Goal: Task Accomplishment & Management: Complete application form

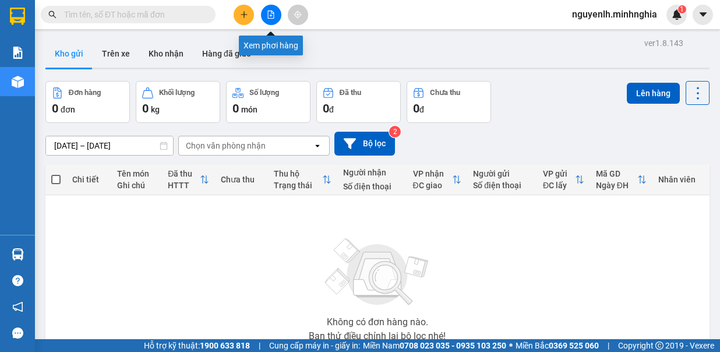
click at [267, 13] on icon "file-add" at bounding box center [271, 14] width 8 height 8
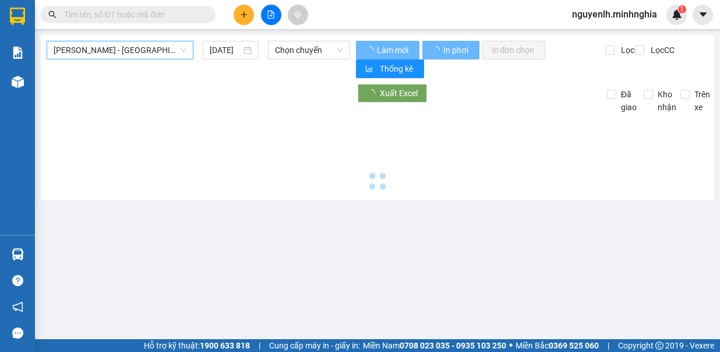
click at [148, 52] on span "[PERSON_NAME] - [GEOGRAPHIC_DATA]" at bounding box center [120, 49] width 133 height 17
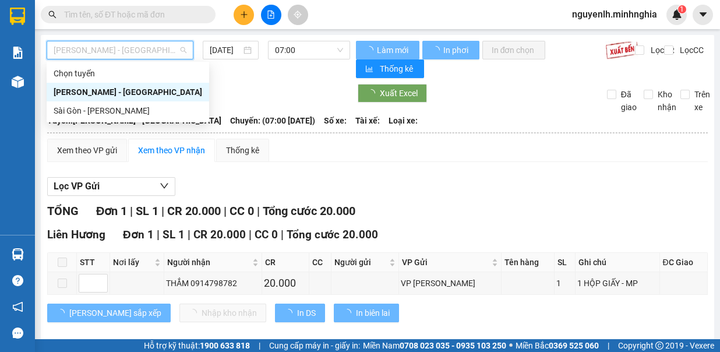
click at [137, 111] on div "Sài Gòn - [PERSON_NAME]" at bounding box center [128, 110] width 149 height 13
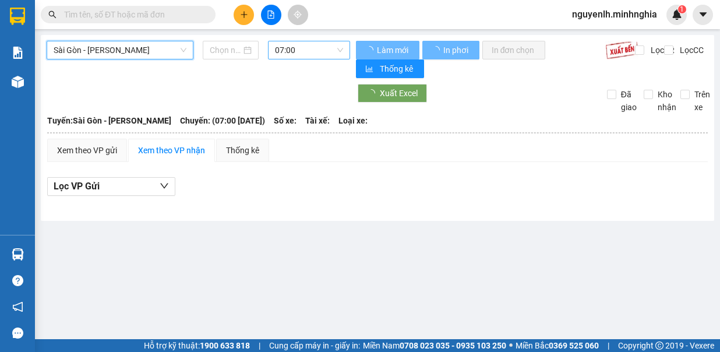
type input "[DATE]"
click at [308, 44] on span "07:00" at bounding box center [309, 49] width 68 height 17
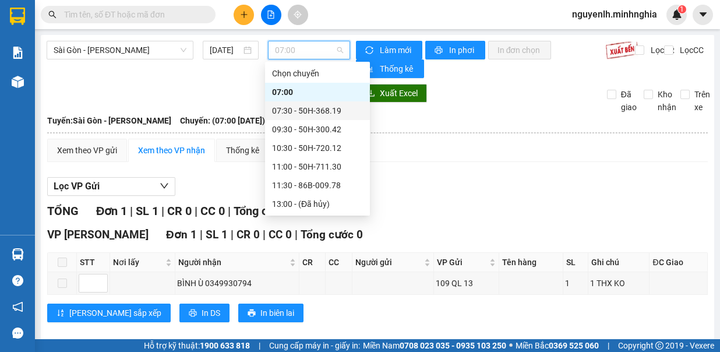
click at [308, 108] on div "07:30 - 50H-368.19" at bounding box center [317, 110] width 91 height 13
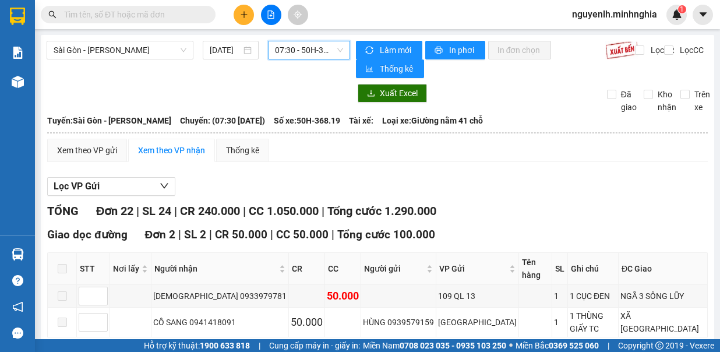
click at [309, 50] on span "07:30 - 50H-368.19" at bounding box center [309, 49] width 68 height 17
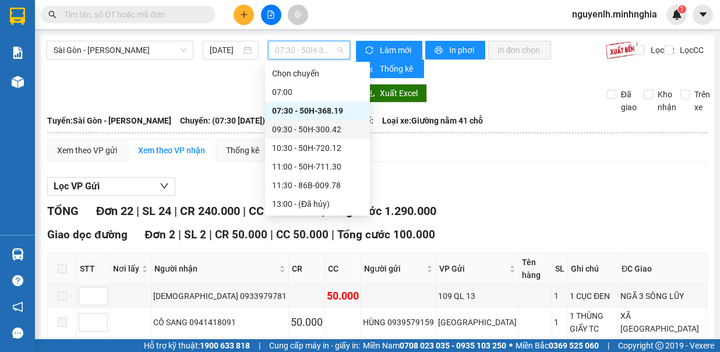
click at [328, 129] on div "09:30 - 50H-300.42" at bounding box center [317, 129] width 91 height 13
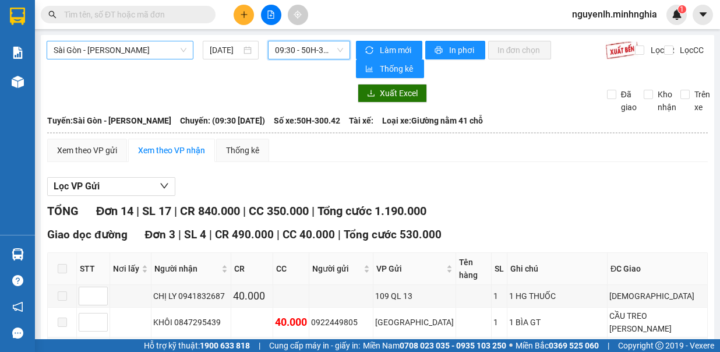
click at [147, 51] on span "Sài Gòn - Phan Rí" at bounding box center [120, 49] width 133 height 17
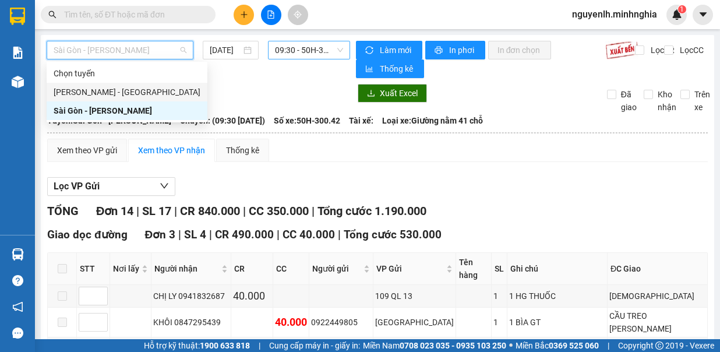
drag, startPoint x: 141, startPoint y: 92, endPoint x: 317, endPoint y: 48, distance: 181.4
click at [138, 92] on div "[PERSON_NAME] - [GEOGRAPHIC_DATA]" at bounding box center [127, 92] width 147 height 13
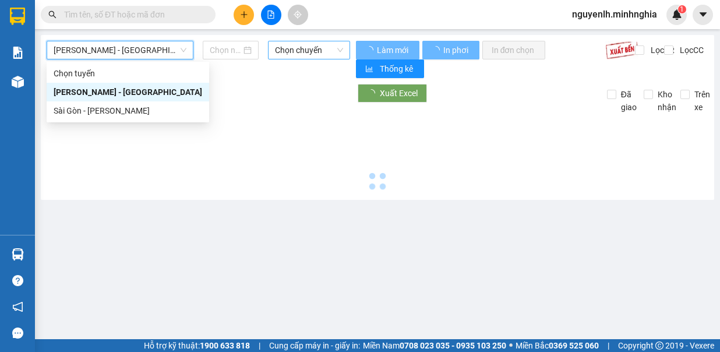
click at [317, 48] on span "Chọn chuyến" at bounding box center [309, 49] width 68 height 17
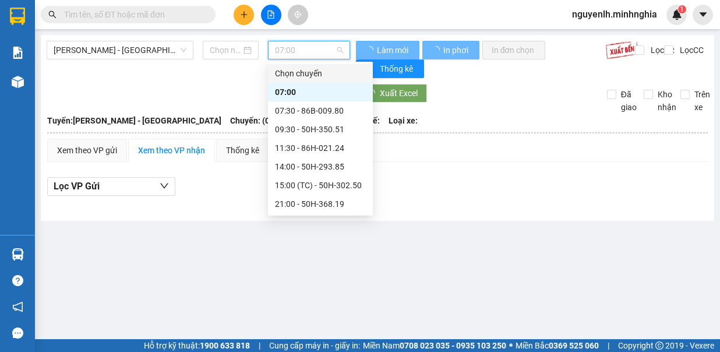
type input "[DATE]"
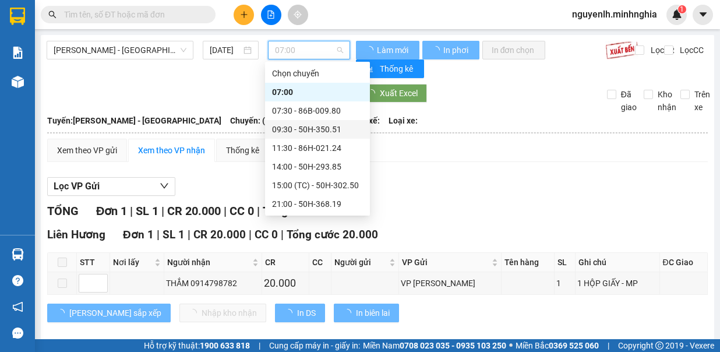
click at [321, 148] on div "11:30 - 86H-021.24" at bounding box center [317, 148] width 91 height 13
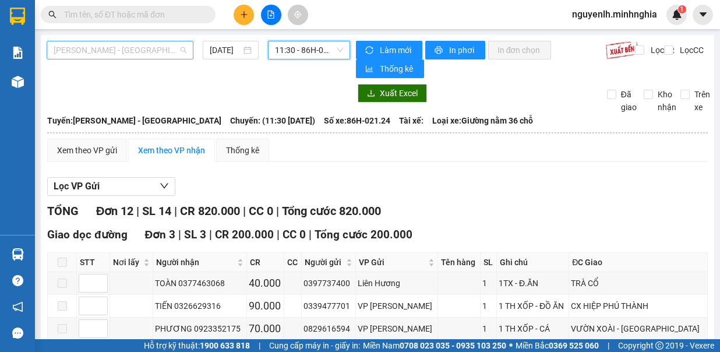
click at [145, 56] on span "[PERSON_NAME] - [GEOGRAPHIC_DATA]" at bounding box center [120, 49] width 133 height 17
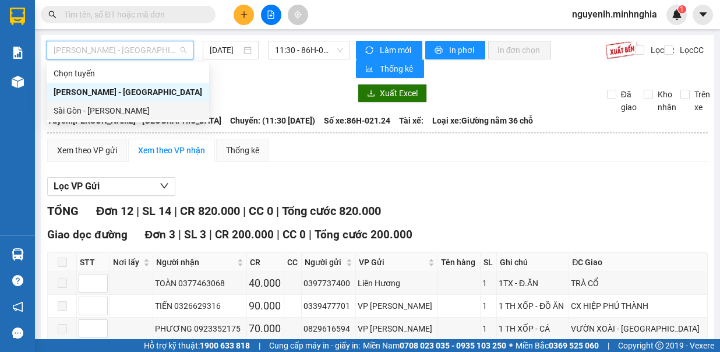
drag, startPoint x: 139, startPoint y: 117, endPoint x: 305, endPoint y: 64, distance: 174.2
click at [137, 117] on div "Sài Gòn - [PERSON_NAME]" at bounding box center [128, 110] width 149 height 13
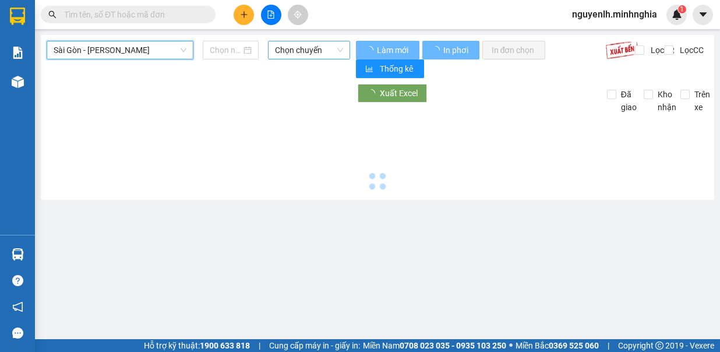
click at [306, 51] on span "Chọn chuyến" at bounding box center [309, 49] width 68 height 17
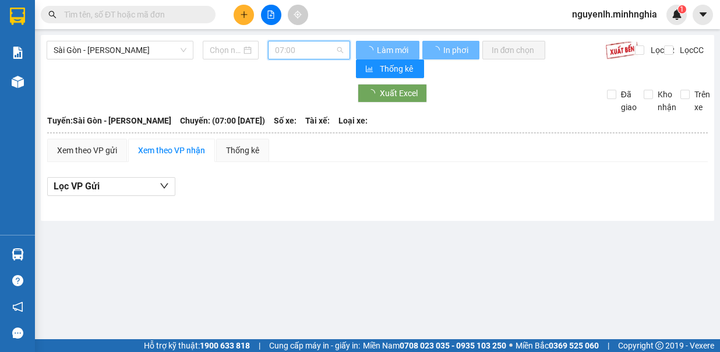
type input "[DATE]"
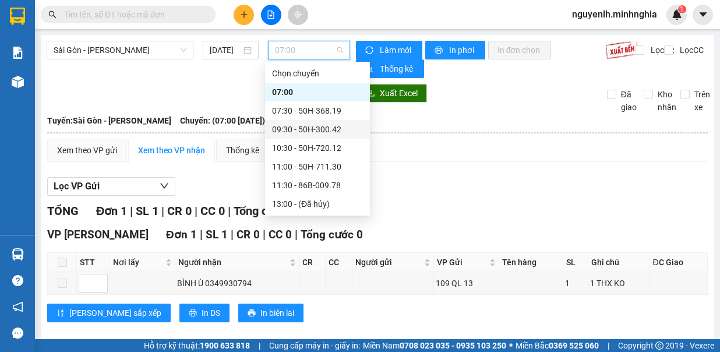
click at [329, 129] on div "09:30 - 50H-300.42" at bounding box center [317, 129] width 91 height 13
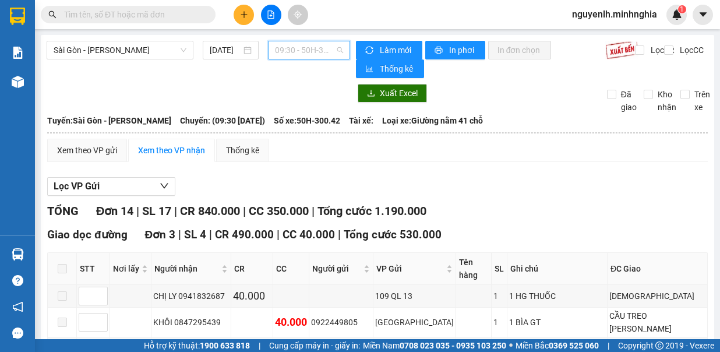
click at [310, 50] on span "09:30 - 50H-300.42" at bounding box center [309, 49] width 68 height 17
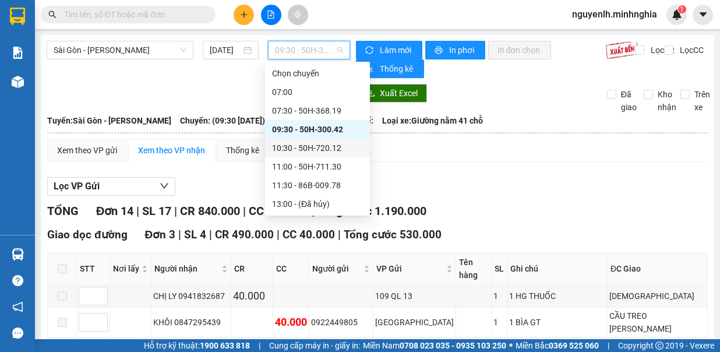
click at [320, 149] on div "10:30 - 50H-720.12" at bounding box center [317, 148] width 91 height 13
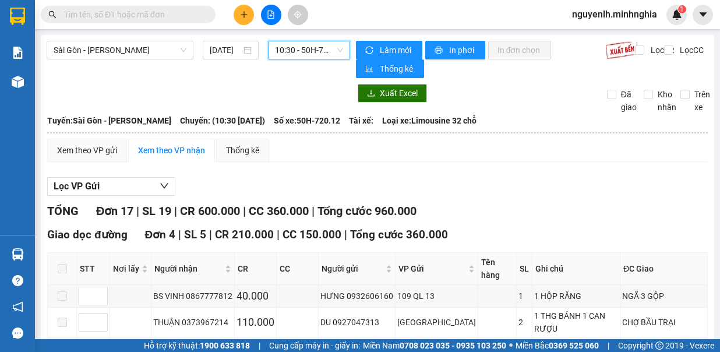
click at [312, 46] on span "10:30 - 50H-720.12" at bounding box center [309, 49] width 68 height 17
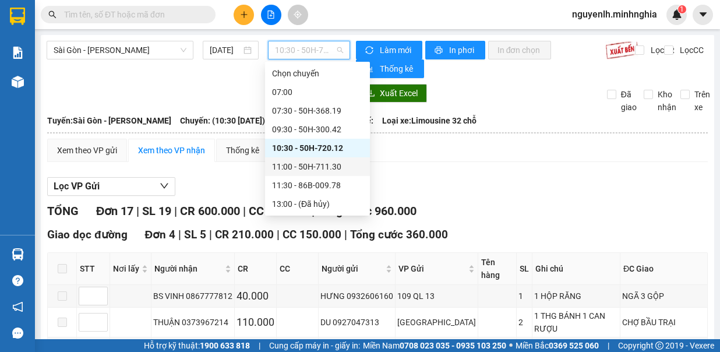
click at [325, 171] on div "11:00 - 50H-711.30" at bounding box center [317, 166] width 91 height 13
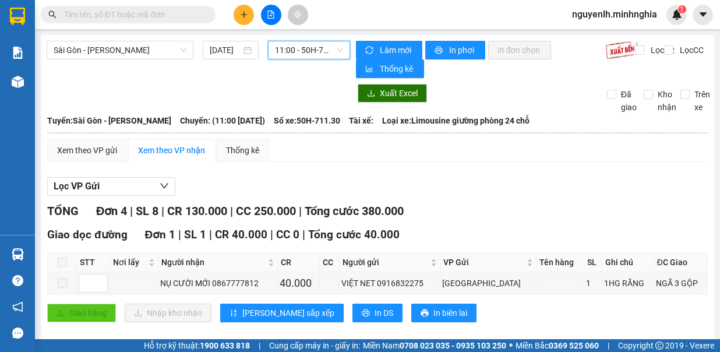
click at [336, 52] on span "11:00 - 50H-711.30" at bounding box center [309, 49] width 68 height 17
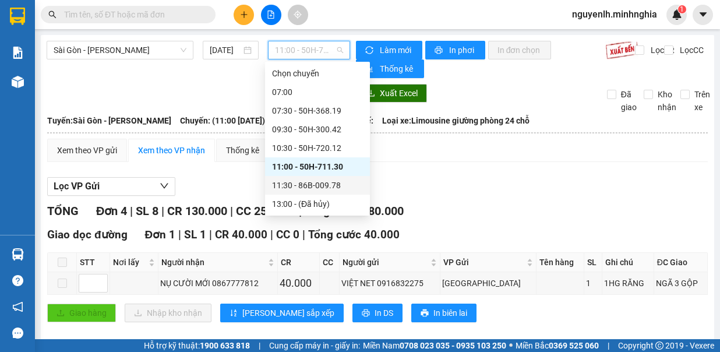
click at [339, 185] on div "11:30 - 86B-009.78" at bounding box center [317, 185] width 91 height 13
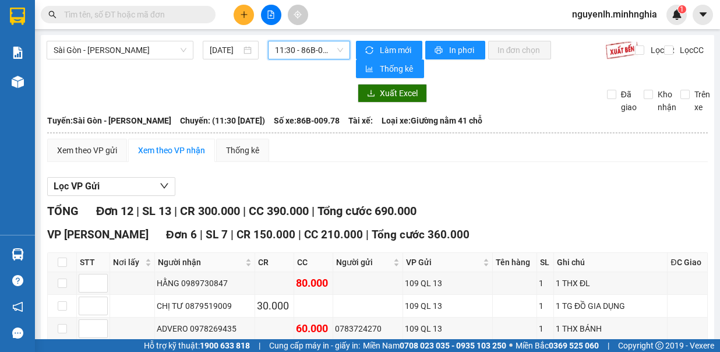
click at [310, 58] on span "11:30 - 86B-009.78" at bounding box center [309, 49] width 68 height 17
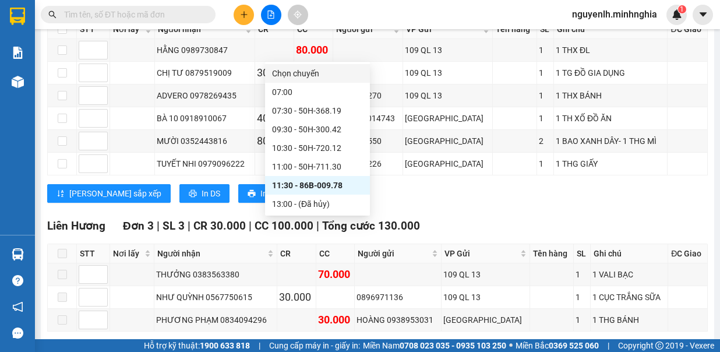
scroll to position [408, 0]
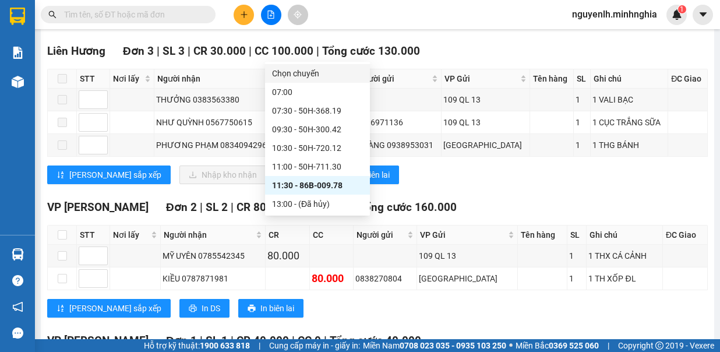
click at [548, 173] on div "Lưu sắp xếp Nhập kho nhận In DS In biên lai" at bounding box center [377, 175] width 661 height 19
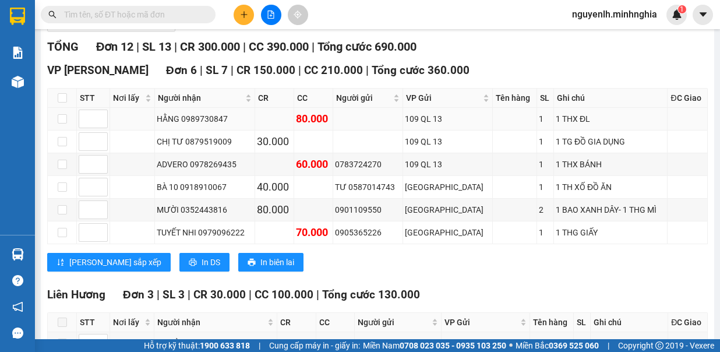
scroll to position [0, 0]
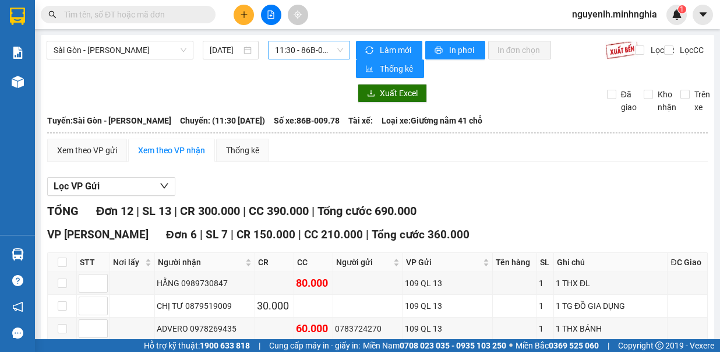
click at [311, 54] on span "11:30 - 86B-009.78" at bounding box center [309, 49] width 68 height 17
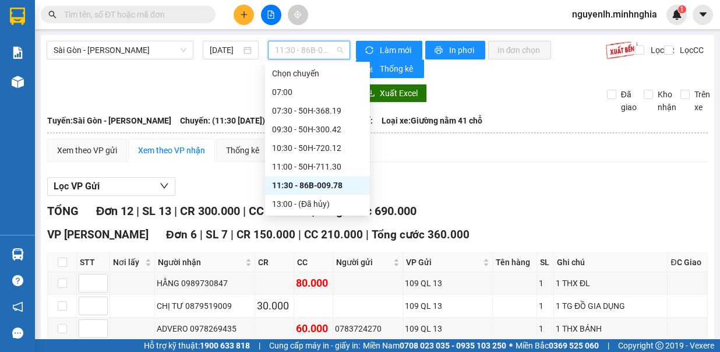
scroll to position [58, 0]
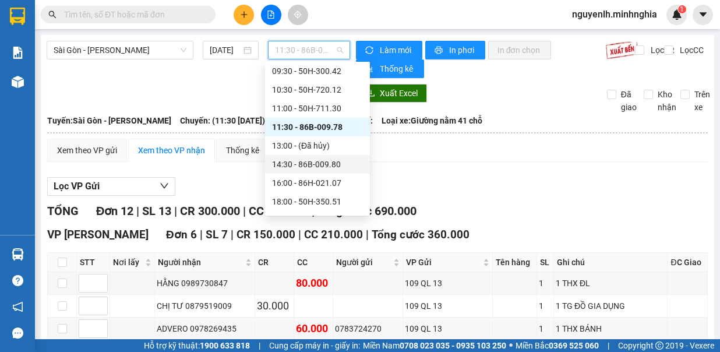
click at [340, 159] on div "14:30 - 86B-009.80" at bounding box center [317, 164] width 91 height 13
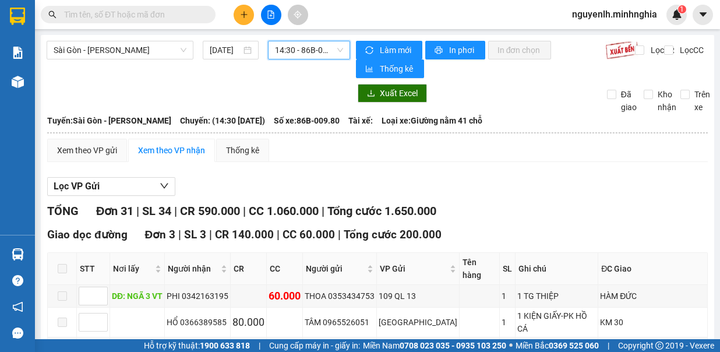
click at [315, 48] on span "14:30 - 86B-009.80" at bounding box center [309, 49] width 68 height 17
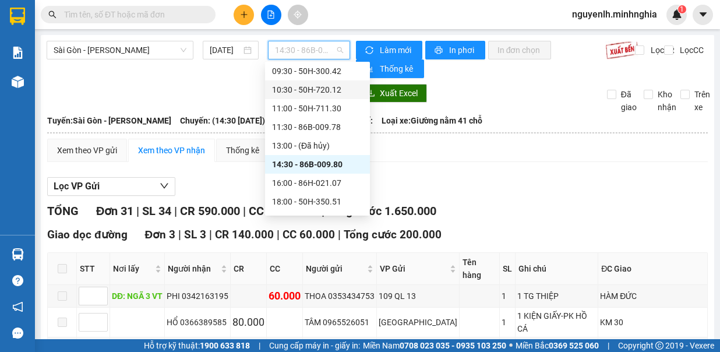
click at [326, 85] on div "10:30 - 50H-720.12" at bounding box center [317, 89] width 91 height 13
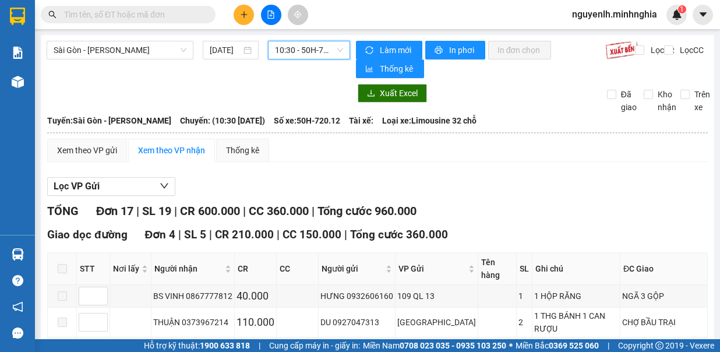
click at [308, 54] on span "10:30 - 50H-720.12" at bounding box center [309, 49] width 68 height 17
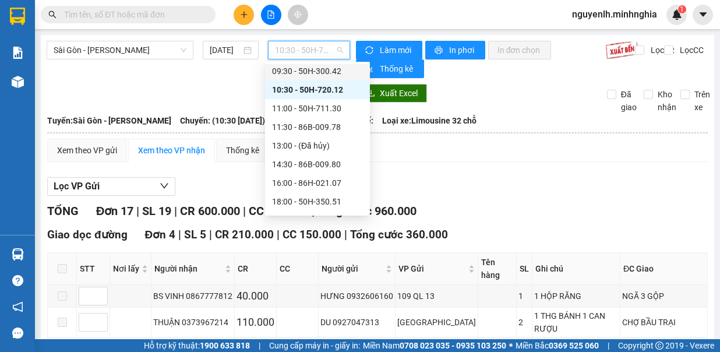
click at [321, 70] on div "09:30 - 50H-300.42" at bounding box center [317, 71] width 91 height 13
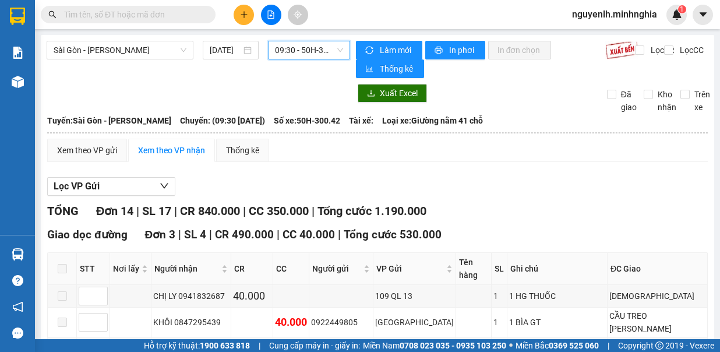
click at [301, 44] on span "09:30 - 50H-300.42" at bounding box center [309, 49] width 68 height 17
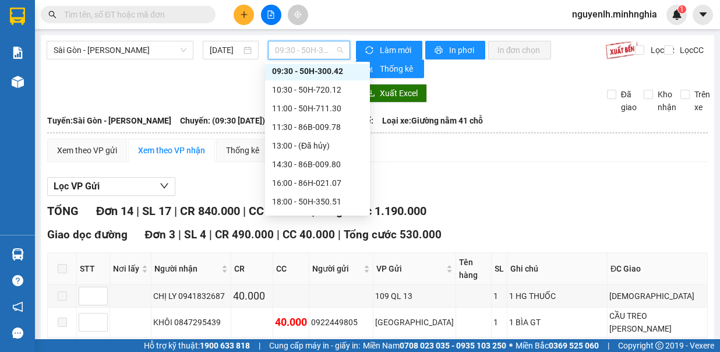
scroll to position [56, 0]
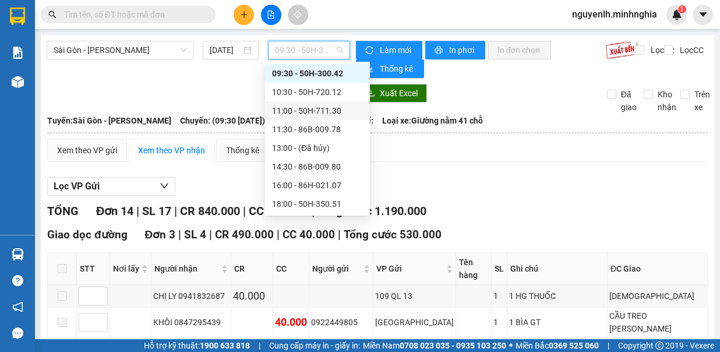
click at [335, 115] on div "11:00 - 50H-711.30" at bounding box center [317, 110] width 91 height 13
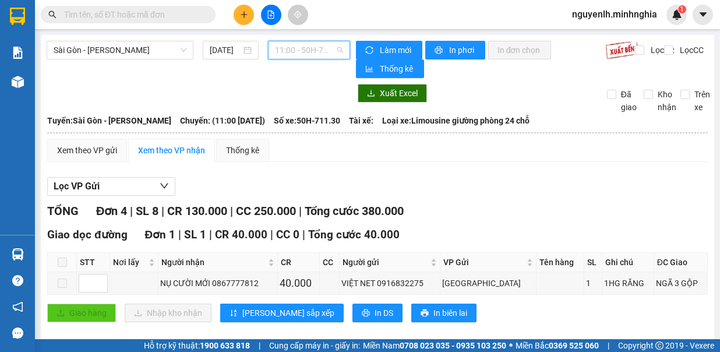
click at [306, 57] on div "11:00 - 50H-711.30" at bounding box center [309, 50] width 82 height 19
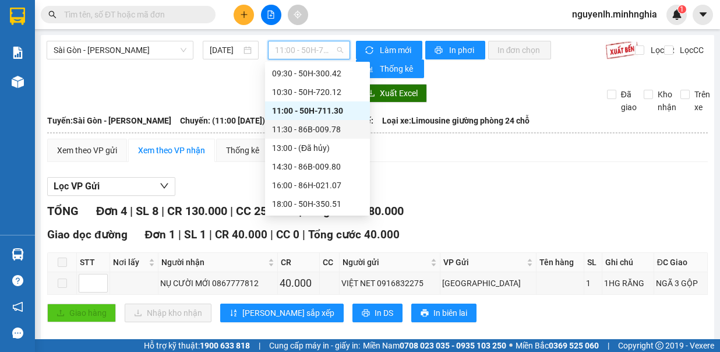
click at [319, 125] on div "11:30 - 86B-009.78" at bounding box center [317, 129] width 91 height 13
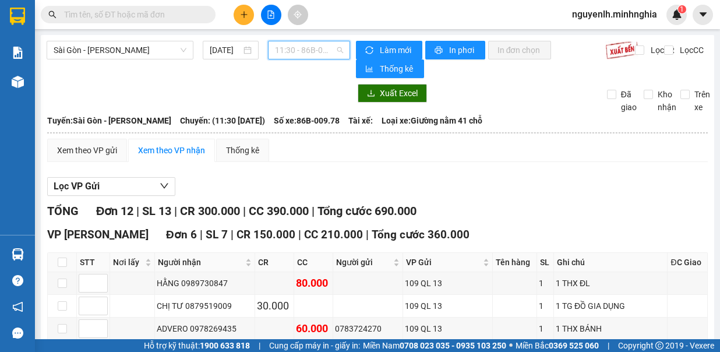
click at [307, 53] on span "11:30 - 86B-009.78" at bounding box center [309, 49] width 68 height 17
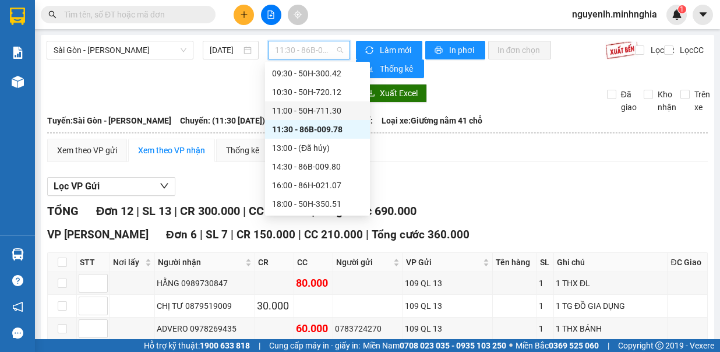
click at [333, 111] on div "11:00 - 50H-711.30" at bounding box center [317, 110] width 91 height 13
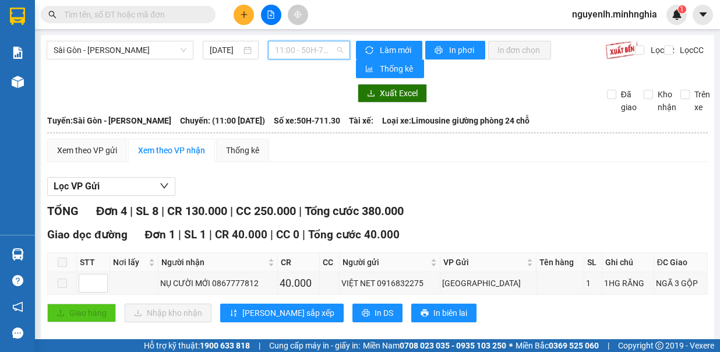
click at [305, 43] on span "11:00 - 50H-711.30" at bounding box center [309, 49] width 68 height 17
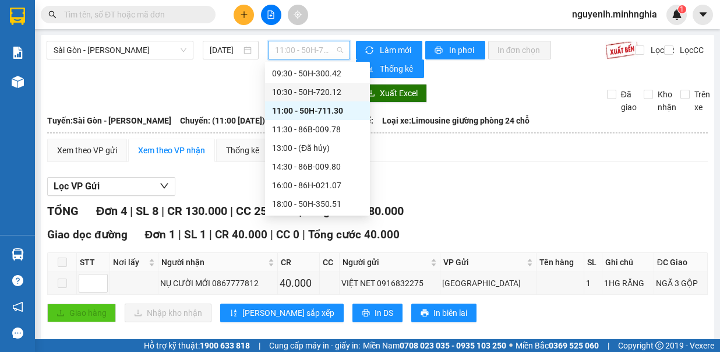
click at [340, 92] on div "10:30 - 50H-720.12" at bounding box center [317, 92] width 91 height 13
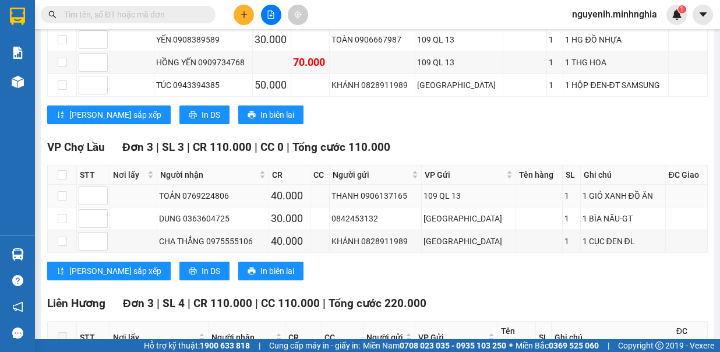
scroll to position [816, 0]
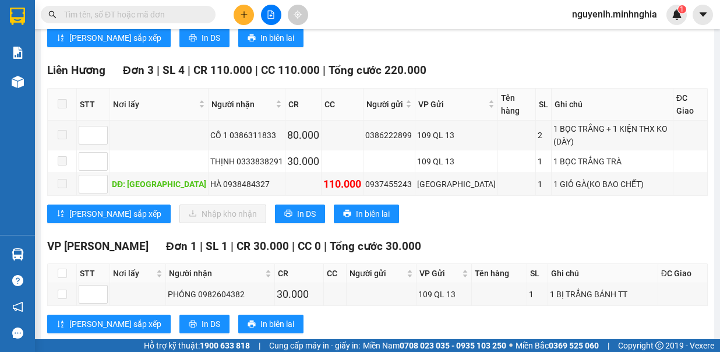
click at [160, 19] on input "text" at bounding box center [133, 14] width 138 height 13
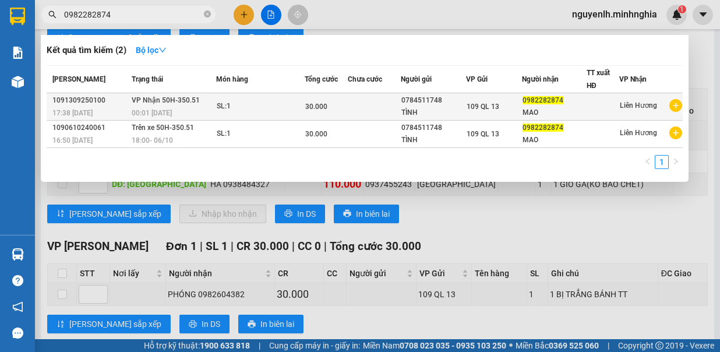
type input "0982282874"
click at [319, 103] on span "30.000" at bounding box center [316, 107] width 22 height 8
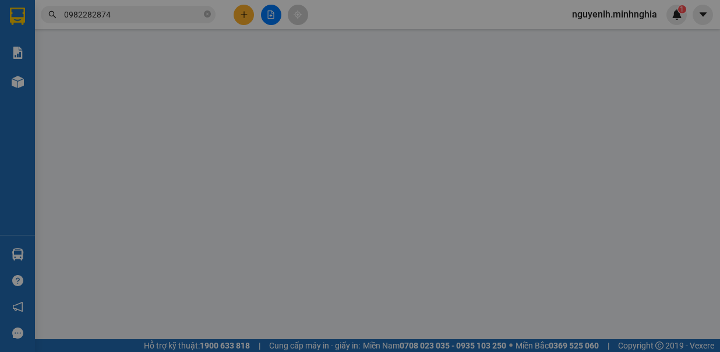
type input "0784511748"
type input "TÌNH"
type input "0982282874"
type input "MAO"
type input "30.000"
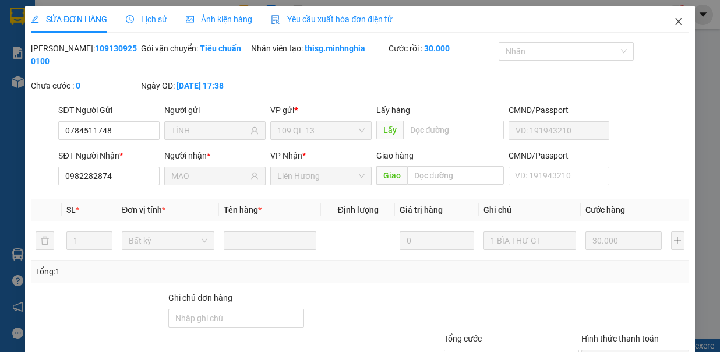
click at [674, 20] on span "Close" at bounding box center [679, 22] width 33 height 33
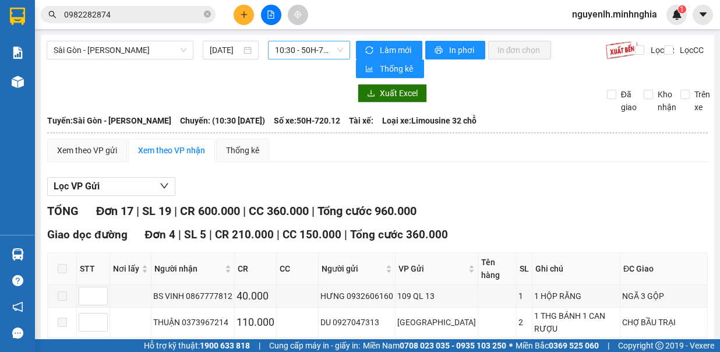
click at [312, 55] on span "10:30 - 50H-720.12" at bounding box center [309, 49] width 68 height 17
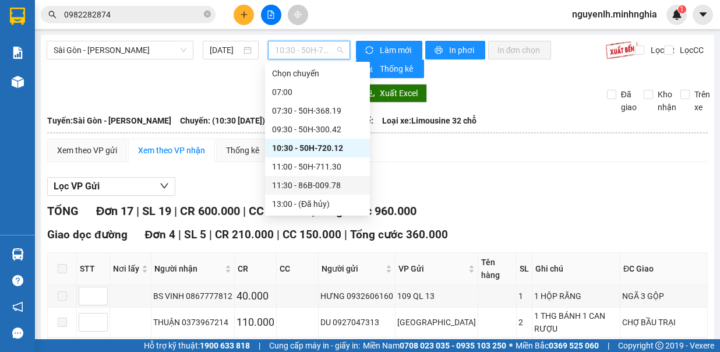
click at [329, 189] on div "11:30 - 86B-009.78" at bounding box center [317, 185] width 91 height 13
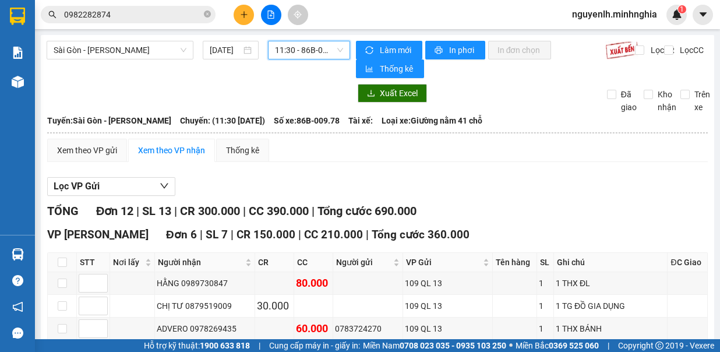
click at [326, 55] on span "11:30 - 86B-009.78" at bounding box center [309, 49] width 68 height 17
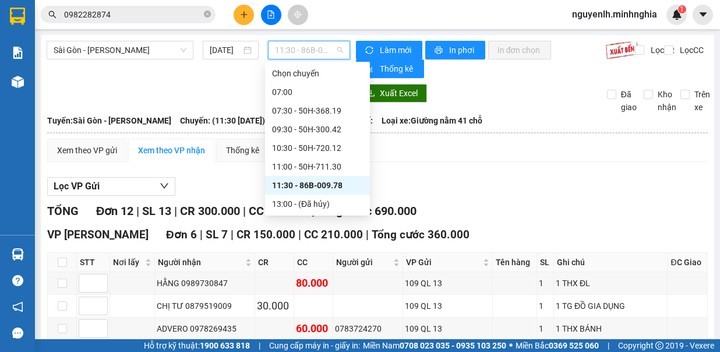
click at [322, 51] on span "11:30 - 86B-009.78" at bounding box center [309, 49] width 68 height 17
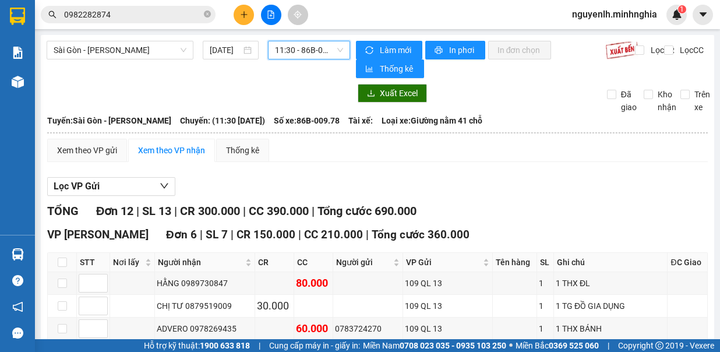
click at [311, 41] on div "11:30 - 86B-009.78" at bounding box center [309, 50] width 82 height 19
click at [315, 58] on span "11:30 - 86B-009.78" at bounding box center [309, 49] width 68 height 17
click at [321, 53] on span "11:30 - 86B-009.78" at bounding box center [309, 49] width 68 height 17
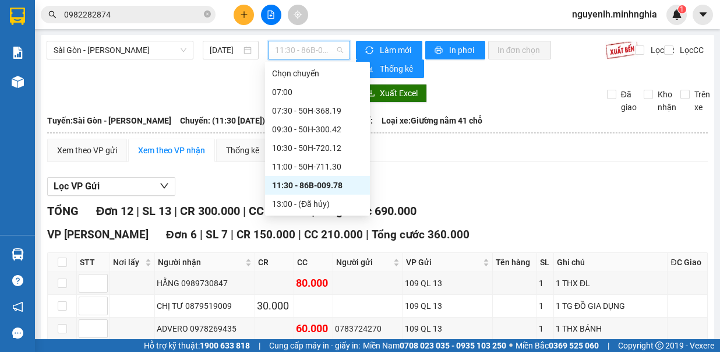
scroll to position [58, 0]
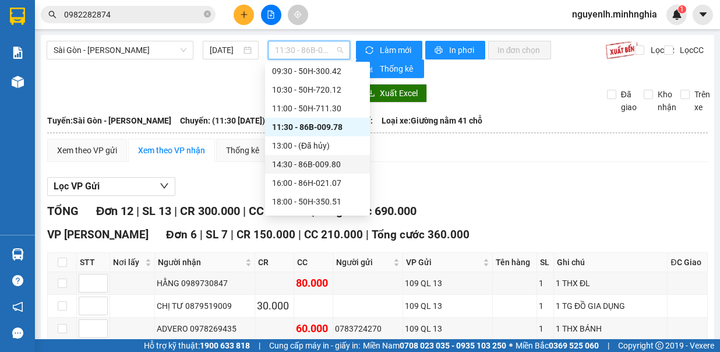
click at [333, 166] on div "14:30 - 86B-009.80" at bounding box center [317, 164] width 91 height 13
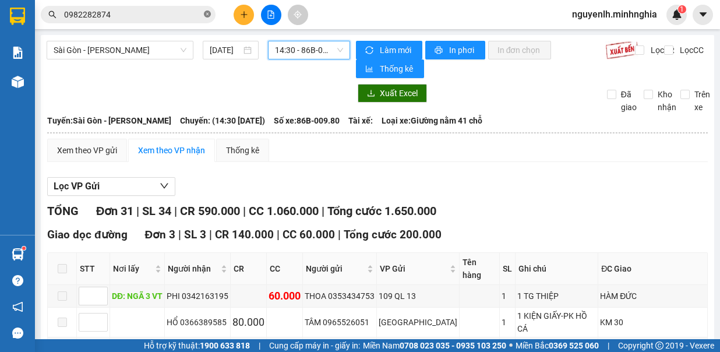
click at [207, 15] on icon "close-circle" at bounding box center [207, 13] width 7 height 7
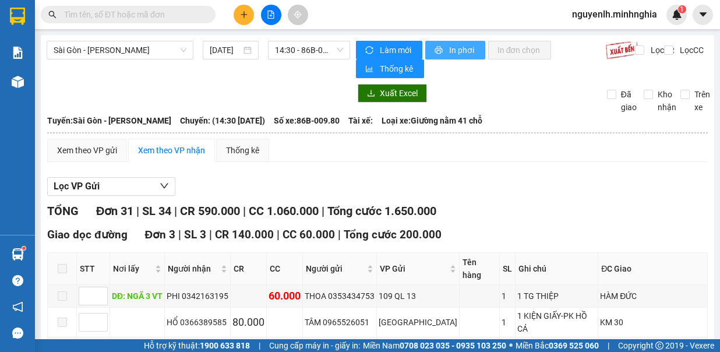
type input "G"
drag, startPoint x: 207, startPoint y: 12, endPoint x: 204, endPoint y: 97, distance: 85.7
click at [207, 12] on icon "close-circle" at bounding box center [207, 13] width 7 height 7
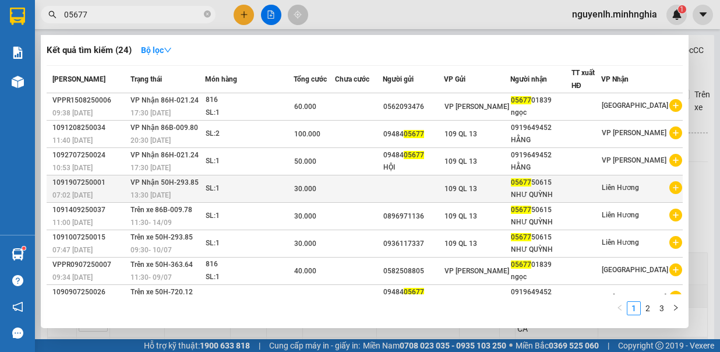
type input "05677"
click at [550, 182] on div "05677 50615" at bounding box center [541, 183] width 60 height 12
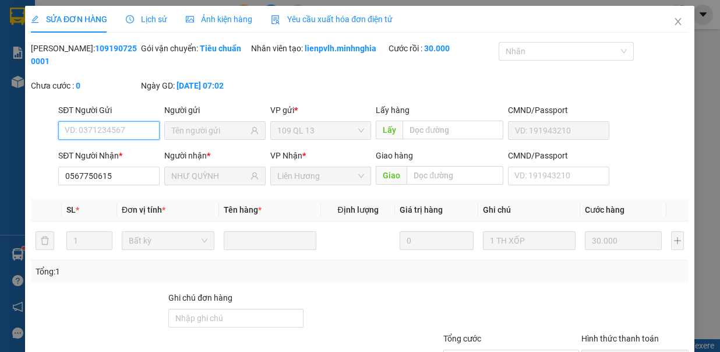
type input "0567750615"
type input "NHƯ QUỲNH"
type input "30.000"
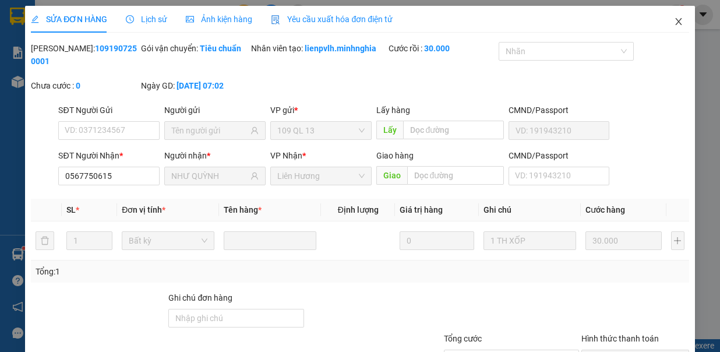
click at [674, 24] on icon "close" at bounding box center [678, 21] width 9 height 9
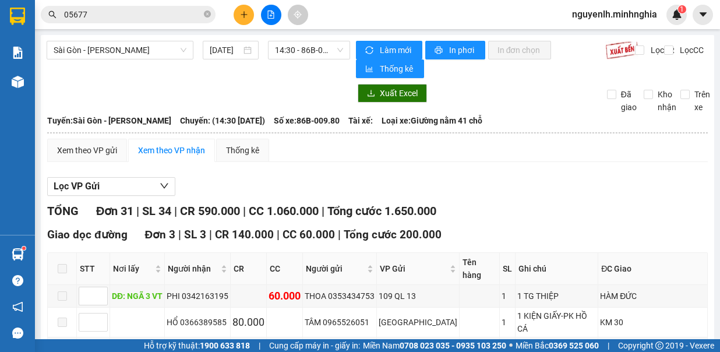
click at [246, 17] on button at bounding box center [244, 15] width 20 height 20
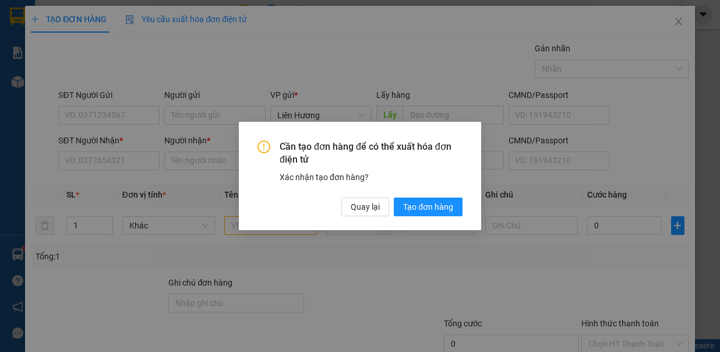
drag, startPoint x: 361, startPoint y: 245, endPoint x: 137, endPoint y: 149, distance: 244.1
click at [361, 245] on div "Cần tạo đơn hàng để có thể xuất hóa đơn điện tử Xác nhận tạo đơn hàng? Quay lại…" at bounding box center [360, 176] width 720 height 352
click at [118, 155] on div "Cần tạo đơn hàng để có thể xuất hóa đơn điện tử Xác nhận tạo đơn hàng? Quay lại…" at bounding box center [360, 176] width 720 height 352
click at [381, 207] on button "Quay lại" at bounding box center [366, 207] width 48 height 19
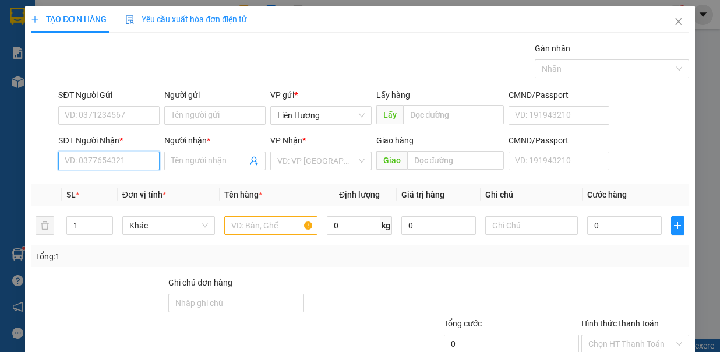
click at [103, 156] on input "SĐT Người Nhận *" at bounding box center [108, 161] width 101 height 19
click at [102, 180] on div "0358834905 - BÌNH" at bounding box center [108, 183] width 86 height 13
type input "0358834905"
type input "BÌNH"
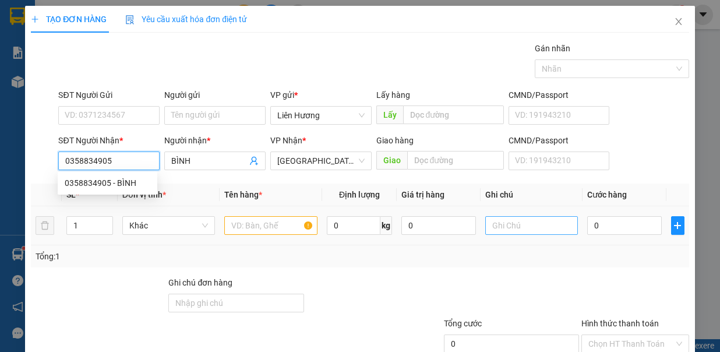
type input "0358834905"
click at [272, 218] on input "text" at bounding box center [270, 225] width 93 height 19
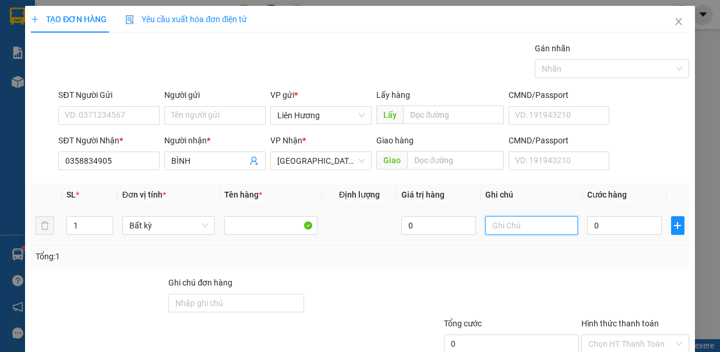
click at [503, 228] on input "text" at bounding box center [531, 225] width 93 height 19
type input "1TX - Đ.ĂN"
click at [618, 224] on input "0" at bounding box center [624, 225] width 75 height 19
type input "6"
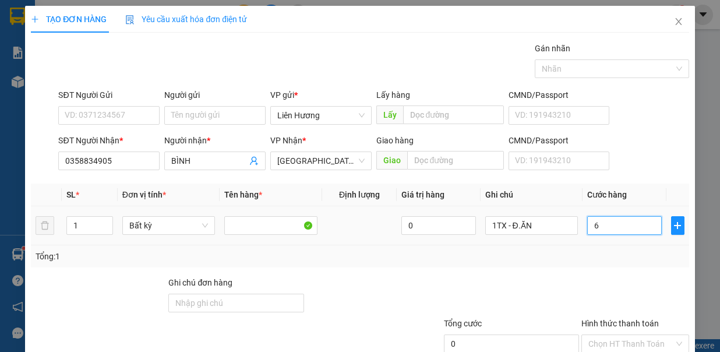
type input "6"
type input "60"
click at [113, 115] on input "SĐT Người Gửi" at bounding box center [108, 115] width 101 height 19
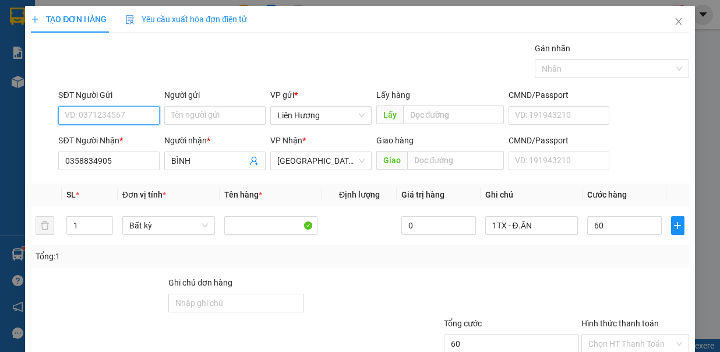
type input "60.000"
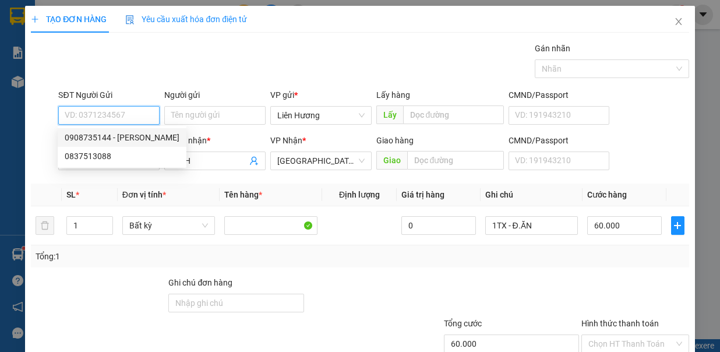
click at [112, 132] on div "0908735144 - THANH" at bounding box center [122, 137] width 115 height 13
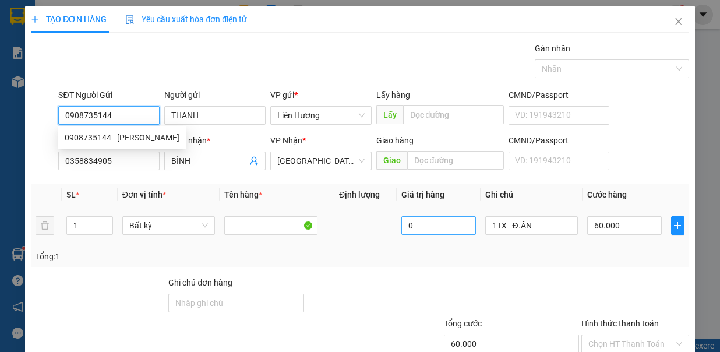
type input "0908735144"
type input "THANH"
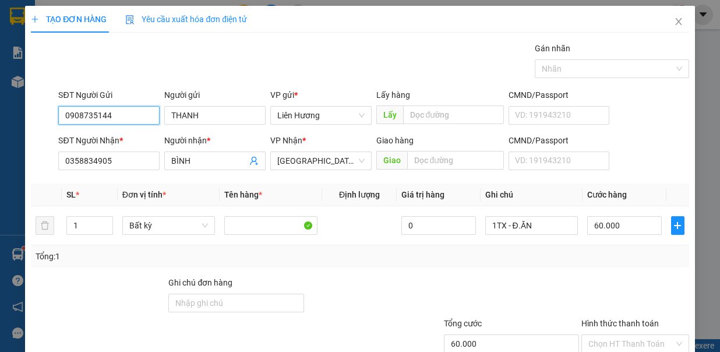
scroll to position [58, 0]
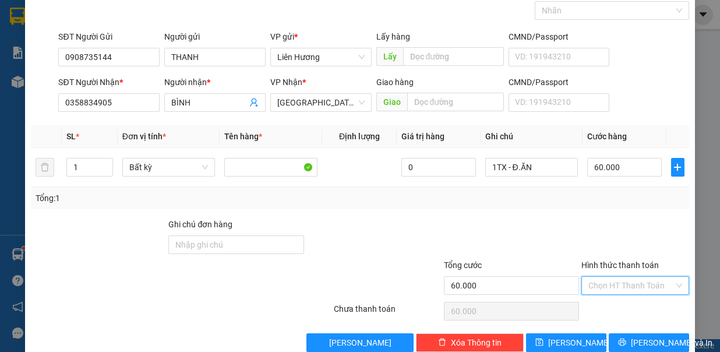
click at [617, 282] on input "Hình thức thanh toán" at bounding box center [632, 285] width 86 height 17
click at [627, 304] on div "Chọn HT Thanh Toán" at bounding box center [635, 311] width 110 height 23
click at [620, 283] on input "Hình thức thanh toán" at bounding box center [632, 285] width 86 height 17
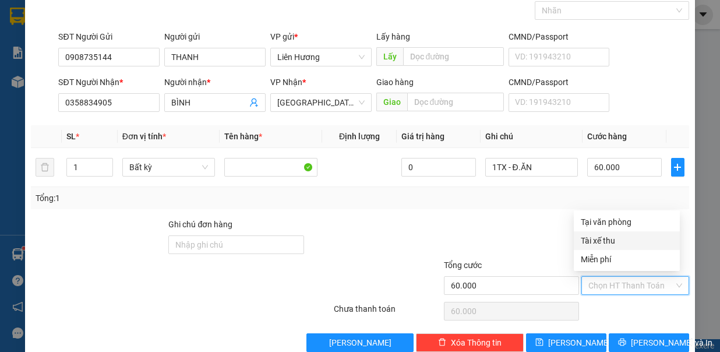
click at [627, 231] on div "Tài xế thu" at bounding box center [627, 240] width 106 height 19
type input "0"
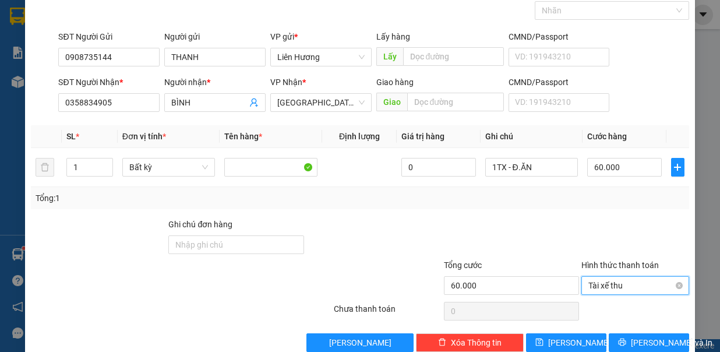
click at [611, 282] on span "Tài xế thu" at bounding box center [636, 285] width 94 height 17
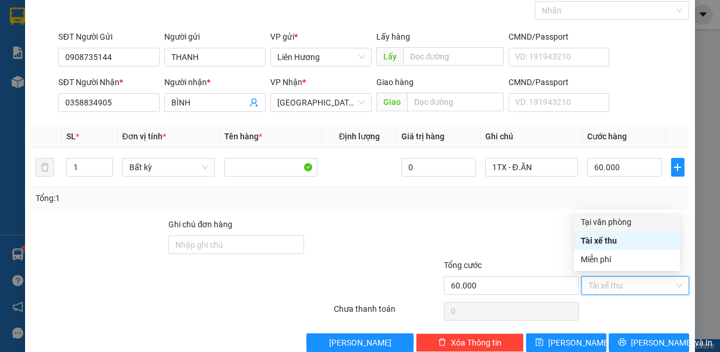
click at [631, 225] on div "Tại văn phòng" at bounding box center [627, 222] width 92 height 13
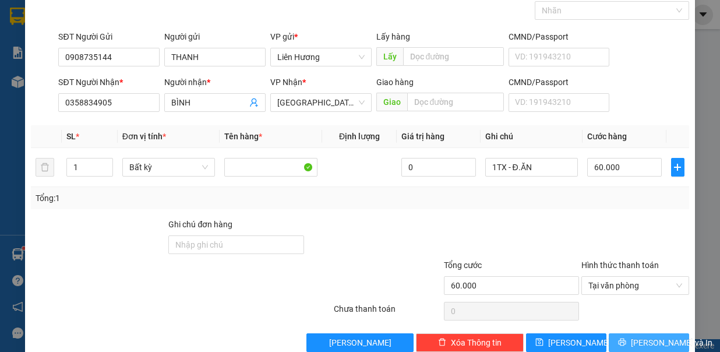
click at [643, 347] on button "Lưu và In" at bounding box center [649, 342] width 80 height 19
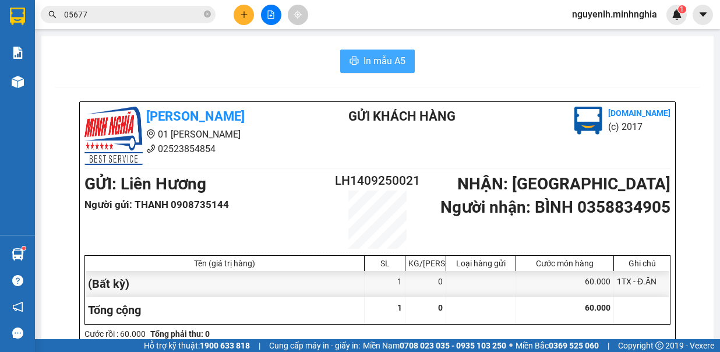
click at [375, 51] on button "In mẫu A5" at bounding box center [377, 61] width 75 height 23
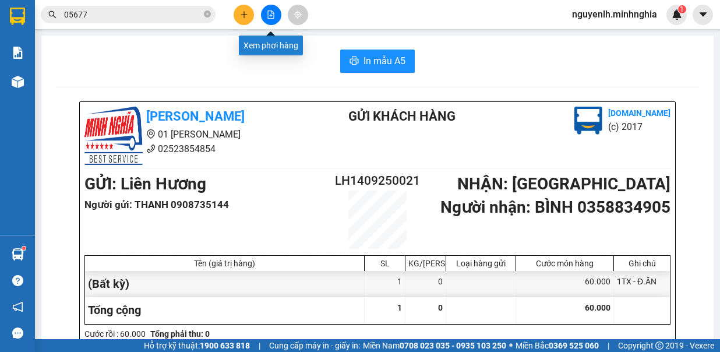
click at [266, 20] on button at bounding box center [271, 15] width 20 height 20
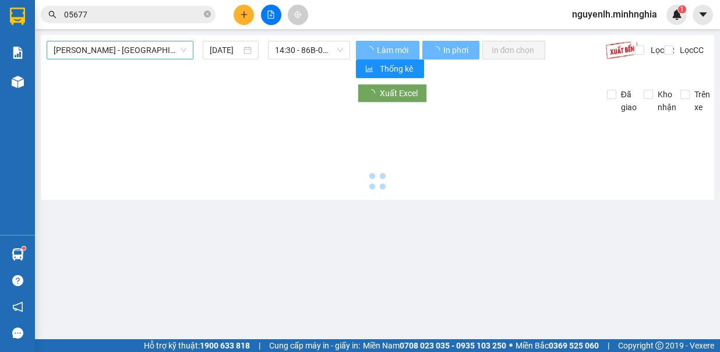
click at [111, 47] on span "[PERSON_NAME] - [GEOGRAPHIC_DATA]" at bounding box center [120, 49] width 133 height 17
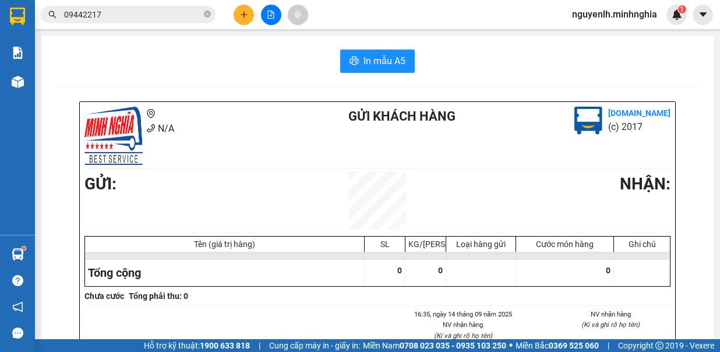
click at [667, 19] on div "nguyenlh.minhnghia 1" at bounding box center [625, 15] width 124 height 20
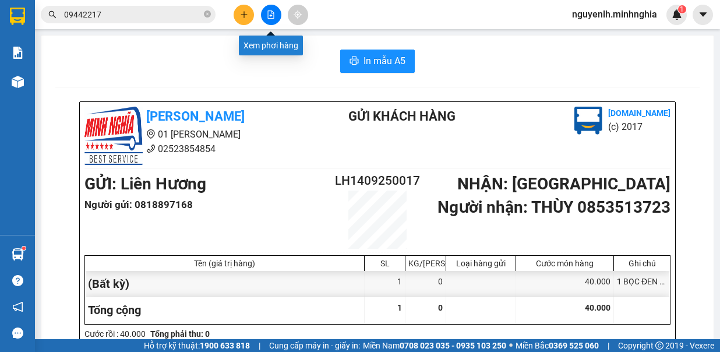
click at [276, 16] on button at bounding box center [271, 15] width 20 height 20
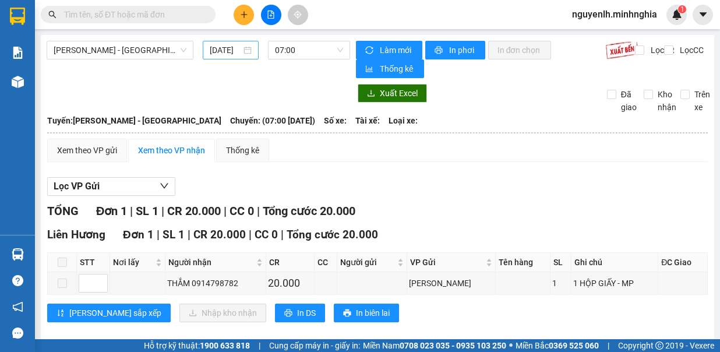
click at [308, 58] on span "07:00" at bounding box center [309, 49] width 68 height 17
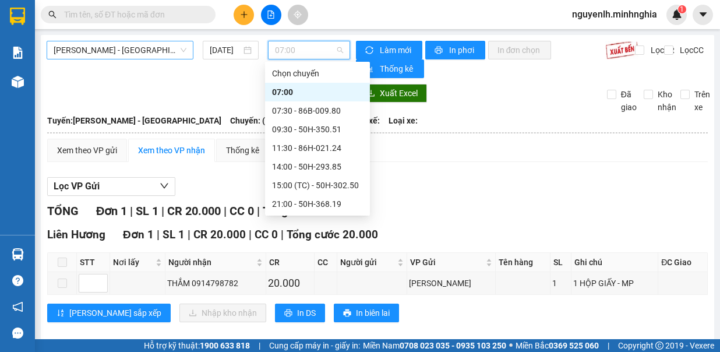
click at [142, 50] on span "[PERSON_NAME] - [GEOGRAPHIC_DATA]" at bounding box center [120, 49] width 133 height 17
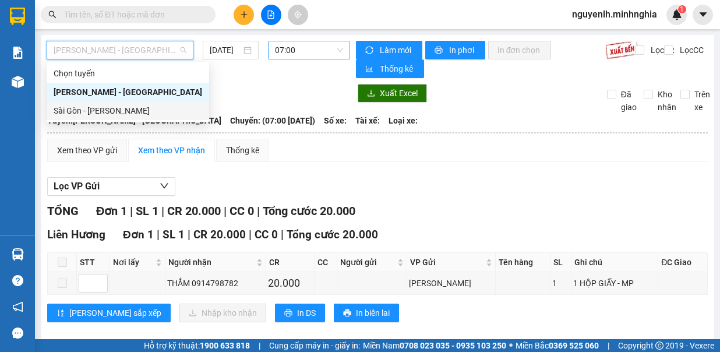
click at [138, 109] on div "Sài Gòn - [PERSON_NAME]" at bounding box center [128, 110] width 149 height 13
click at [313, 49] on span "07:00" at bounding box center [309, 49] width 68 height 17
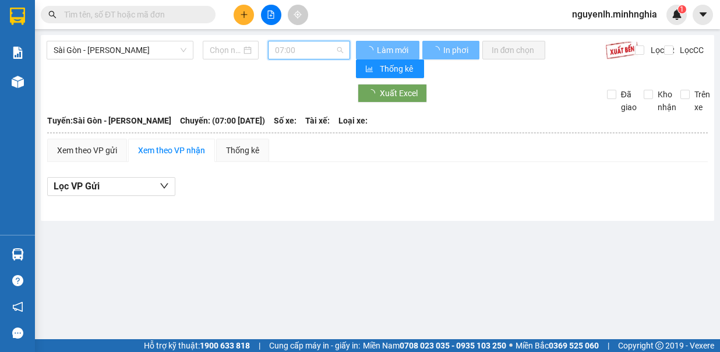
type input "[DATE]"
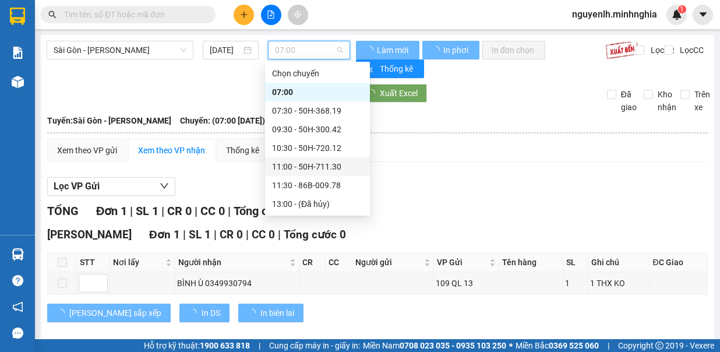
click at [318, 180] on div "11:30 - 86B-009.78" at bounding box center [317, 185] width 91 height 13
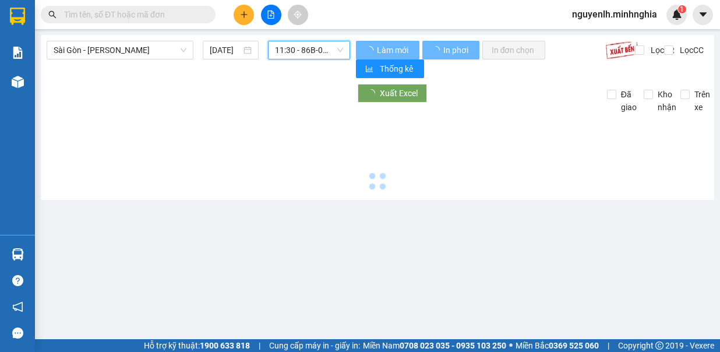
click at [326, 182] on div at bounding box center [378, 154] width 662 height 80
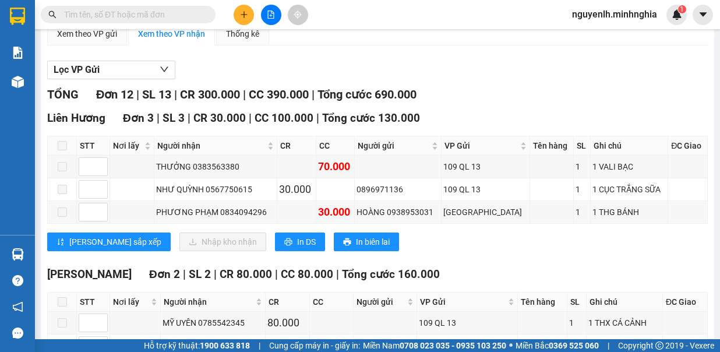
scroll to position [175, 0]
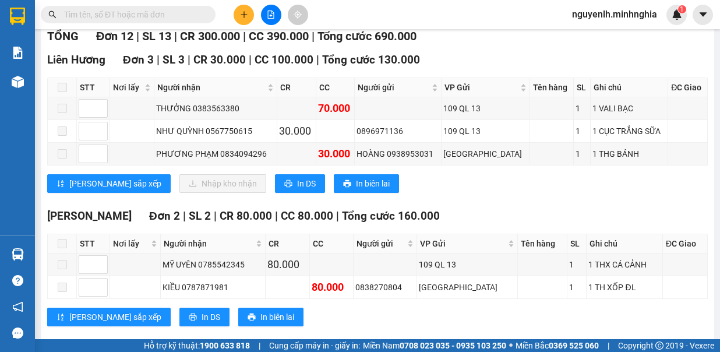
click at [176, 19] on input "text" at bounding box center [133, 14] width 138 height 13
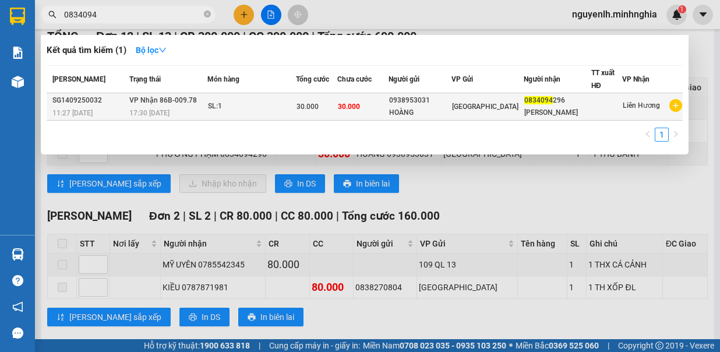
type input "0834094"
click at [532, 107] on div "PHƯƠNG PHẠM" at bounding box center [558, 113] width 66 height 12
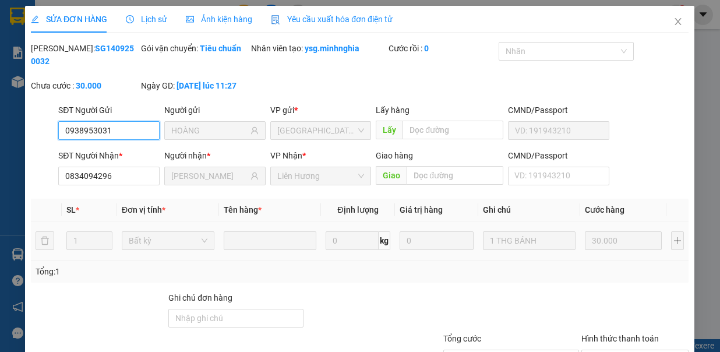
type input "0938953031"
type input "HOÀNG"
type input "0834094296"
type input "PHƯƠNG PHẠM"
type input "30.000"
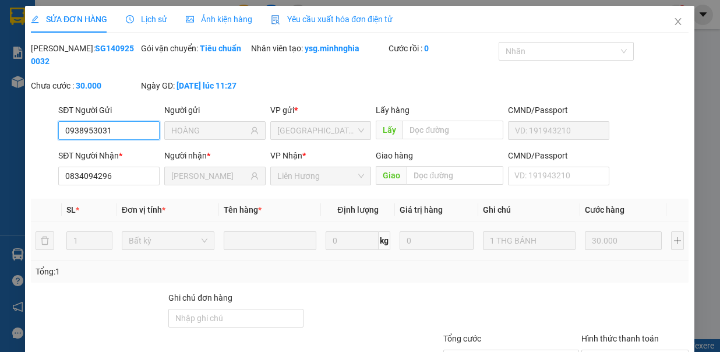
type input "30.000"
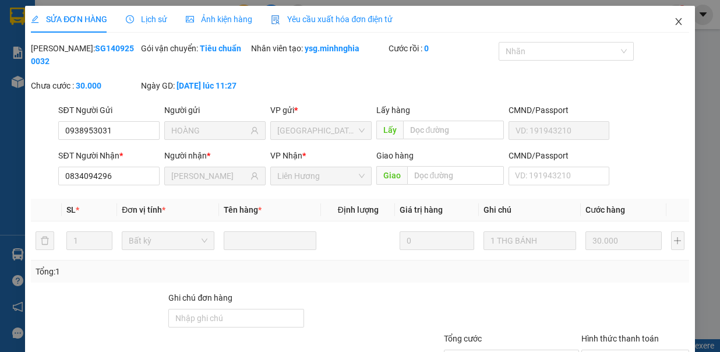
click at [674, 25] on icon "close" at bounding box center [678, 21] width 9 height 9
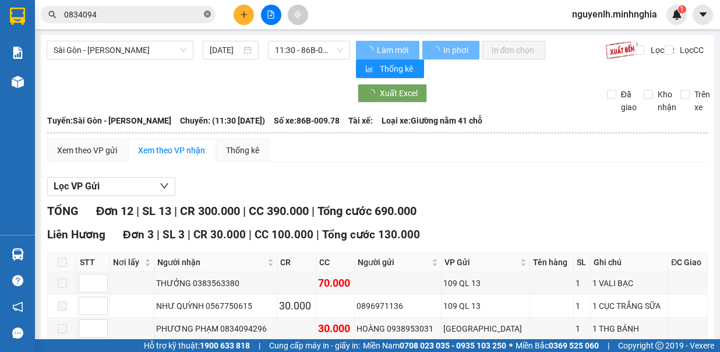
click at [207, 12] on icon "close-circle" at bounding box center [207, 13] width 7 height 7
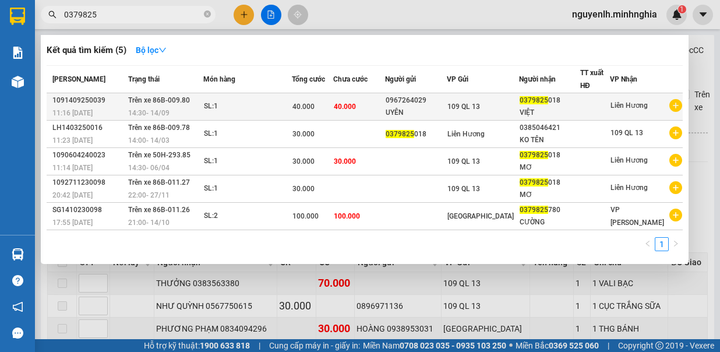
type input "0379825"
click at [480, 105] on span "109 QL 13" at bounding box center [464, 107] width 33 height 8
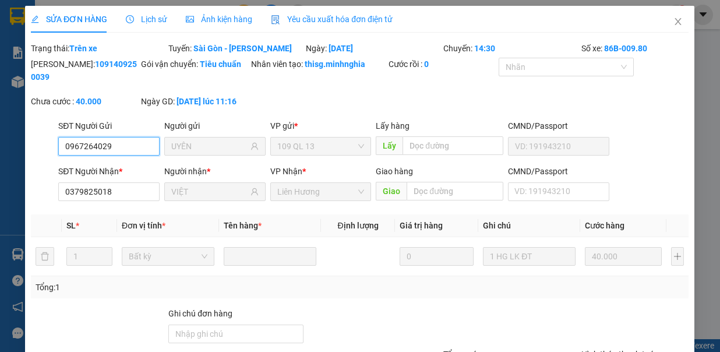
type input "0967264029"
type input "UYÊN"
type input "0379825018"
type input "VIỆT"
type input "40.000"
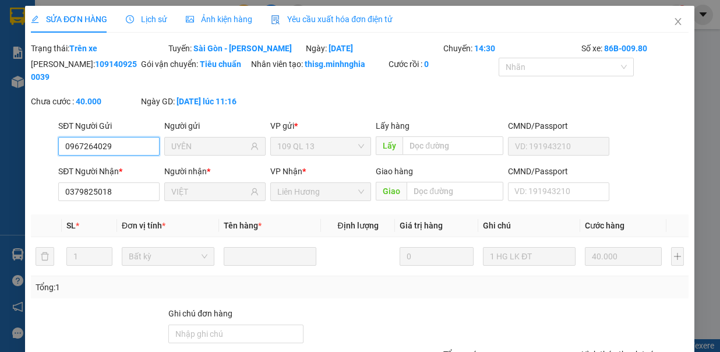
type input "40.000"
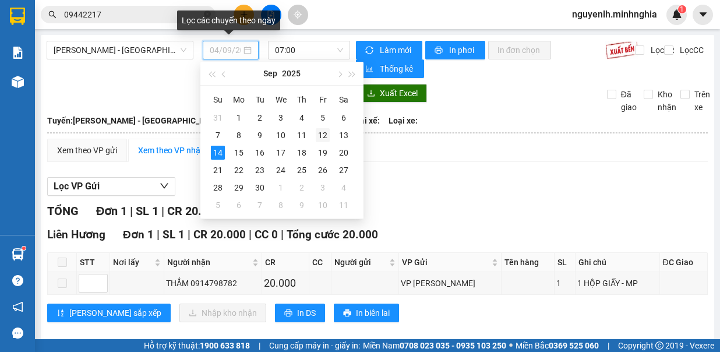
click at [320, 135] on div "12" at bounding box center [323, 135] width 14 height 14
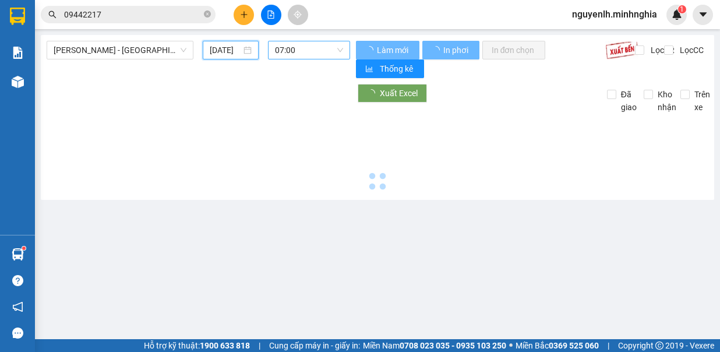
click at [315, 49] on span "07:00" at bounding box center [309, 49] width 68 height 17
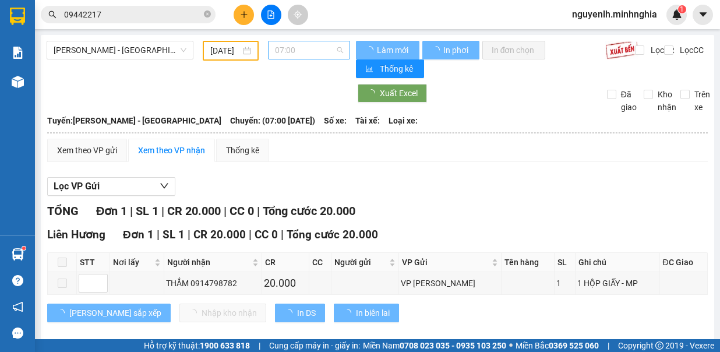
type input "[DATE]"
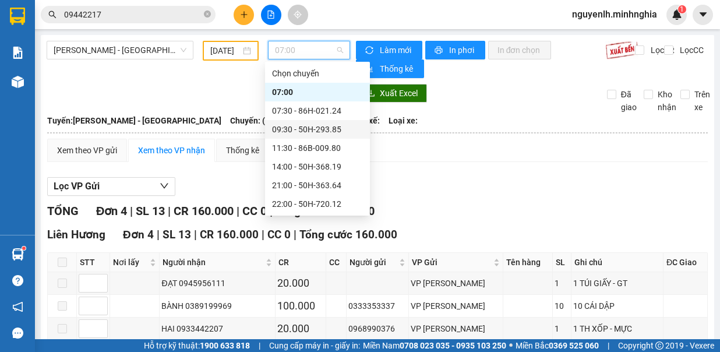
click at [324, 131] on div "09:30 - 50H-293.85" at bounding box center [317, 129] width 91 height 13
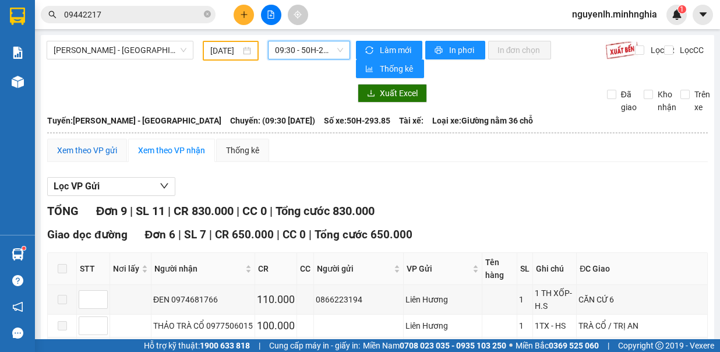
click at [73, 149] on div "Xem theo VP gửi" at bounding box center [87, 150] width 60 height 13
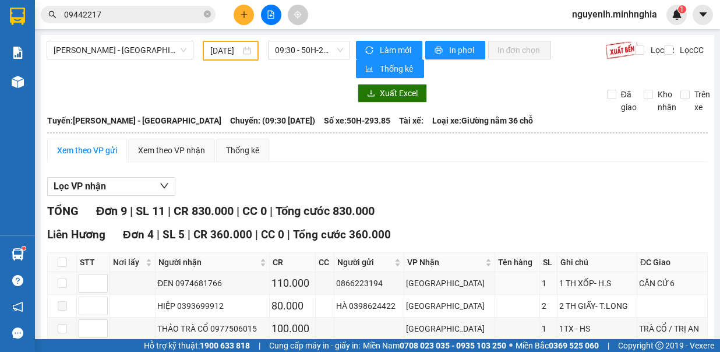
scroll to position [117, 0]
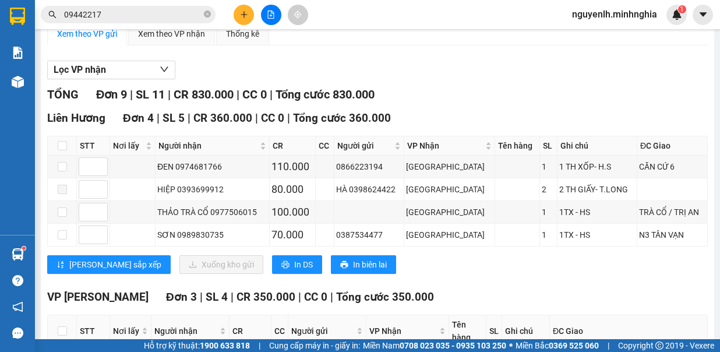
click at [250, 15] on button at bounding box center [244, 15] width 20 height 20
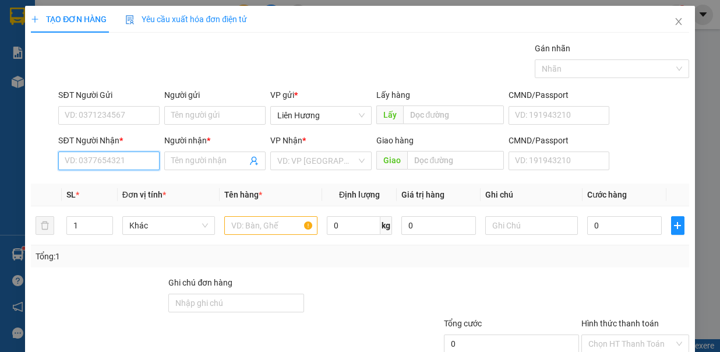
click at [138, 163] on input "SĐT Người Nhận *" at bounding box center [108, 161] width 101 height 19
click at [284, 231] on input "text" at bounding box center [270, 225] width 93 height 19
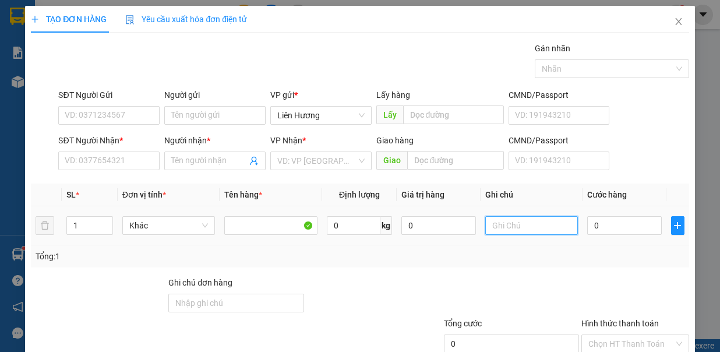
click at [495, 224] on input "text" at bounding box center [531, 225] width 93 height 19
type input "1TX - HS"
click at [587, 219] on input "0" at bounding box center [624, 225] width 75 height 19
type input "8"
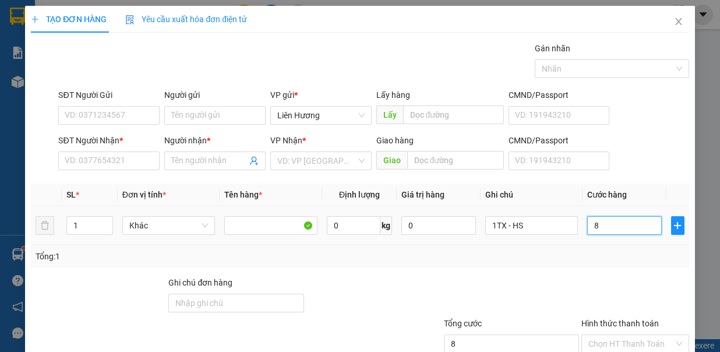
type input "8"
type input "80"
click at [126, 155] on input "SĐT Người Nhận *" at bounding box center [108, 161] width 101 height 19
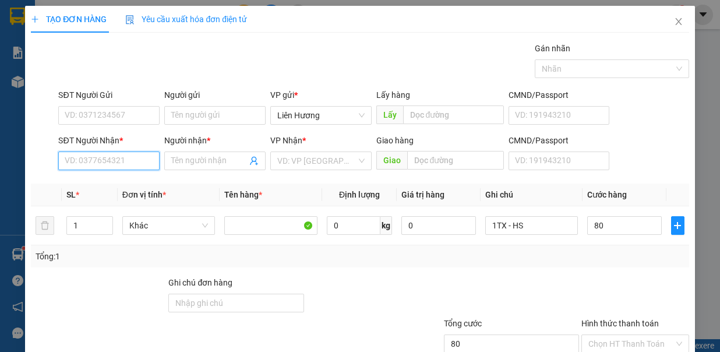
type input "80.000"
click at [131, 183] on div "0987352980 - NGỌC" at bounding box center [108, 183] width 86 height 13
type input "0987352980"
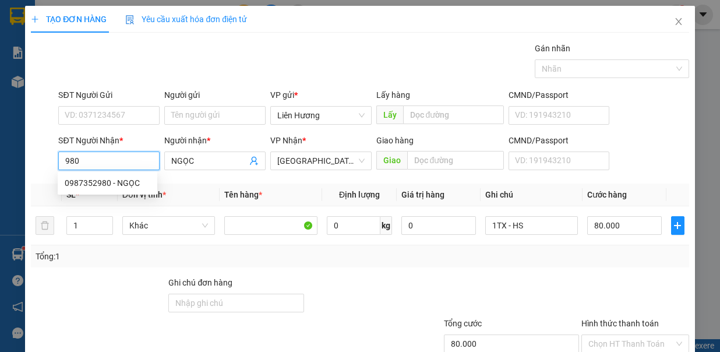
type input "NGỌC"
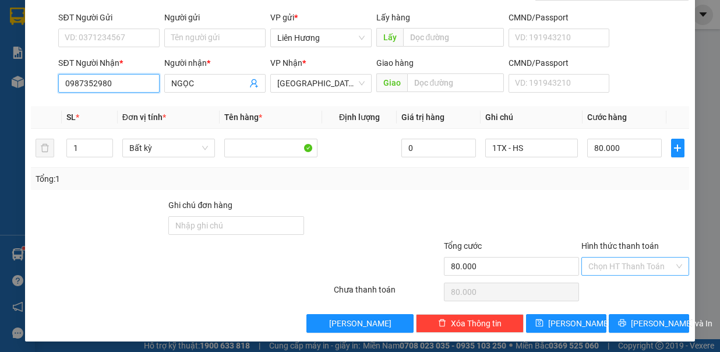
type input "0987352980"
click at [621, 263] on input "Hình thức thanh toán" at bounding box center [632, 266] width 86 height 17
click at [633, 265] on input "Hình thức thanh toán" at bounding box center [632, 266] width 86 height 17
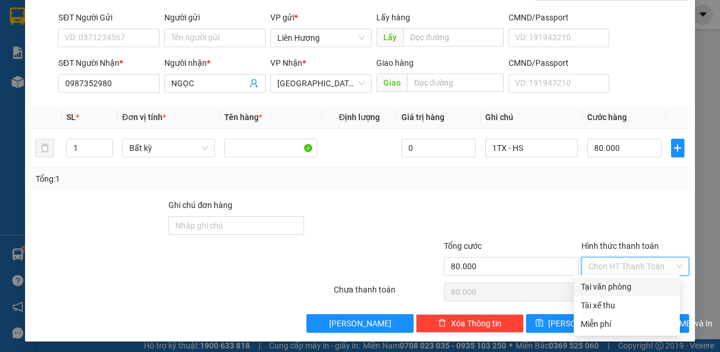
click at [626, 286] on div "Tại văn phòng" at bounding box center [627, 286] width 92 height 13
type input "0"
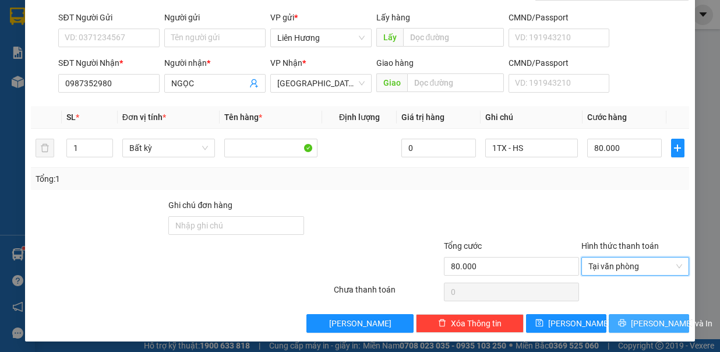
click at [634, 317] on span "Lưu và In" at bounding box center [672, 323] width 82 height 13
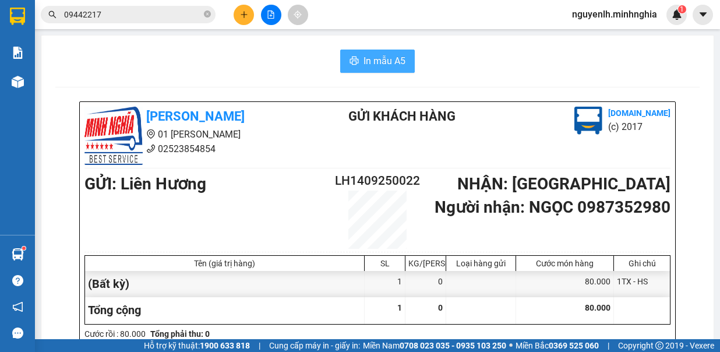
click at [385, 59] on span "In mẫu A5" at bounding box center [385, 61] width 42 height 15
click at [248, 13] on icon "plus" at bounding box center [244, 14] width 8 height 8
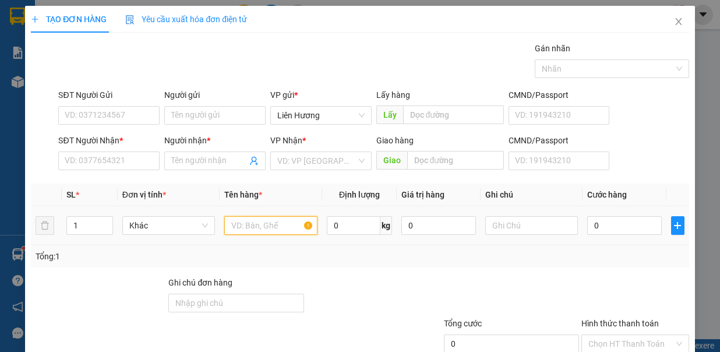
click at [258, 228] on input "text" at bounding box center [270, 225] width 93 height 19
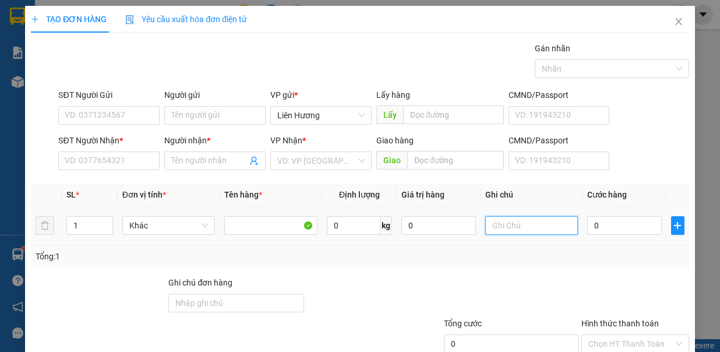
click at [513, 219] on input "text" at bounding box center [531, 225] width 93 height 19
type input "1TX -"
click at [610, 226] on input "0" at bounding box center [624, 225] width 75 height 19
type input "8"
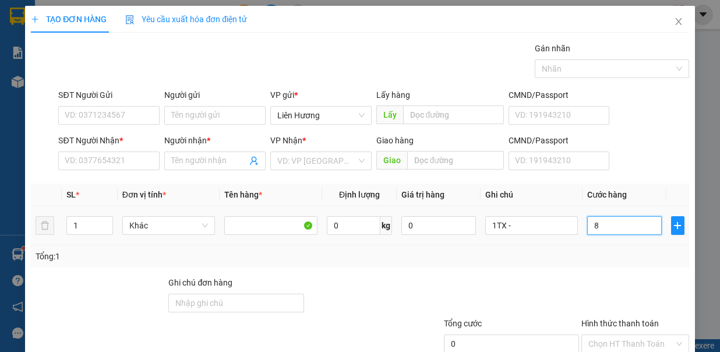
type input "8"
type input "80"
click at [558, 221] on input "1TX -" at bounding box center [531, 225] width 93 height 19
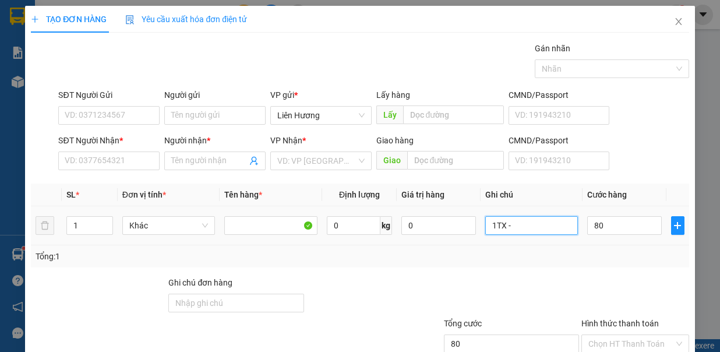
type input "80.000"
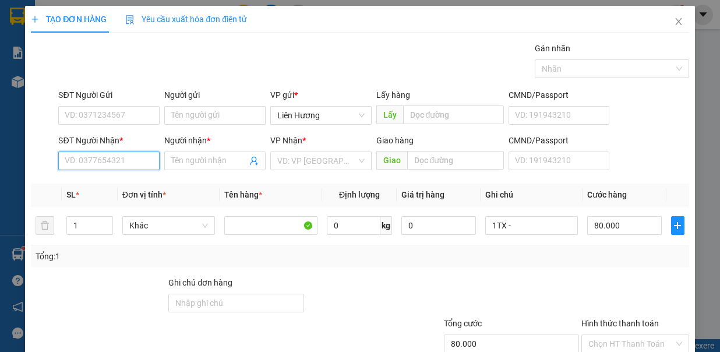
click at [140, 159] on input "SĐT Người Nhận *" at bounding box center [108, 161] width 101 height 19
type input "0337019163"
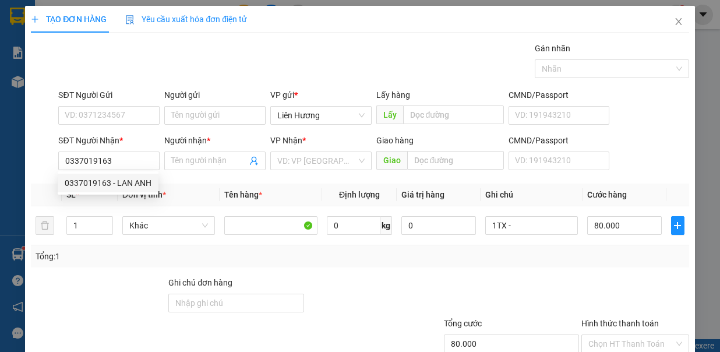
click at [136, 171] on div "0337019163 0337019163 - LAN ANH" at bounding box center [108, 182] width 101 height 23
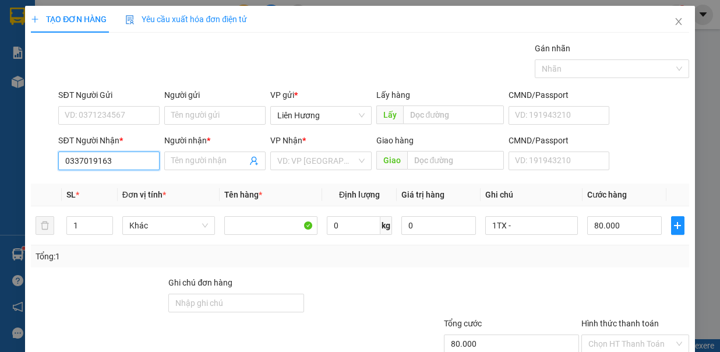
click at [131, 161] on input "0337019163" at bounding box center [108, 161] width 101 height 19
click at [131, 181] on div "0337019163 - LAN ANH" at bounding box center [108, 183] width 87 height 13
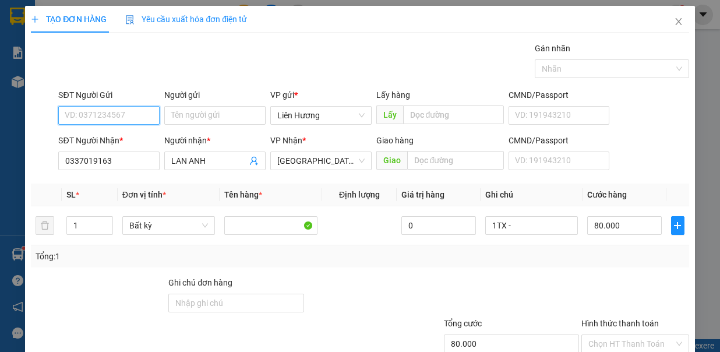
click at [128, 114] on input "SĐT Người Gửi" at bounding box center [108, 115] width 101 height 19
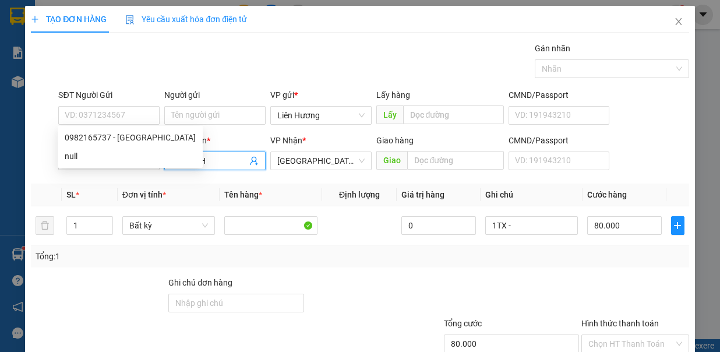
click at [209, 157] on input "LAN ANH" at bounding box center [209, 160] width 76 height 13
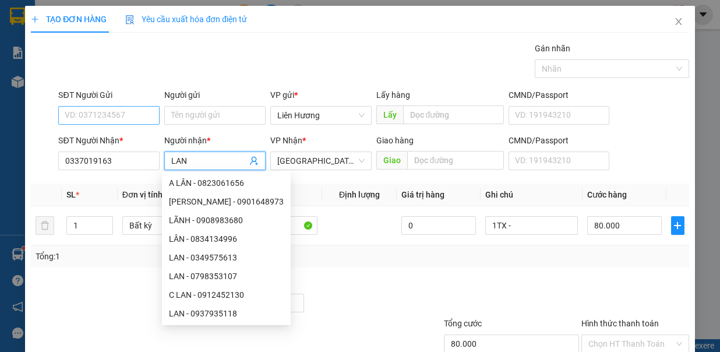
type input "LAN"
click at [97, 117] on input "SĐT Người Gửi" at bounding box center [108, 115] width 101 height 19
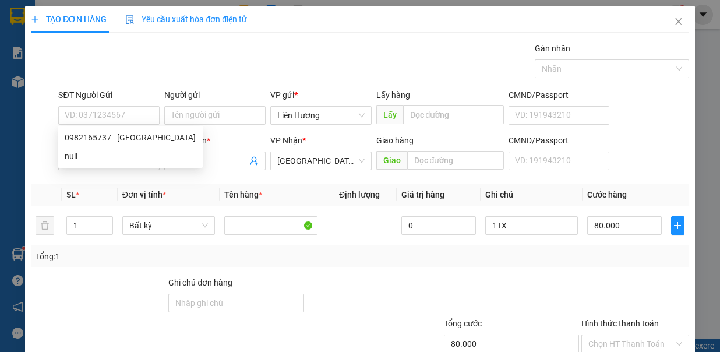
click at [427, 68] on div "Gói vận chuyển * Tiêu chuẩn Gán nhãn Nhãn" at bounding box center [373, 62] width 635 height 41
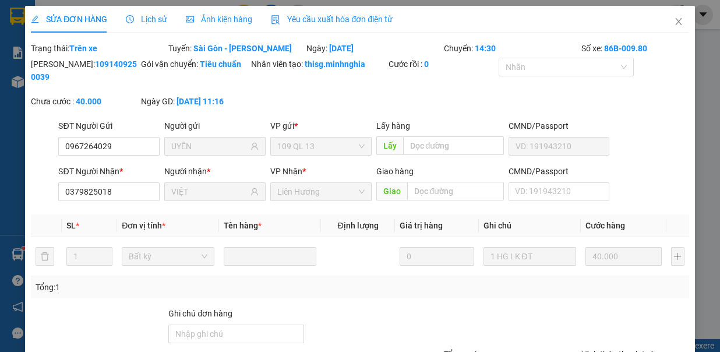
click at [674, 26] on icon "close" at bounding box center [678, 21] width 9 height 9
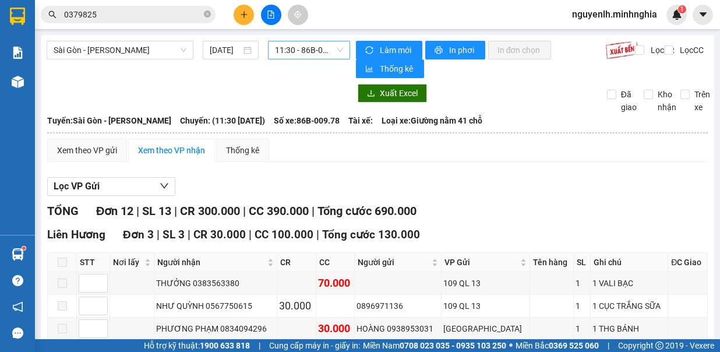
click at [308, 59] on div "11:30 - 86B-009.78" at bounding box center [309, 50] width 82 height 19
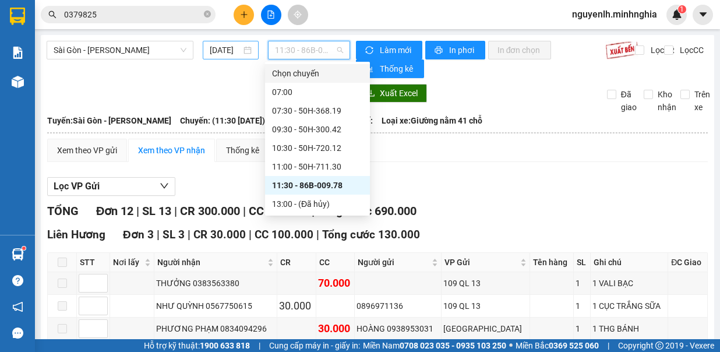
click at [222, 51] on input "[DATE]" at bounding box center [225, 50] width 31 height 13
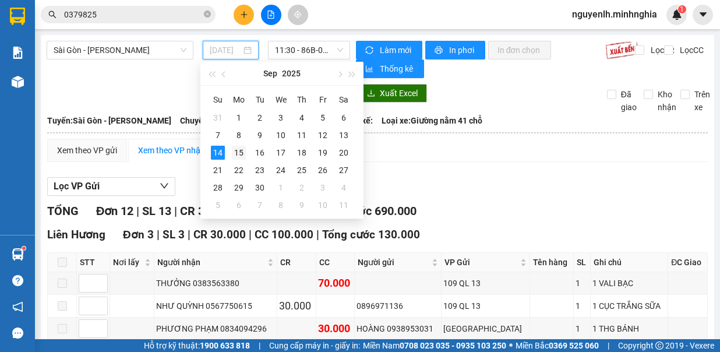
click at [235, 149] on div "15" at bounding box center [239, 153] width 14 height 14
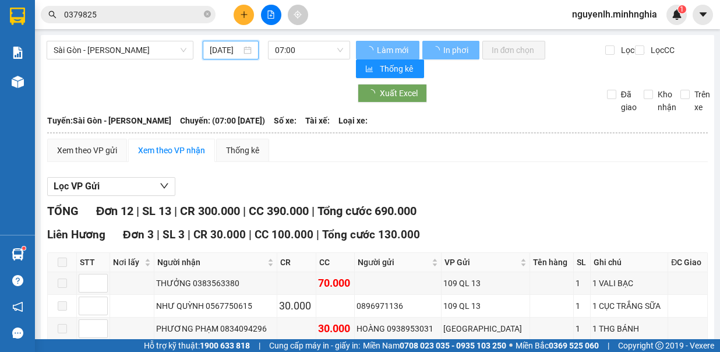
type input "15/09/2025"
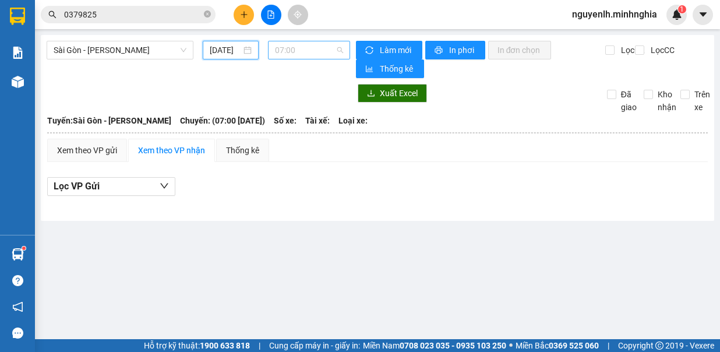
click at [315, 53] on span "07:00" at bounding box center [309, 49] width 68 height 17
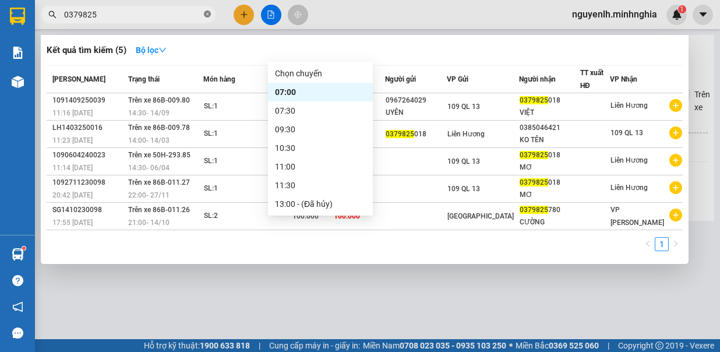
click at [209, 14] on icon "close-circle" at bounding box center [207, 13] width 7 height 7
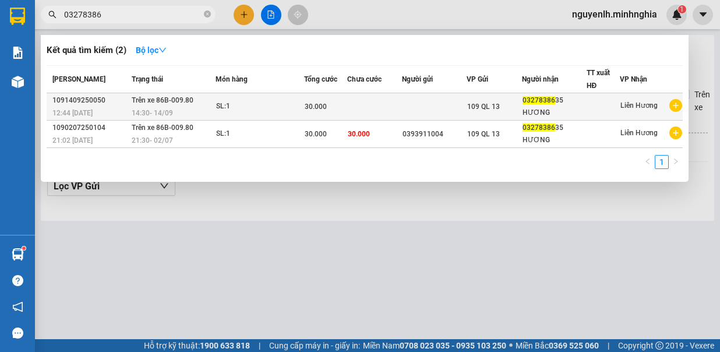
type input "03278386"
click at [363, 96] on td at bounding box center [374, 106] width 55 height 27
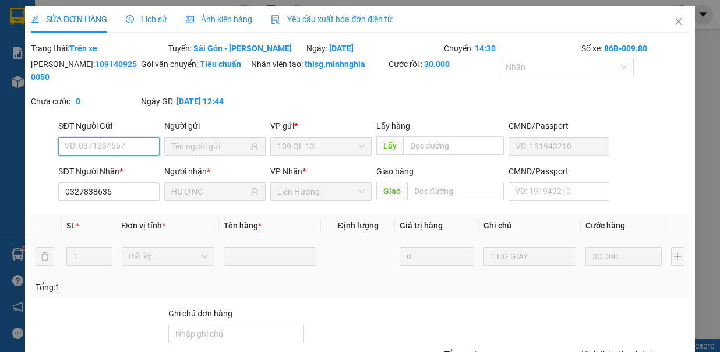
type input "0327838635"
type input "HƯƠNG"
type input "30.000"
click at [674, 23] on icon "close" at bounding box center [678, 21] width 9 height 9
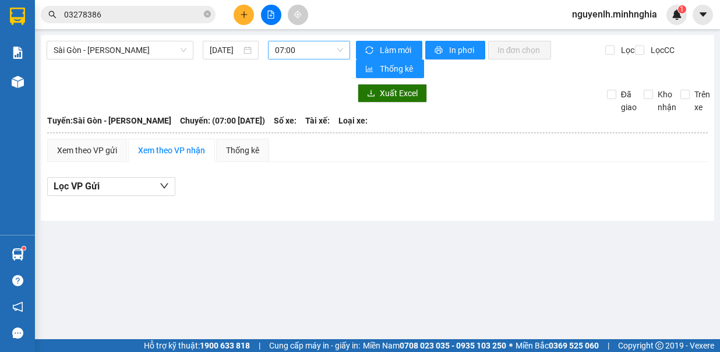
click at [295, 55] on span "07:00" at bounding box center [309, 49] width 68 height 17
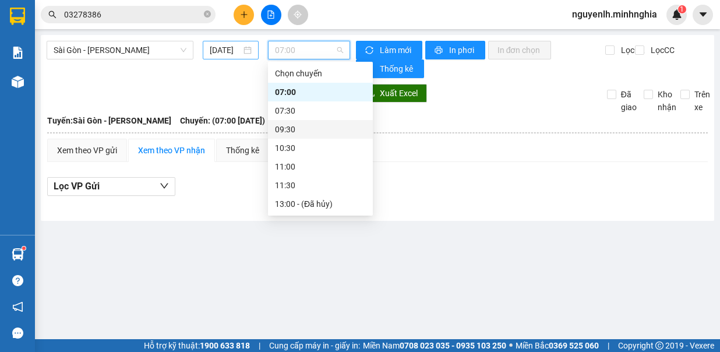
click at [235, 51] on input "15/09/2025" at bounding box center [225, 50] width 31 height 13
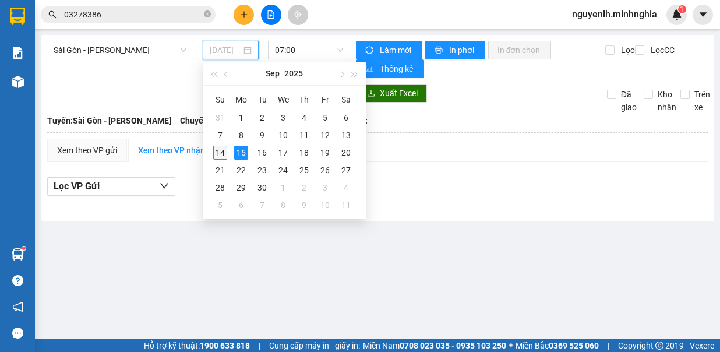
click at [219, 152] on div "14" at bounding box center [220, 153] width 14 height 14
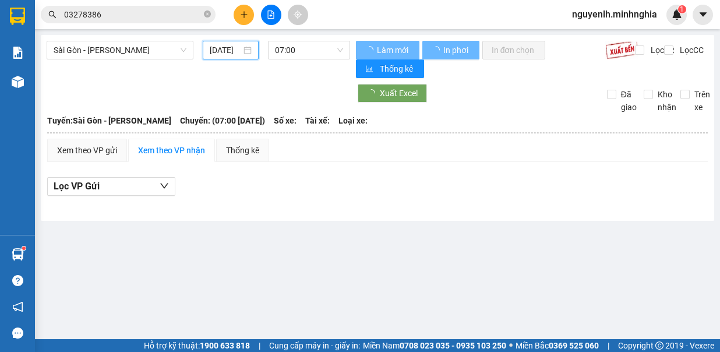
type input "[DATE]"
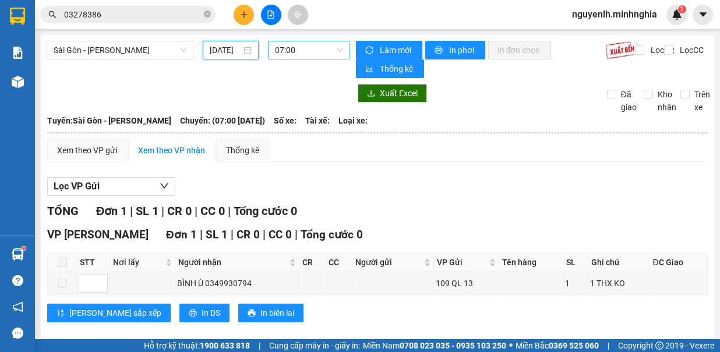
click at [294, 47] on span "07:00" at bounding box center [309, 49] width 68 height 17
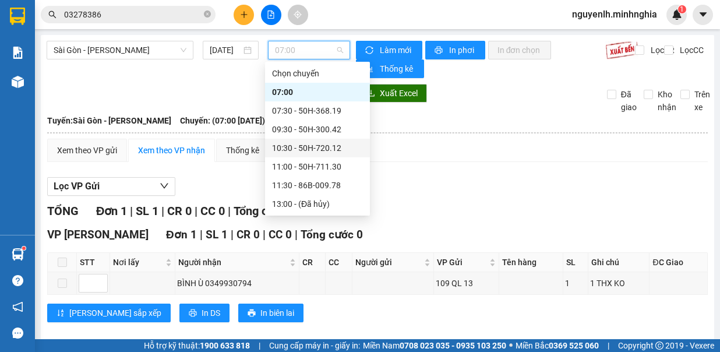
scroll to position [58, 0]
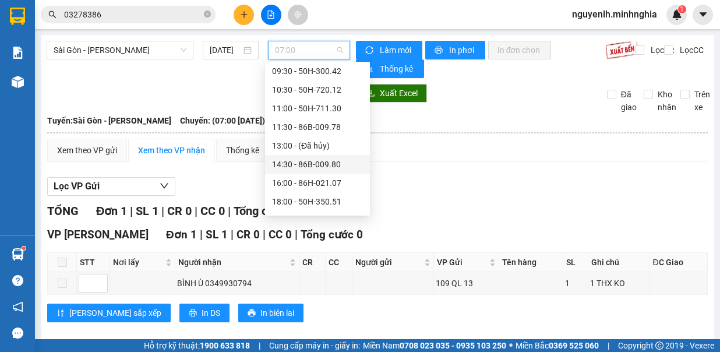
click at [324, 166] on div "14:30 - 86B-009.80" at bounding box center [317, 164] width 91 height 13
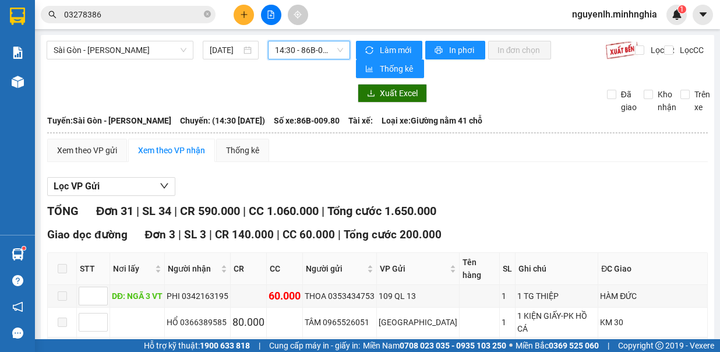
click at [312, 44] on span "14:30 - 86B-009.80" at bounding box center [309, 49] width 68 height 17
drag, startPoint x: 650, startPoint y: 194, endPoint x: 491, endPoint y: 152, distance: 165.3
click at [491, 152] on div "Xem theo VP gửi Xem theo VP nhận Thống kê" at bounding box center [377, 150] width 661 height 23
click at [318, 44] on span "14:30 - 86B-009.80" at bounding box center [309, 49] width 68 height 17
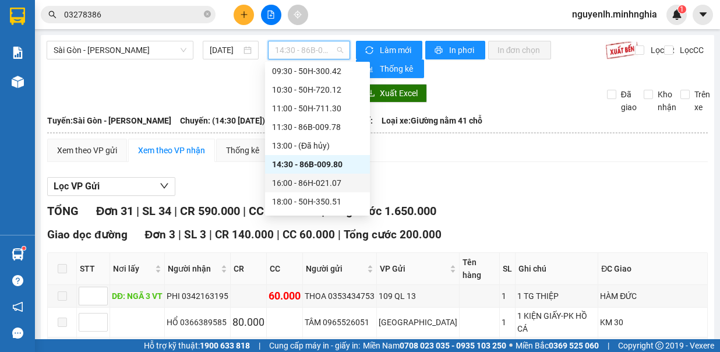
click at [308, 182] on div "16:00 - 86H-021.07" at bounding box center [317, 183] width 91 height 13
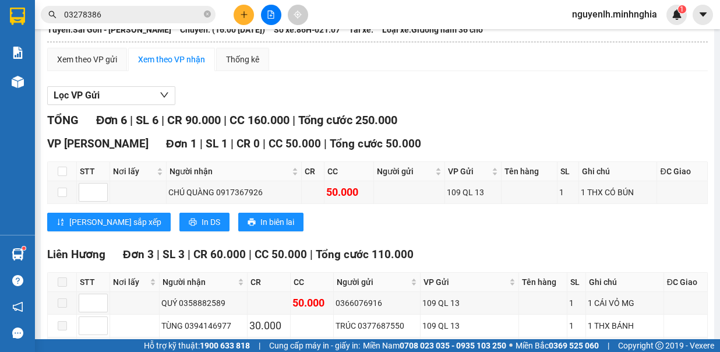
scroll to position [207, 0]
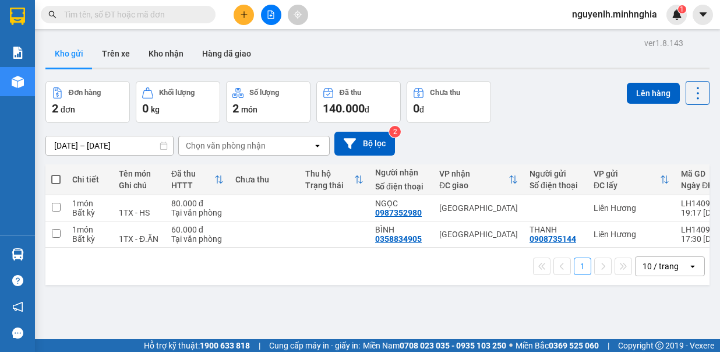
click at [277, 19] on button at bounding box center [271, 15] width 20 height 20
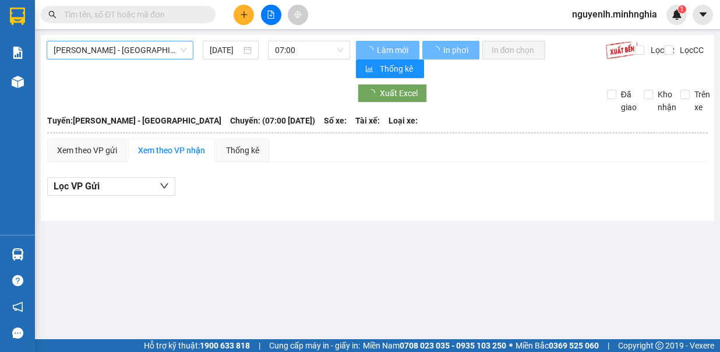
click at [160, 55] on span "[PERSON_NAME] - [GEOGRAPHIC_DATA]" at bounding box center [120, 49] width 133 height 17
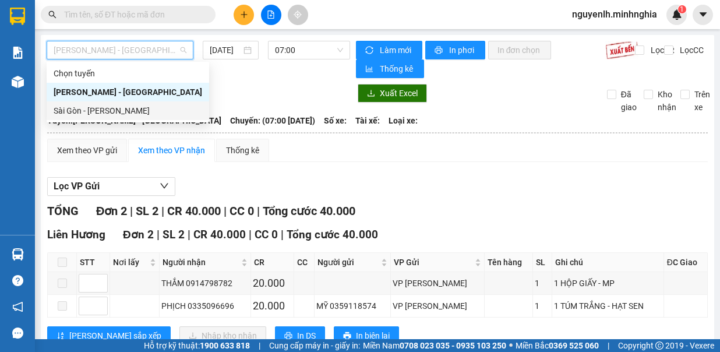
click at [110, 110] on div "Sài Gòn - [PERSON_NAME]" at bounding box center [128, 110] width 149 height 13
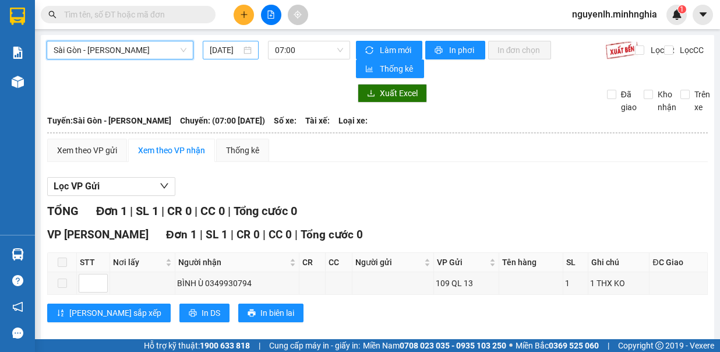
click at [219, 45] on input "[DATE]" at bounding box center [225, 50] width 31 height 13
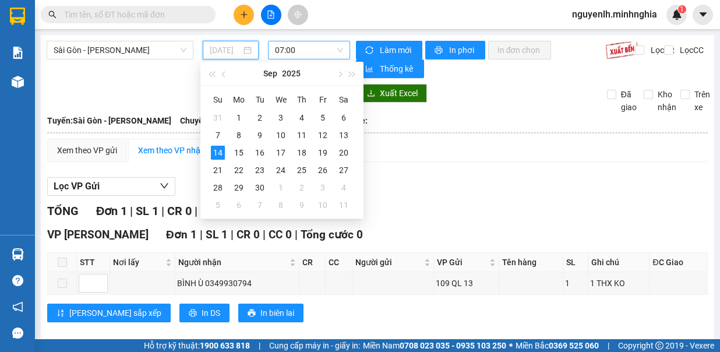
drag, startPoint x: 347, startPoint y: 135, endPoint x: 321, endPoint y: 47, distance: 92.4
click at [350, 136] on div "13" at bounding box center [344, 135] width 14 height 14
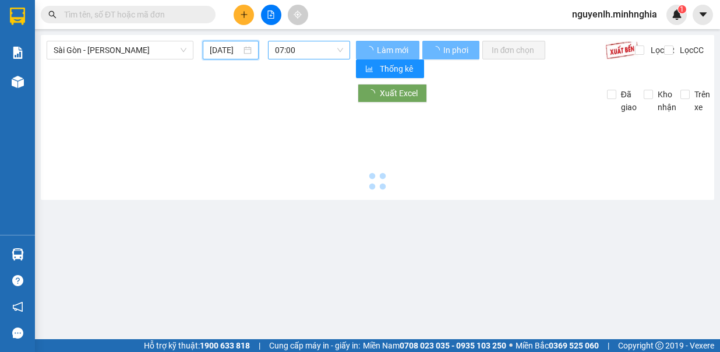
click at [296, 50] on span "07:00" at bounding box center [309, 49] width 68 height 17
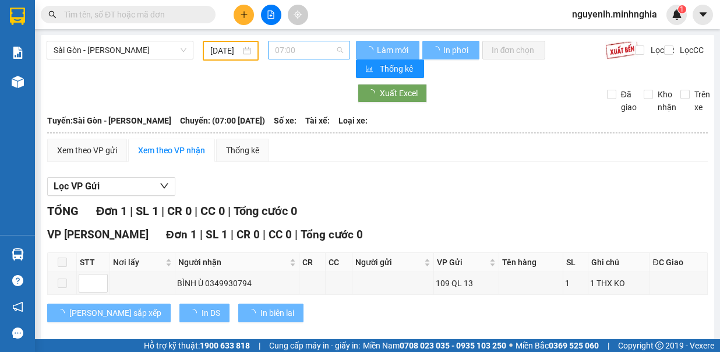
type input "13/09/2025"
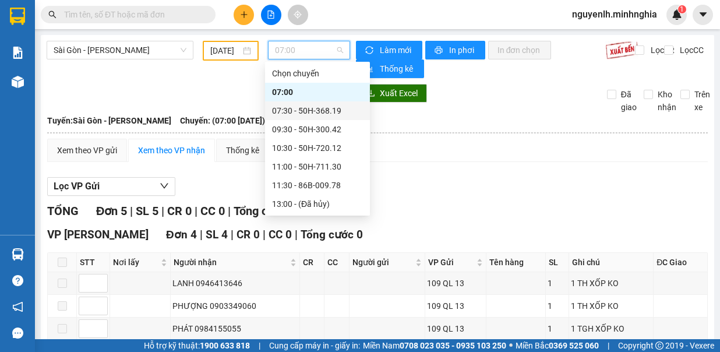
click at [306, 109] on div "07:30 - 50H-368.19" at bounding box center [317, 110] width 91 height 13
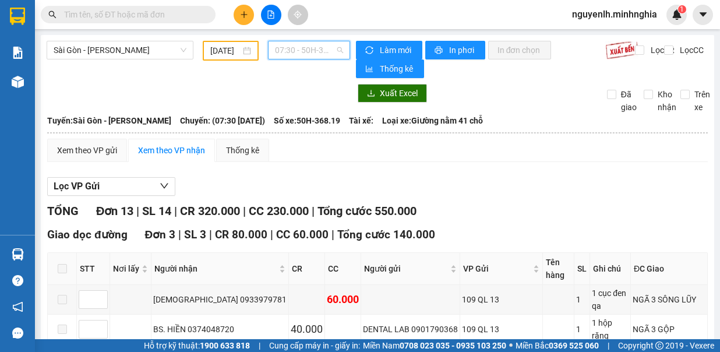
click at [305, 50] on span "07:30 - 50H-368.19" at bounding box center [309, 49] width 68 height 17
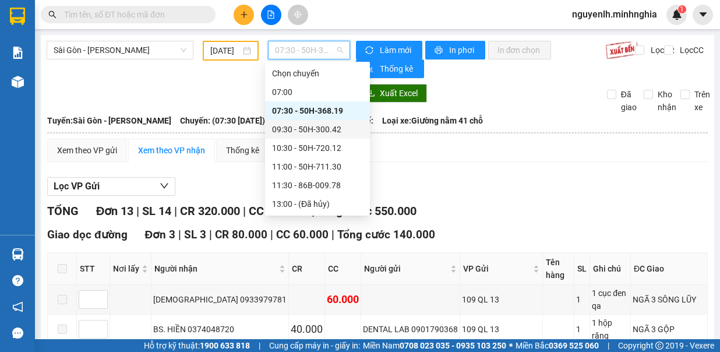
click at [313, 126] on div "09:30 - 50H-300.42" at bounding box center [317, 129] width 91 height 13
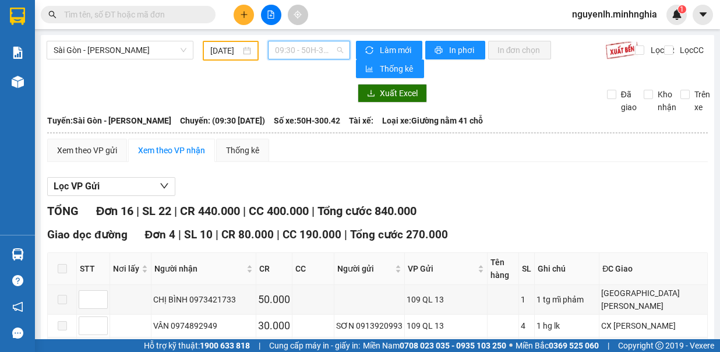
drag, startPoint x: 294, startPoint y: 47, endPoint x: 304, endPoint y: 70, distance: 25.6
click at [294, 47] on span "09:30 - 50H-300.42" at bounding box center [309, 49] width 68 height 17
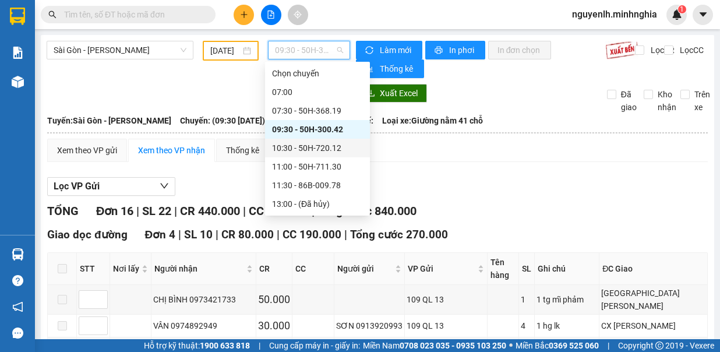
click at [305, 147] on div "10:30 - 50H-720.12" at bounding box center [317, 148] width 91 height 13
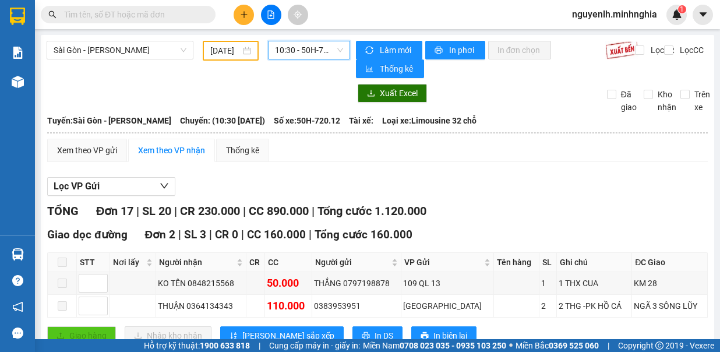
click at [282, 53] on span "10:30 - 50H-720.12" at bounding box center [309, 49] width 68 height 17
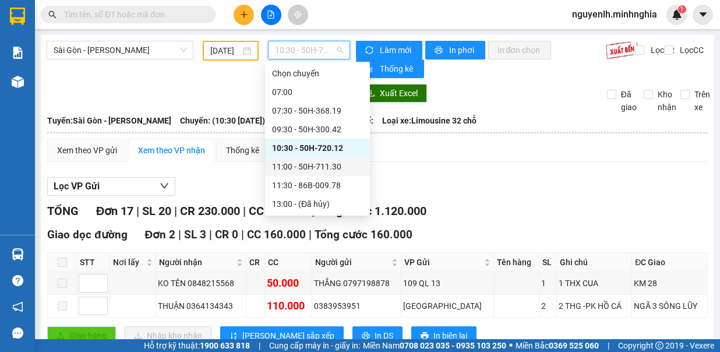
click at [307, 165] on div "11:00 - 50H-711.30" at bounding box center [317, 166] width 91 height 13
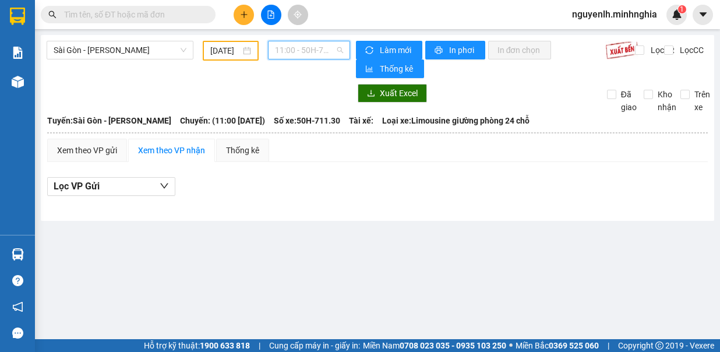
click at [311, 47] on span "11:00 - 50H-711.30" at bounding box center [309, 49] width 68 height 17
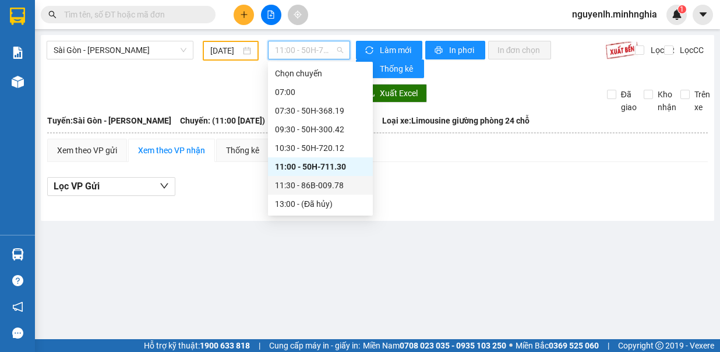
click at [321, 192] on div "11:30 - 86B-009.78" at bounding box center [320, 185] width 105 height 19
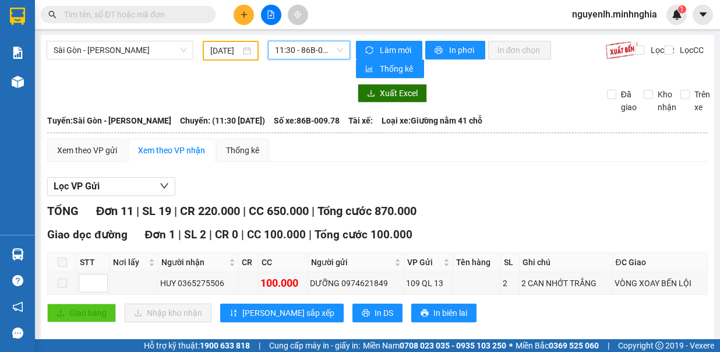
click at [326, 41] on span "11:30 - 86B-009.78" at bounding box center [309, 49] width 68 height 17
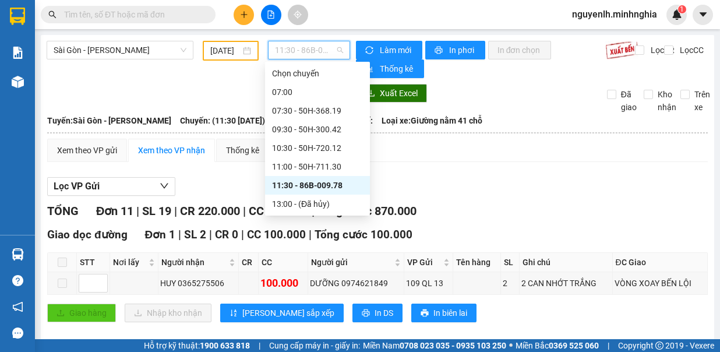
scroll to position [58, 0]
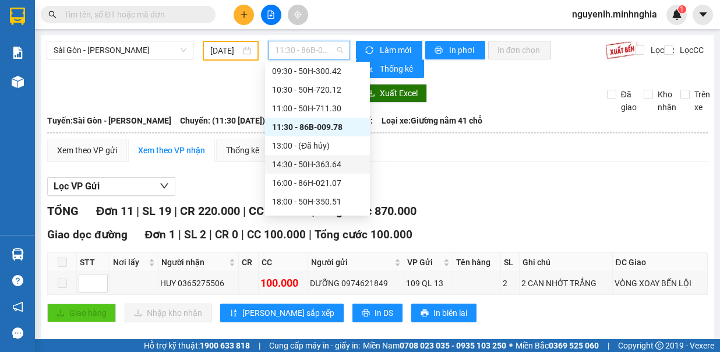
click at [338, 161] on div "14:30 - 50H-363.64" at bounding box center [317, 164] width 91 height 13
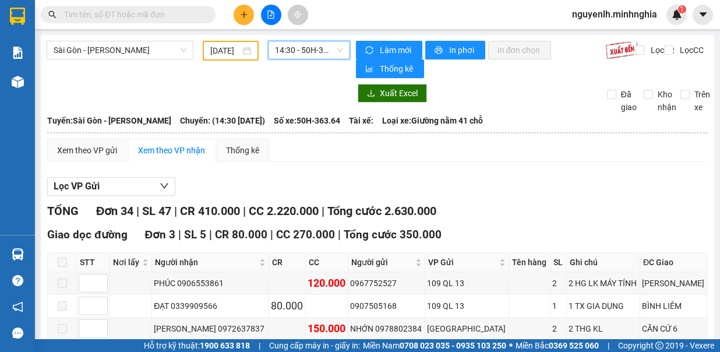
click at [320, 58] on span "14:30 - 50H-363.64" at bounding box center [309, 49] width 68 height 17
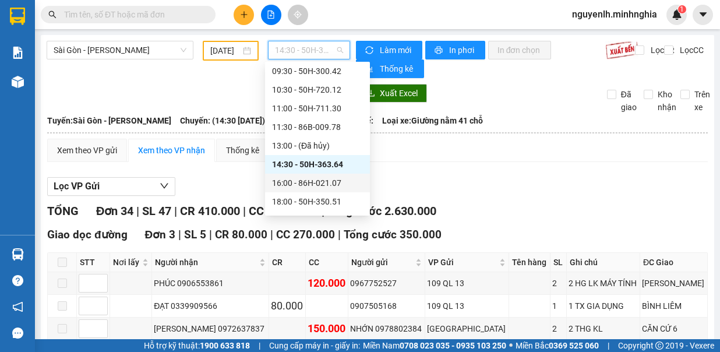
click at [324, 174] on div "16:00 - 86H-021.07" at bounding box center [317, 183] width 105 height 19
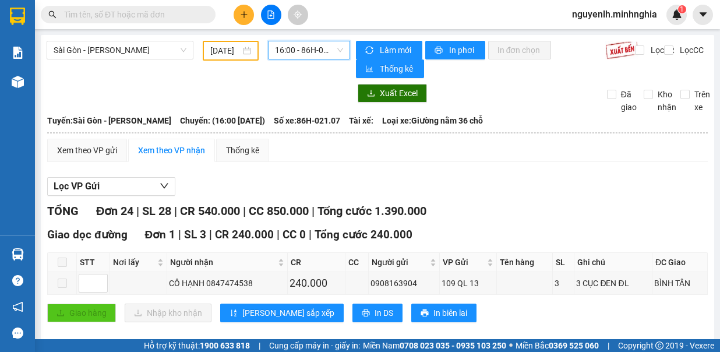
click at [305, 58] on span "16:00 - 86H-021.07" at bounding box center [309, 49] width 68 height 17
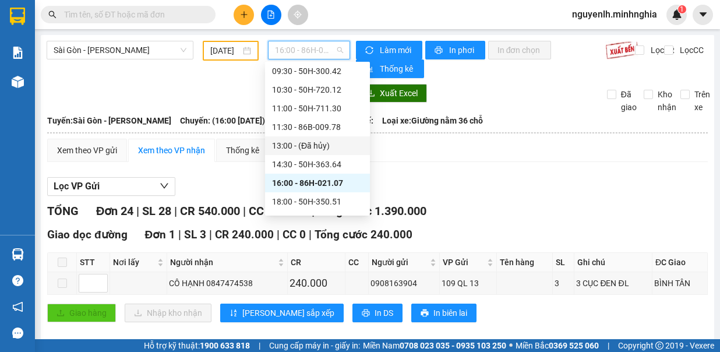
scroll to position [112, 0]
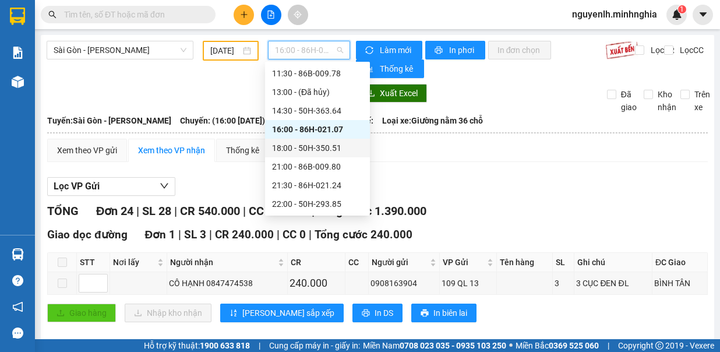
click at [328, 146] on div "18:00 - 50H-350.51" at bounding box center [317, 148] width 91 height 13
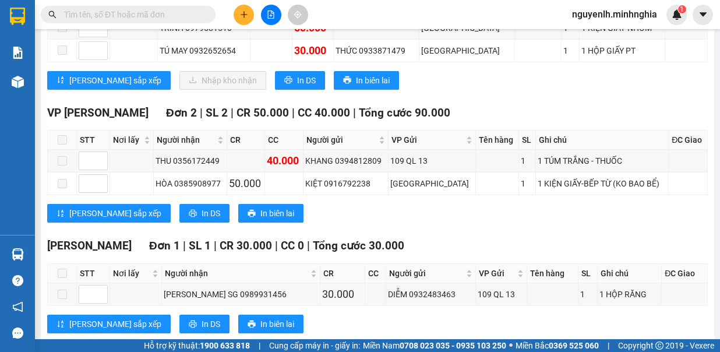
scroll to position [783, 0]
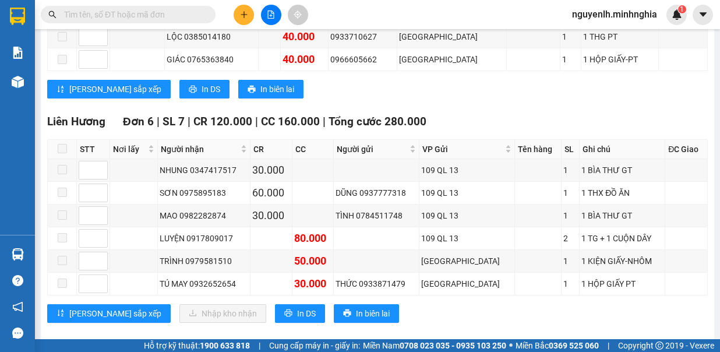
drag, startPoint x: 338, startPoint y: 140, endPoint x: 498, endPoint y: 76, distance: 171.9
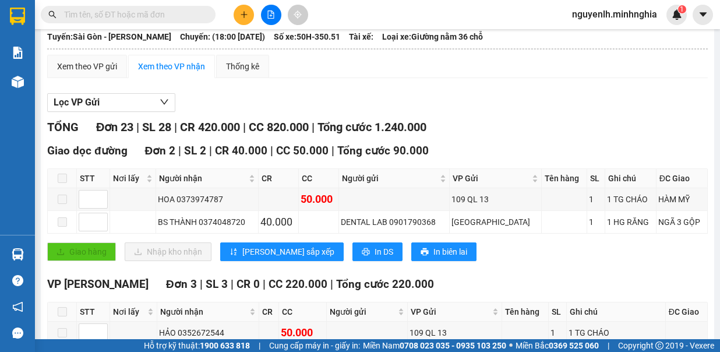
scroll to position [0, 0]
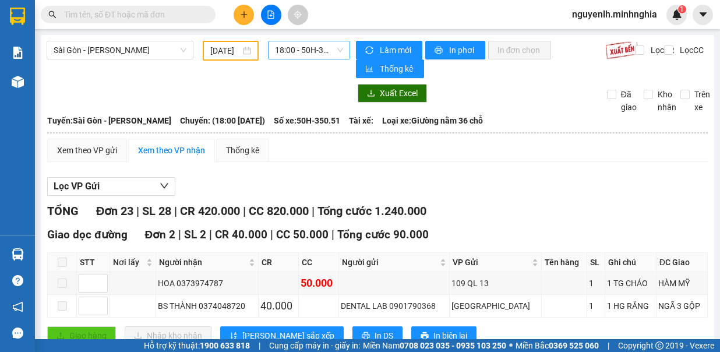
click at [329, 50] on span "18:00 - 50H-350.51" at bounding box center [309, 49] width 68 height 17
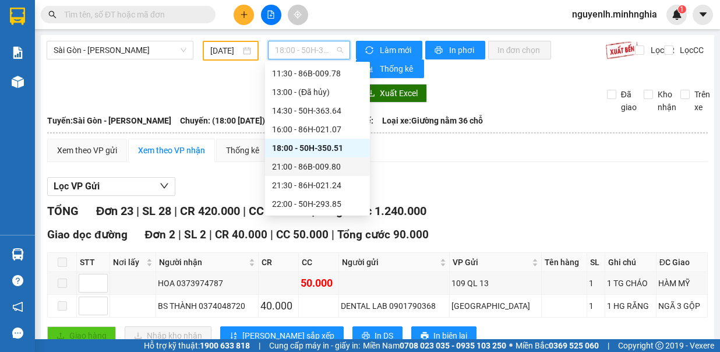
click at [321, 168] on div "21:00 - 86B-009.80" at bounding box center [317, 166] width 91 height 13
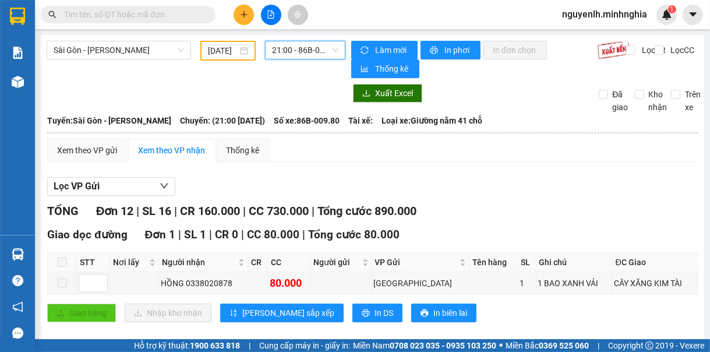
click at [291, 54] on span "21:00 - 86B-009.80" at bounding box center [305, 49] width 66 height 17
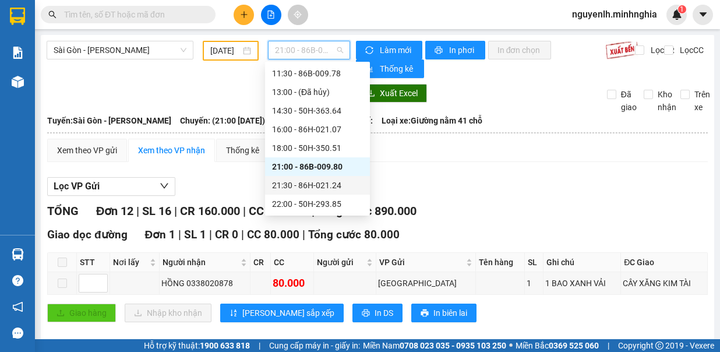
click at [315, 182] on div "21:30 - 86H-021.24" at bounding box center [317, 185] width 91 height 13
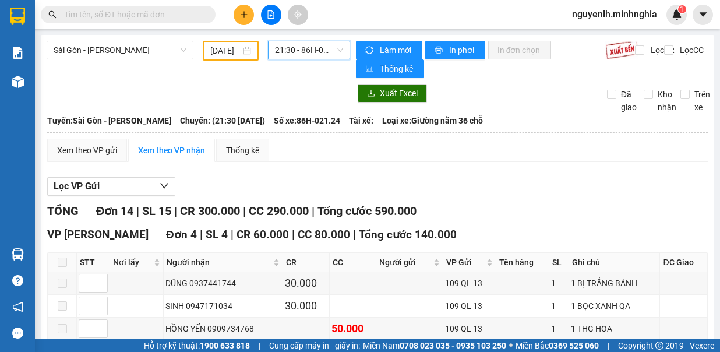
click at [310, 54] on span "21:30 - 86H-021.24" at bounding box center [309, 49] width 68 height 17
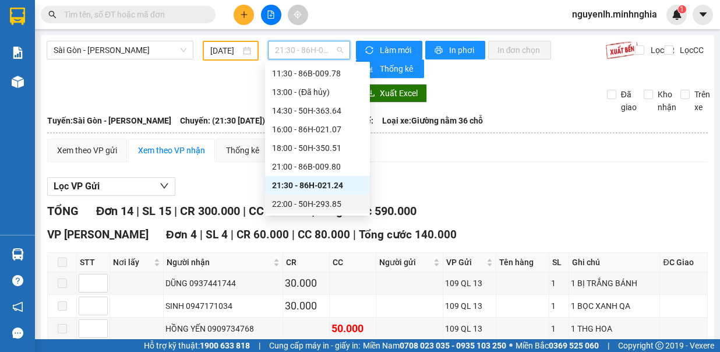
click at [326, 205] on div "22:00 - 50H-293.85" at bounding box center [317, 204] width 91 height 13
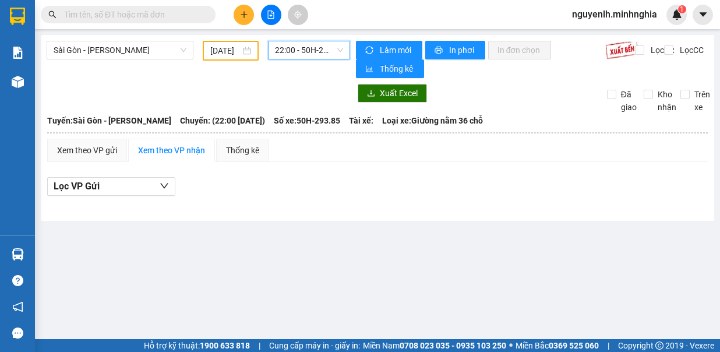
click at [307, 47] on span "22:00 - 50H-293.85" at bounding box center [309, 49] width 68 height 17
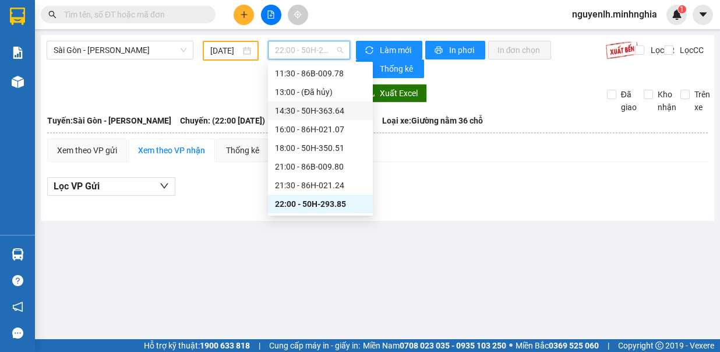
click at [315, 110] on div "14:30 - 50H-363.64" at bounding box center [320, 110] width 91 height 13
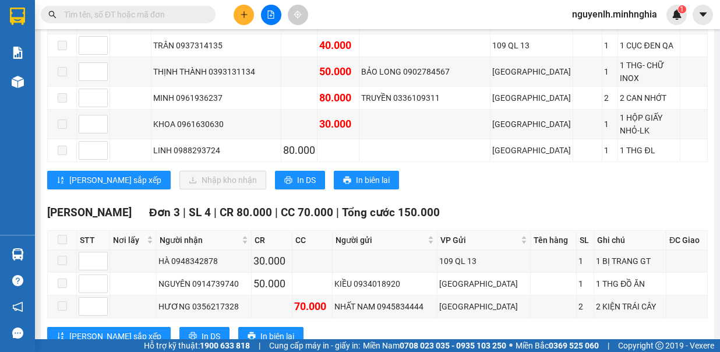
scroll to position [751, 0]
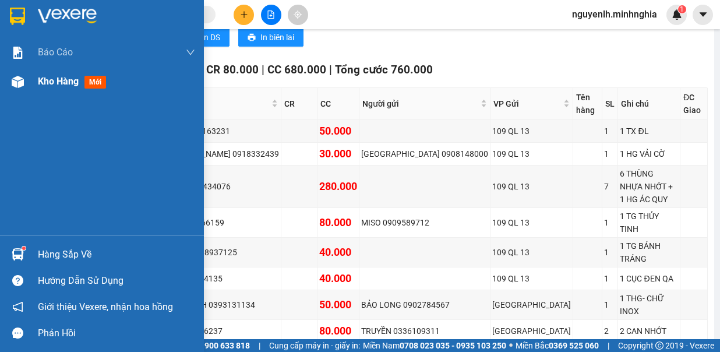
click at [16, 83] on img at bounding box center [18, 82] width 12 height 12
click at [52, 81] on span "Kho hàng" at bounding box center [58, 81] width 41 height 11
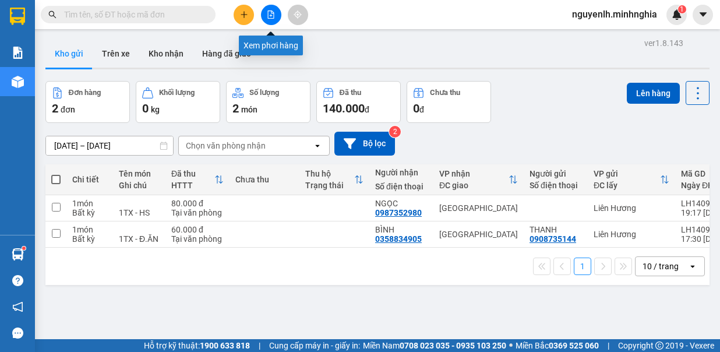
click at [272, 16] on icon "file-add" at bounding box center [271, 14] width 8 height 8
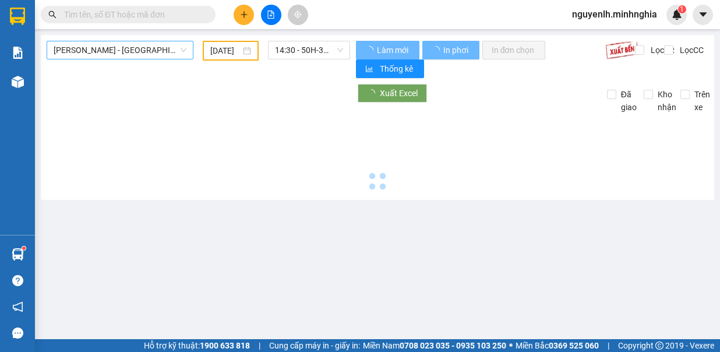
click at [140, 55] on span "[PERSON_NAME] - [GEOGRAPHIC_DATA]" at bounding box center [120, 49] width 133 height 17
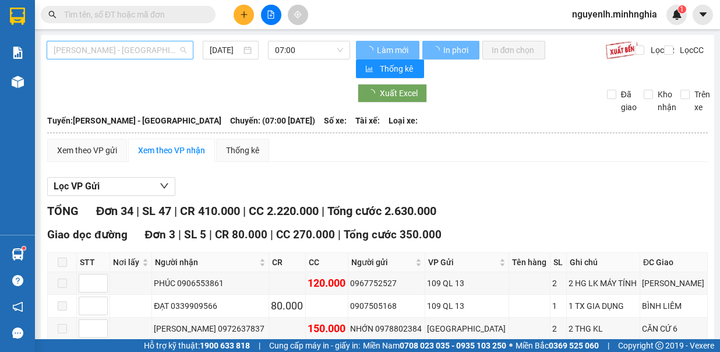
type input "[DATE]"
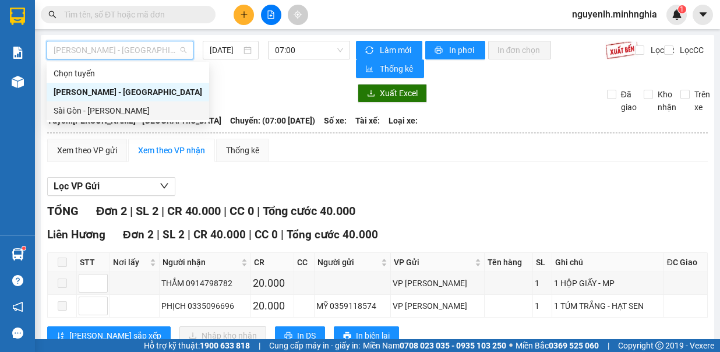
click at [121, 110] on div "Sài Gòn - [PERSON_NAME]" at bounding box center [128, 110] width 149 height 13
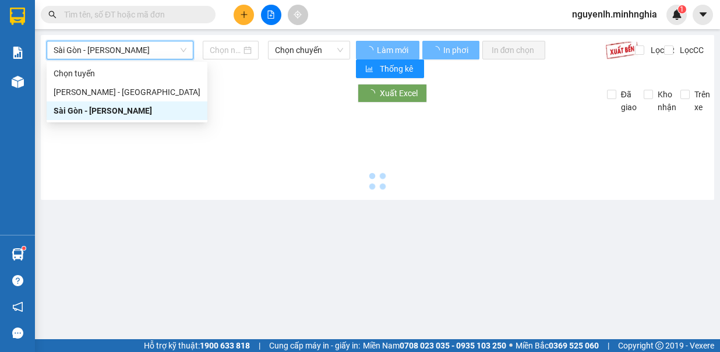
type input "[DATE]"
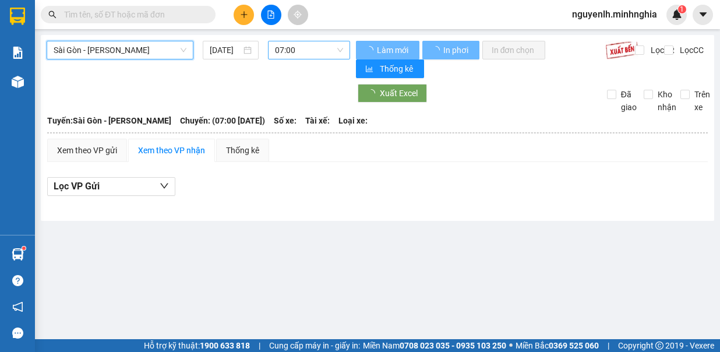
click at [299, 48] on span "07:00" at bounding box center [309, 49] width 68 height 17
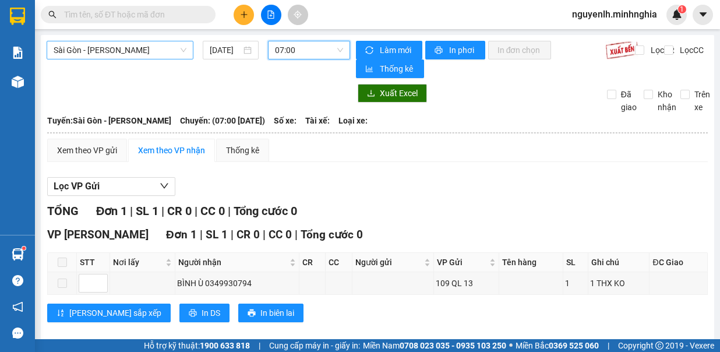
drag, startPoint x: 114, startPoint y: 51, endPoint x: 115, endPoint y: 58, distance: 7.1
click at [114, 51] on span "Sài Gòn - [PERSON_NAME]" at bounding box center [120, 49] width 133 height 17
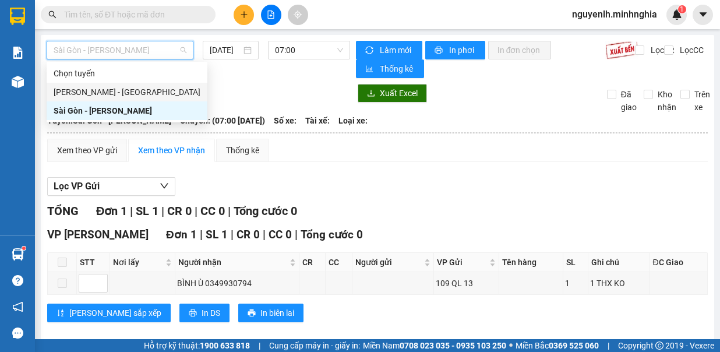
click at [105, 93] on div "[PERSON_NAME] - [GEOGRAPHIC_DATA]" at bounding box center [127, 92] width 147 height 13
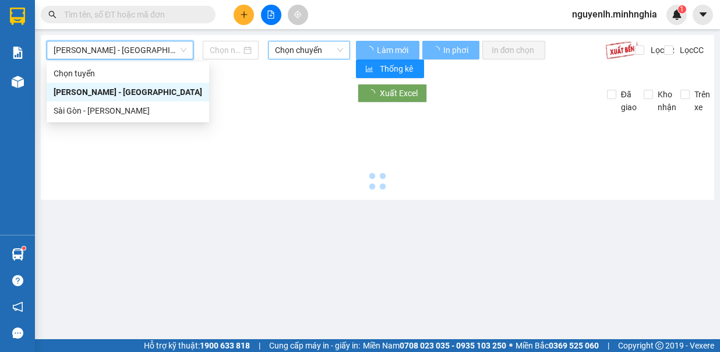
click at [301, 47] on span "Chọn chuyến" at bounding box center [309, 49] width 68 height 17
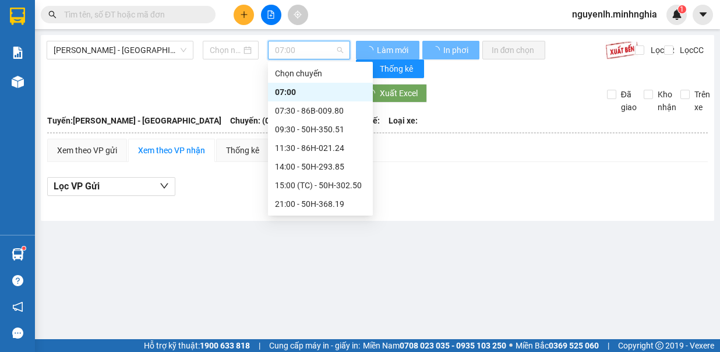
type input "[DATE]"
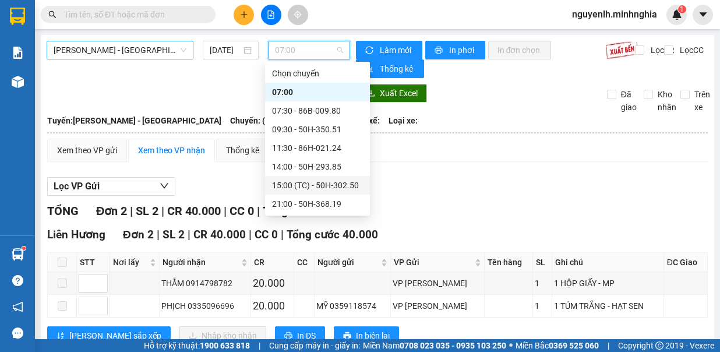
click at [121, 50] on span "[PERSON_NAME] - [GEOGRAPHIC_DATA]" at bounding box center [120, 49] width 133 height 17
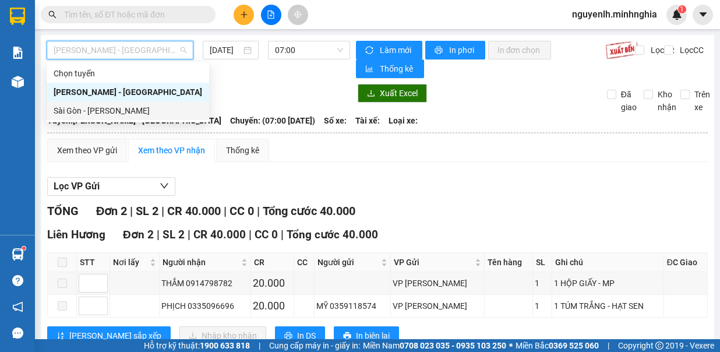
drag, startPoint x: 122, startPoint y: 112, endPoint x: 291, endPoint y: 98, distance: 169.0
click at [122, 112] on div "Sài Gòn - [PERSON_NAME]" at bounding box center [128, 110] width 149 height 13
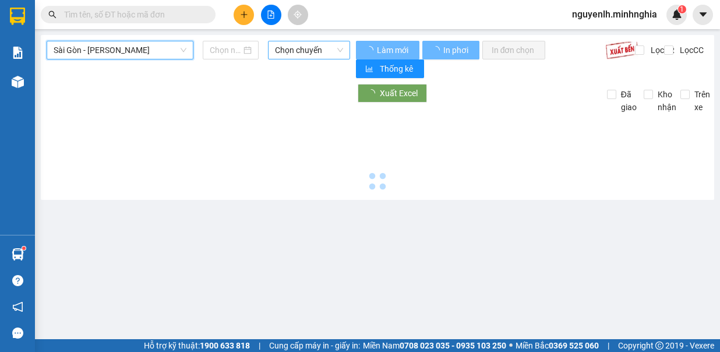
click at [312, 51] on span "Chọn chuyến" at bounding box center [309, 49] width 68 height 17
type input "[DATE]"
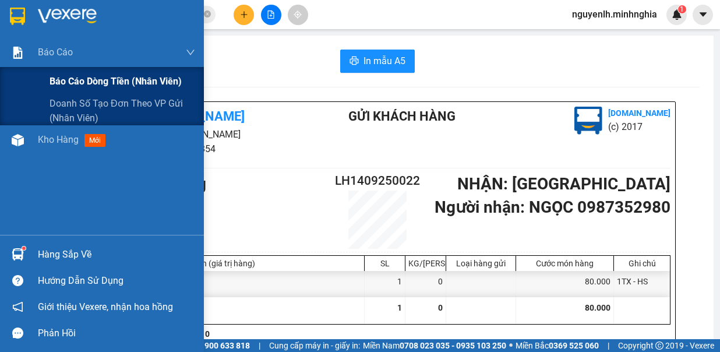
click at [50, 86] on span "Báo cáo dòng tiền (nhân viên)" at bounding box center [116, 81] width 132 height 15
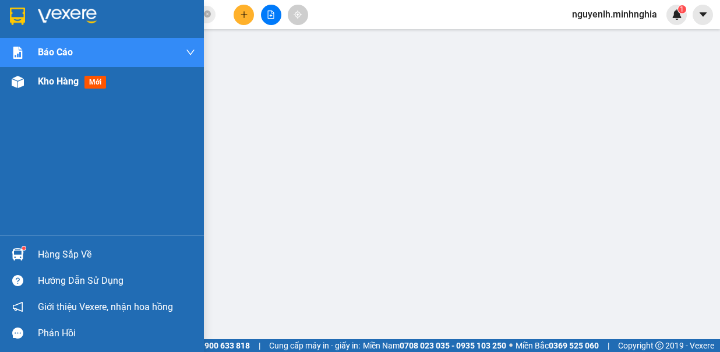
click at [28, 86] on div "Kho hàng mới" at bounding box center [102, 81] width 204 height 29
click at [35, 87] on div "Kho hàng mới" at bounding box center [102, 81] width 204 height 29
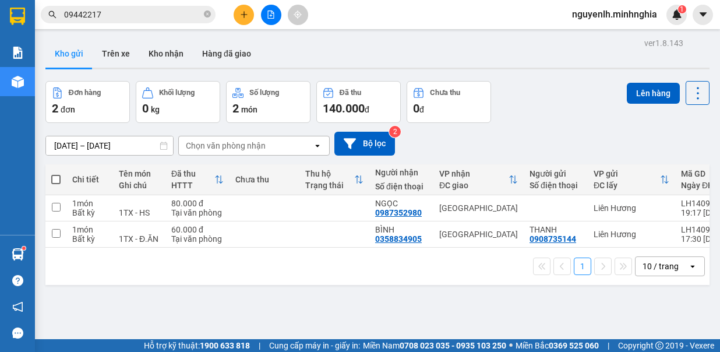
click at [56, 180] on span at bounding box center [55, 179] width 9 height 9
click at [56, 174] on input "checkbox" at bounding box center [56, 174] width 0 height 0
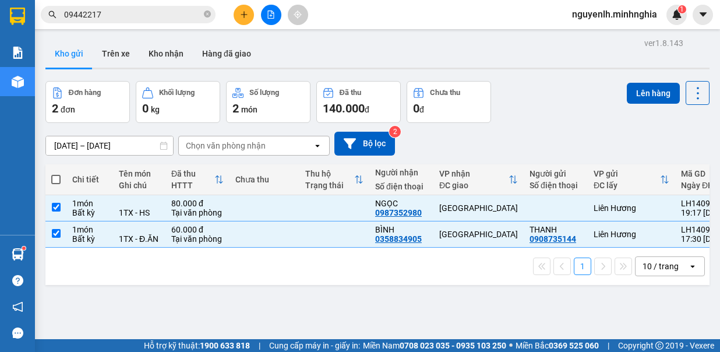
checkbox input "true"
click at [646, 95] on button "Lên hàng" at bounding box center [653, 93] width 53 height 21
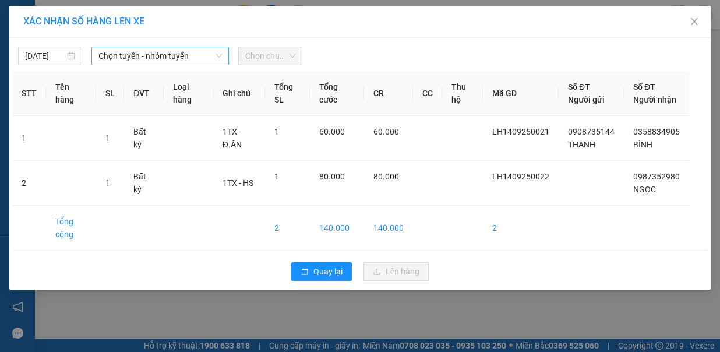
click at [178, 47] on span "Chọn tuyến - nhóm tuyến" at bounding box center [160, 55] width 124 height 17
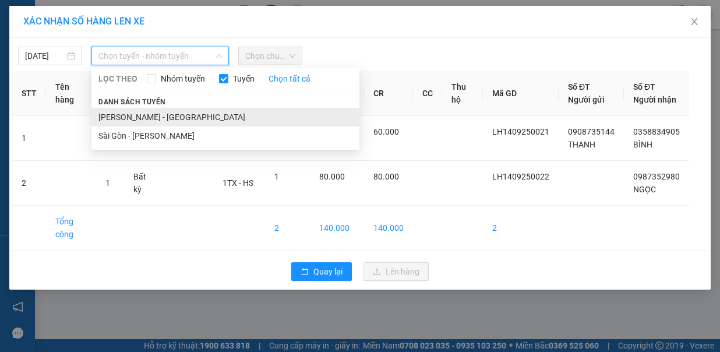
click at [172, 108] on li "[PERSON_NAME] - [GEOGRAPHIC_DATA]" at bounding box center [226, 117] width 268 height 19
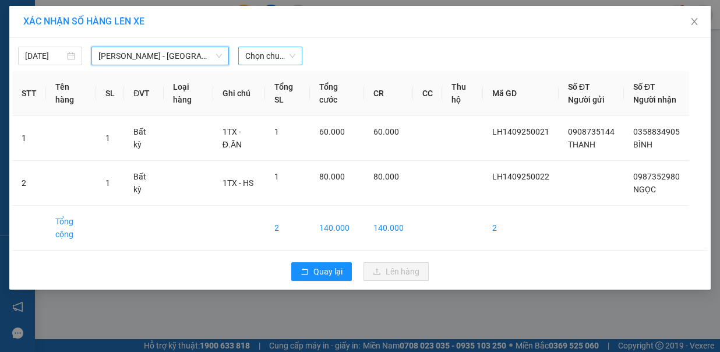
click at [257, 57] on span "Chọn chuyến" at bounding box center [270, 55] width 50 height 17
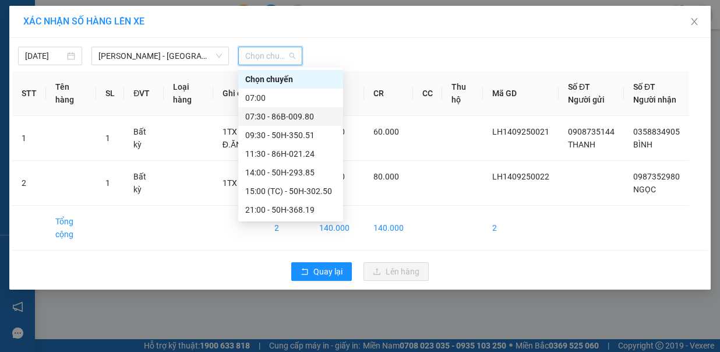
scroll to position [112, 0]
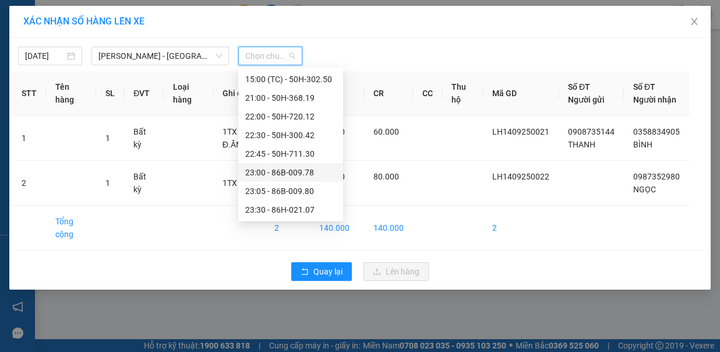
click at [307, 173] on div "23:00 - 86B-009.78" at bounding box center [290, 172] width 91 height 13
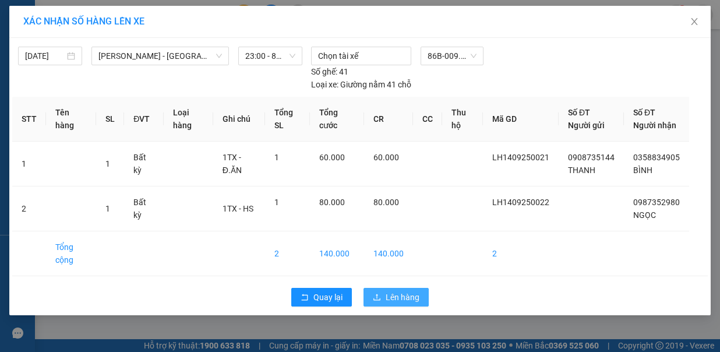
drag, startPoint x: 393, startPoint y: 282, endPoint x: 392, endPoint y: 275, distance: 7.0
click at [393, 288] on button "Lên hàng" at bounding box center [396, 297] width 65 height 19
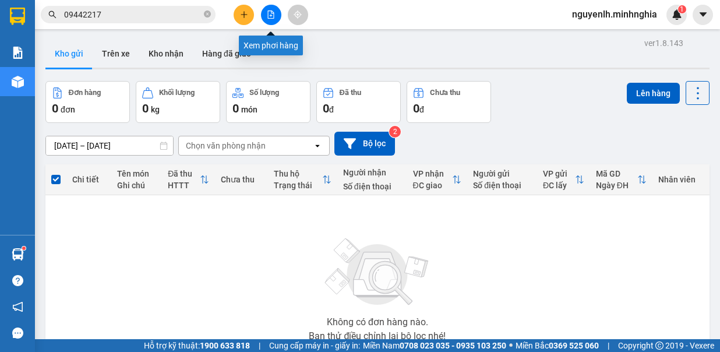
click at [273, 12] on icon "file-add" at bounding box center [271, 14] width 6 height 8
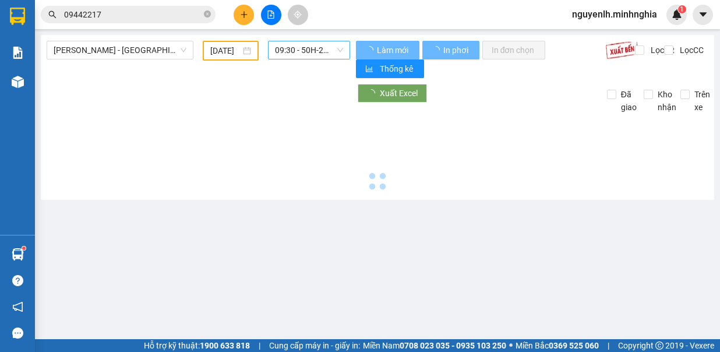
click at [284, 54] on span "09:30 - 50H-293.85" at bounding box center [309, 49] width 68 height 17
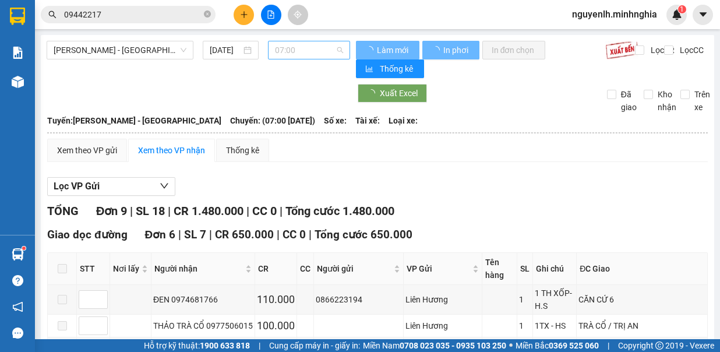
type input "[DATE]"
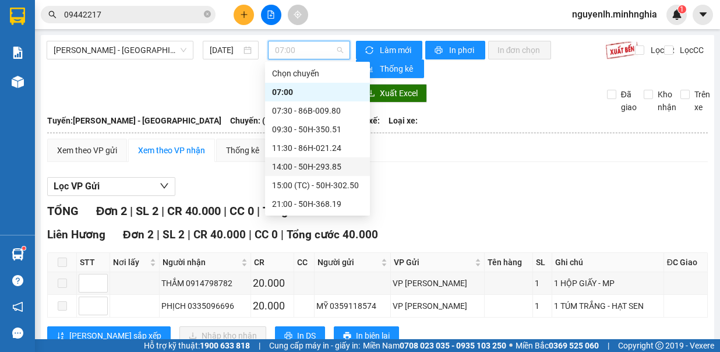
scroll to position [112, 0]
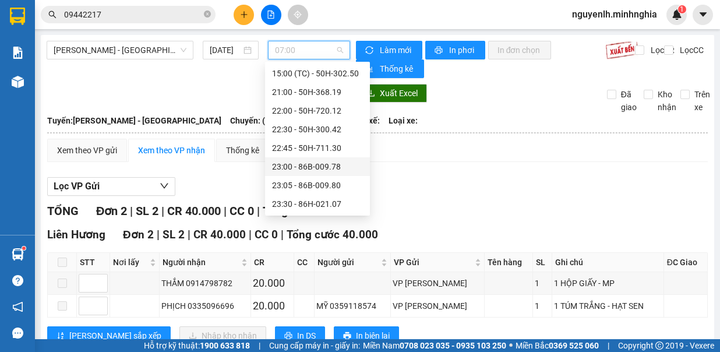
click at [318, 168] on div "23:00 - 86B-009.78" at bounding box center [317, 166] width 91 height 13
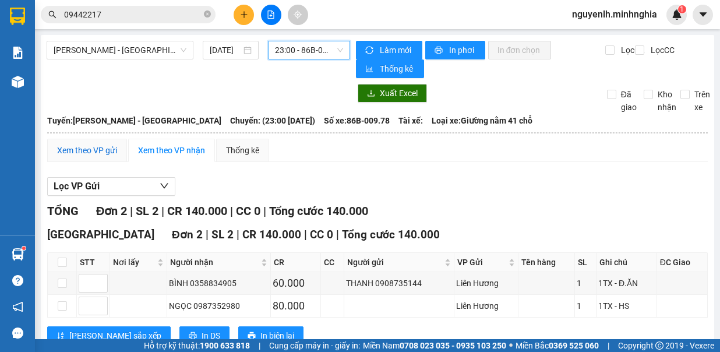
click at [96, 146] on div "Xem theo VP gửi" at bounding box center [87, 150] width 60 height 13
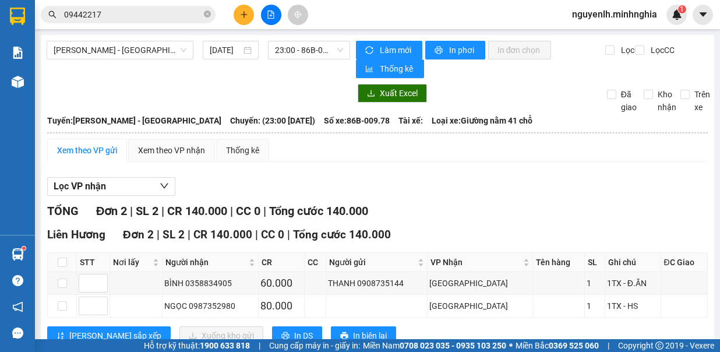
scroll to position [34, 0]
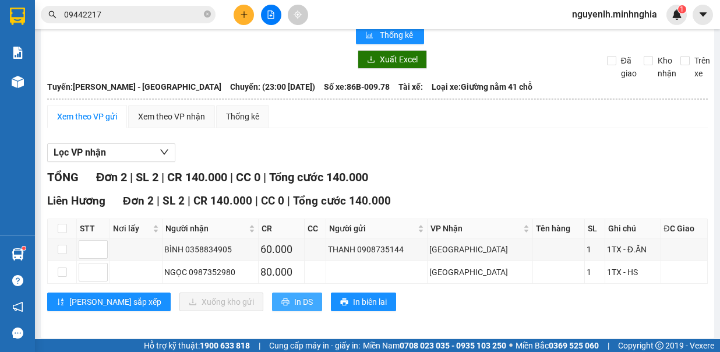
click at [294, 297] on span "In DS" at bounding box center [303, 301] width 19 height 13
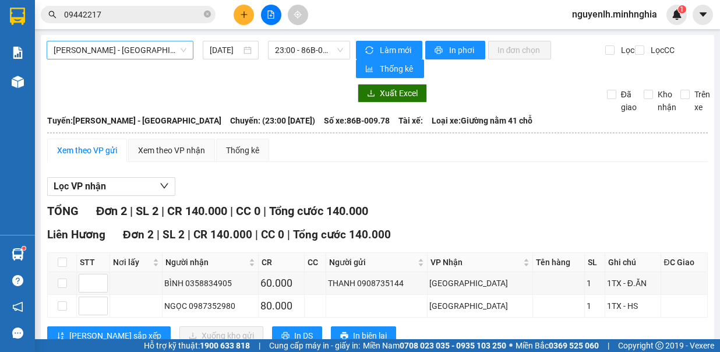
click at [149, 48] on span "[PERSON_NAME] - [GEOGRAPHIC_DATA]" at bounding box center [120, 49] width 133 height 17
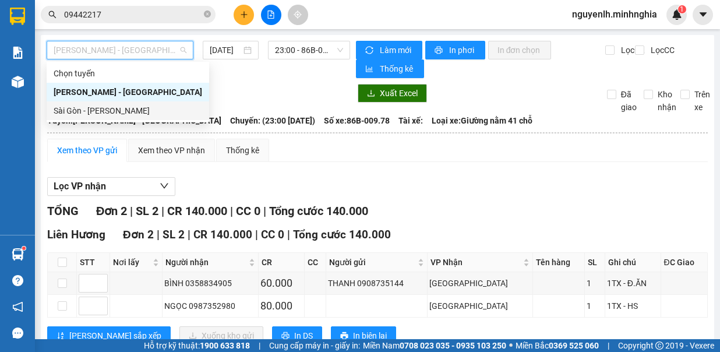
click at [136, 115] on div "Sài Gòn - [PERSON_NAME]" at bounding box center [128, 110] width 149 height 13
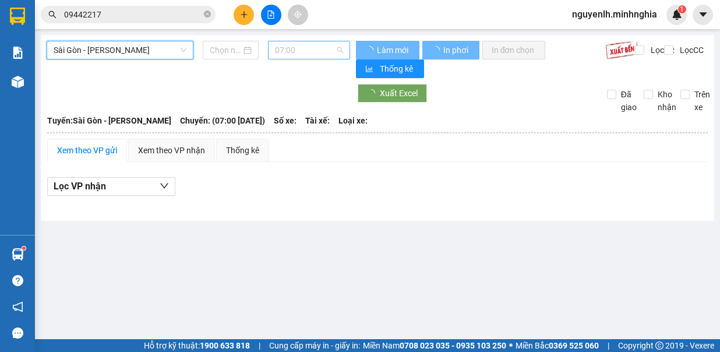
click at [301, 51] on span "07:00" at bounding box center [309, 49] width 68 height 17
type input "[DATE]"
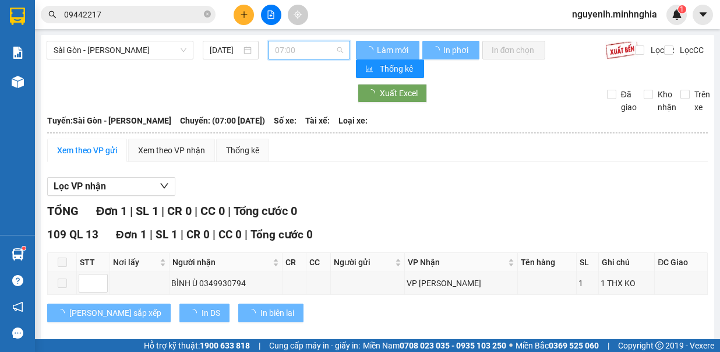
scroll to position [19, 0]
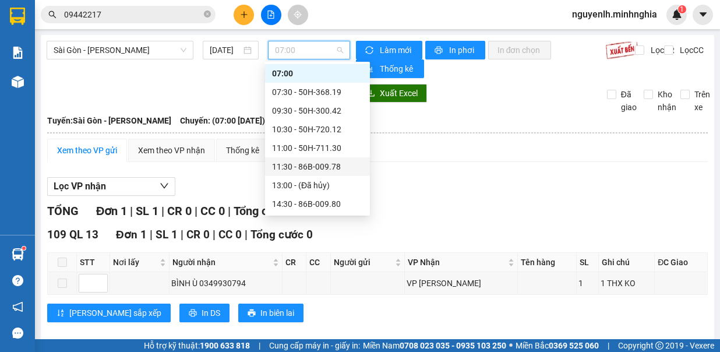
scroll to position [112, 0]
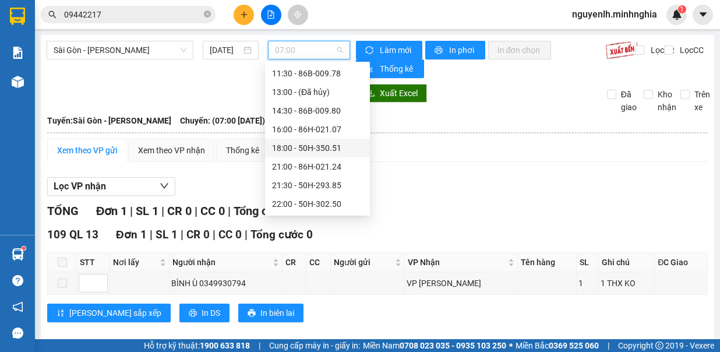
click at [329, 142] on div "18:00 - 50H-350.51" at bounding box center [317, 148] width 91 height 13
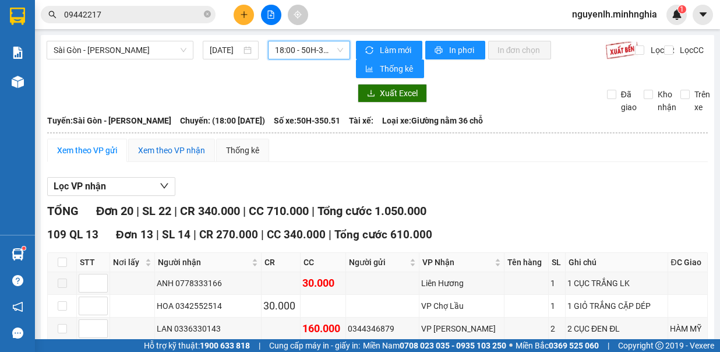
click at [177, 147] on div "Xem theo VP nhận" at bounding box center [171, 150] width 67 height 13
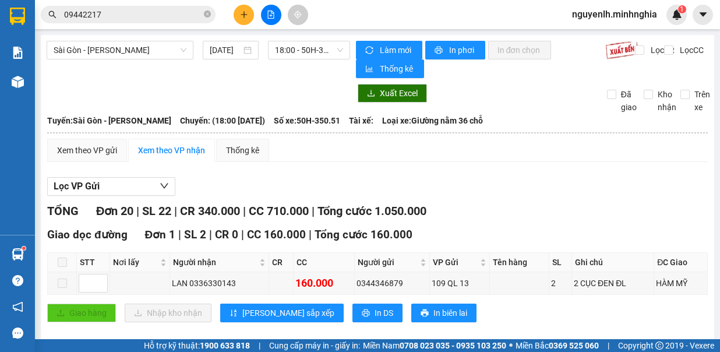
scroll to position [291, 0]
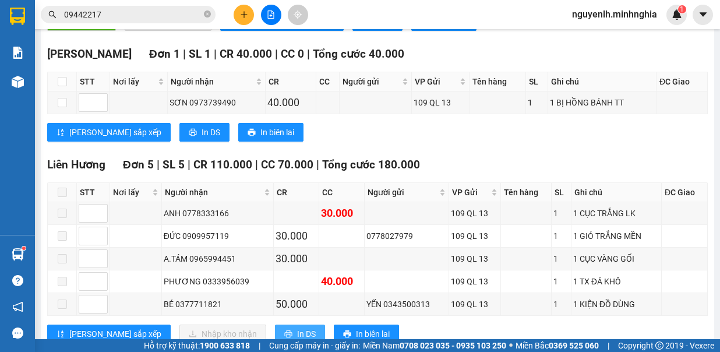
click at [297, 328] on span "In DS" at bounding box center [306, 334] width 19 height 13
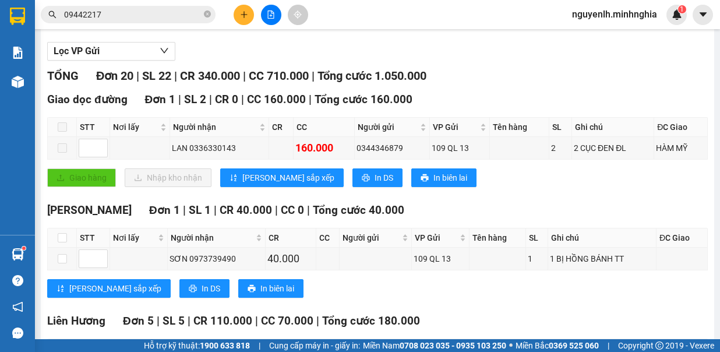
scroll to position [0, 0]
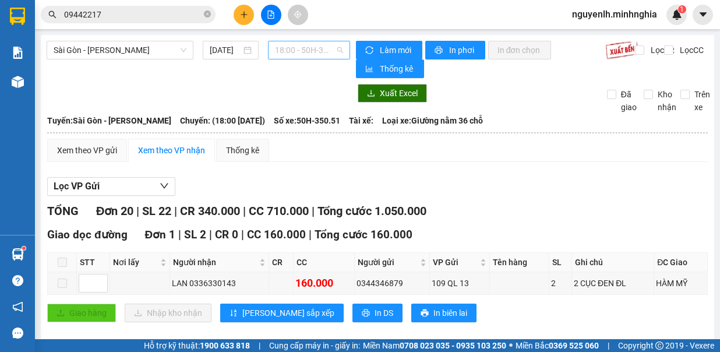
click at [290, 50] on span "18:00 - 50H-350.51" at bounding box center [309, 49] width 68 height 17
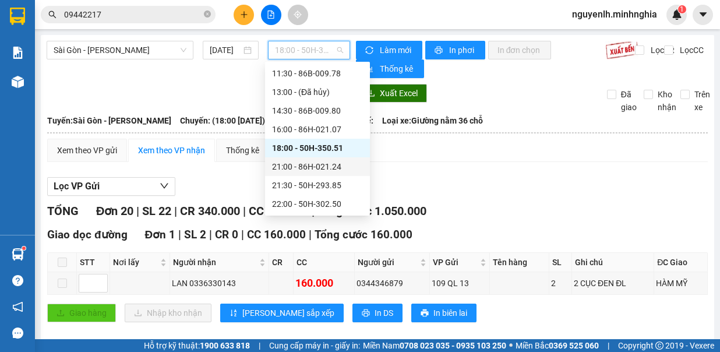
click at [344, 162] on div "21:00 - 86H-021.24" at bounding box center [317, 166] width 91 height 13
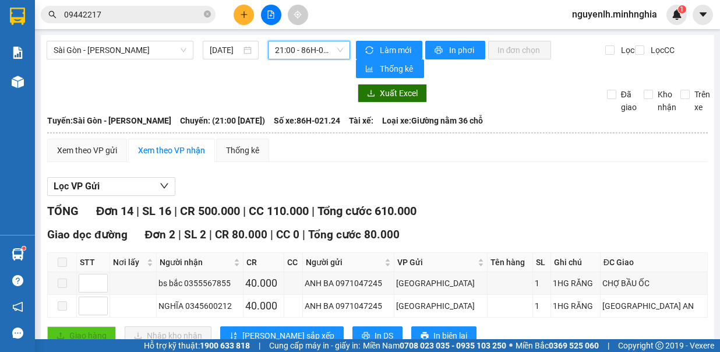
scroll to position [291, 0]
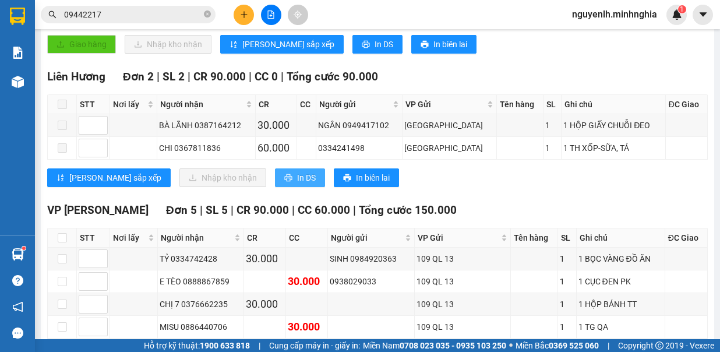
click at [284, 174] on icon "printer" at bounding box center [288, 178] width 8 height 8
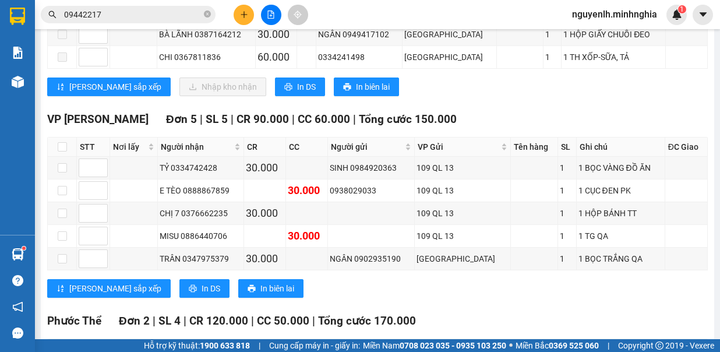
scroll to position [0, 0]
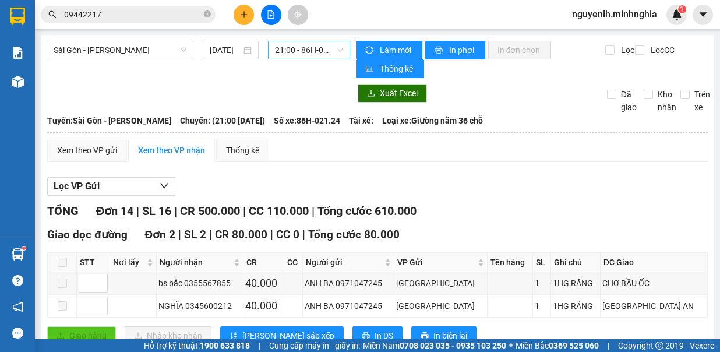
click at [315, 51] on span "21:00 - 86H-021.24" at bounding box center [309, 49] width 68 height 17
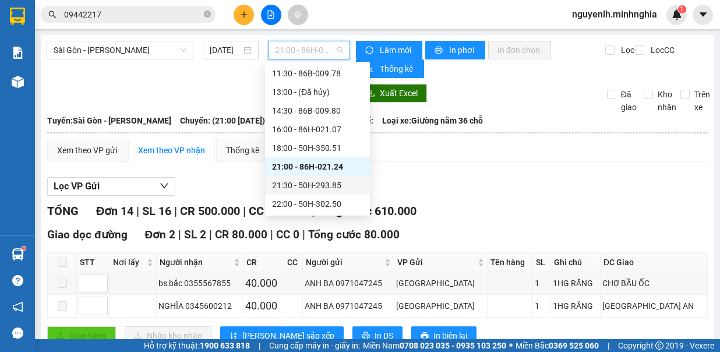
click at [344, 179] on div "21:30 - 50H-293.85" at bounding box center [317, 185] width 91 height 13
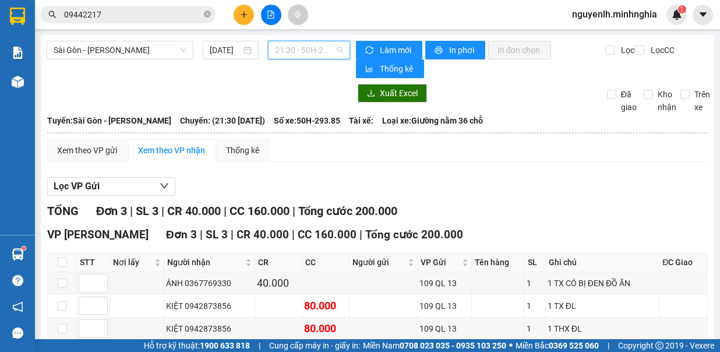
click at [322, 47] on span "21:30 - 50H-293.85" at bounding box center [309, 49] width 68 height 17
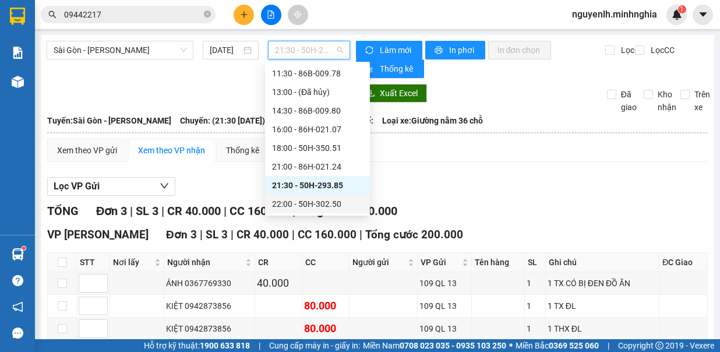
click at [340, 207] on div "22:00 - 50H-302.50" at bounding box center [317, 204] width 91 height 13
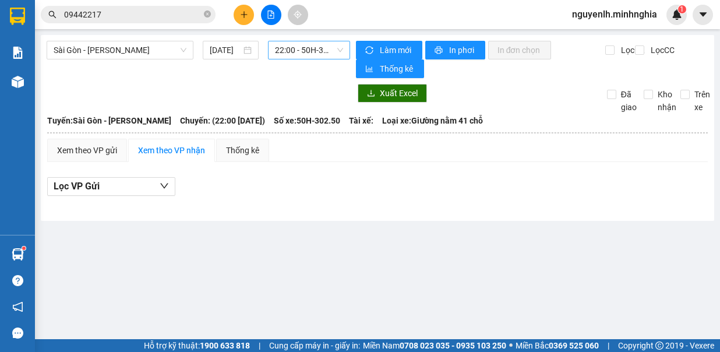
drag, startPoint x: 336, startPoint y: 39, endPoint x: 321, endPoint y: 56, distance: 23.1
click at [321, 58] on div "[GEOGRAPHIC_DATA] - Phan Rí [DATE] 22:00 - 50H-302.50 Làm mới In phơi In đơn ch…" at bounding box center [378, 128] width 674 height 186
click at [321, 55] on span "22:00 - 50H-302.50" at bounding box center [309, 49] width 68 height 17
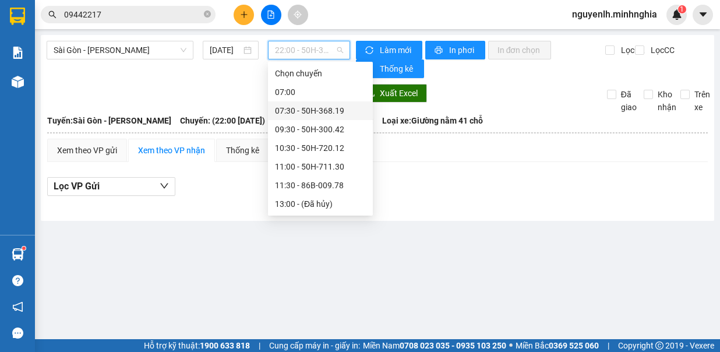
click at [326, 111] on div "07:30 - 50H-368.19" at bounding box center [320, 110] width 91 height 13
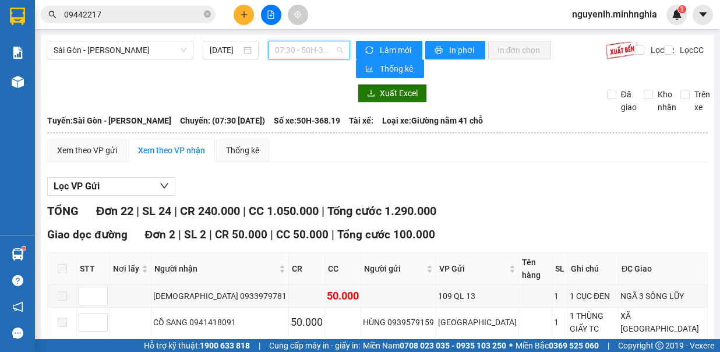
click at [330, 51] on span "07:30 - 50H-368.19" at bounding box center [309, 49] width 68 height 17
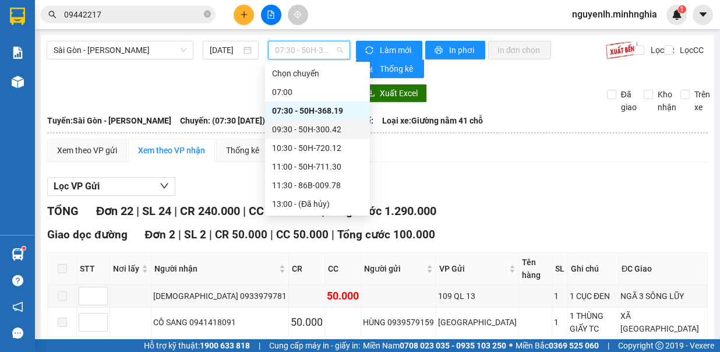
click at [340, 133] on div "09:30 - 50H-300.42" at bounding box center [317, 129] width 91 height 13
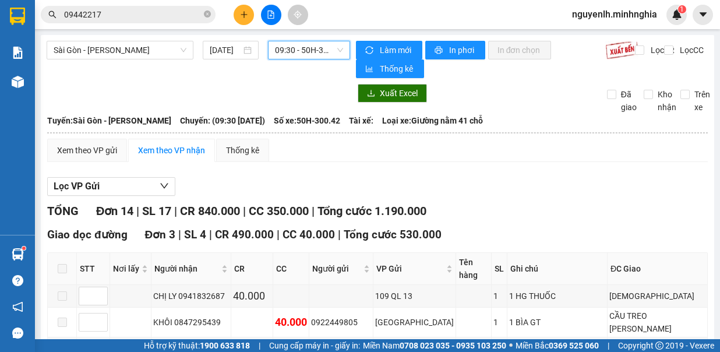
click at [333, 53] on span "09:30 - 50H-300.42" at bounding box center [309, 49] width 68 height 17
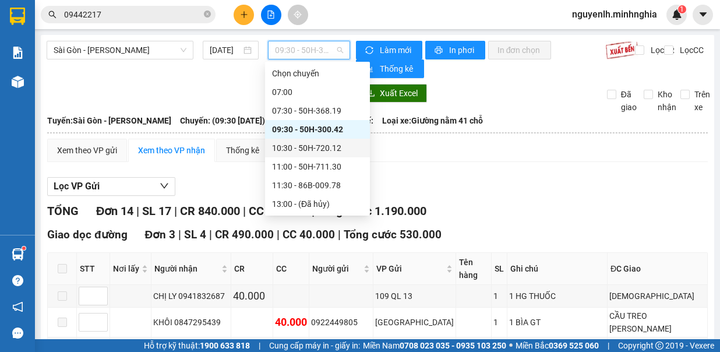
click at [345, 153] on div "10:30 - 50H-720.12" at bounding box center [317, 148] width 91 height 13
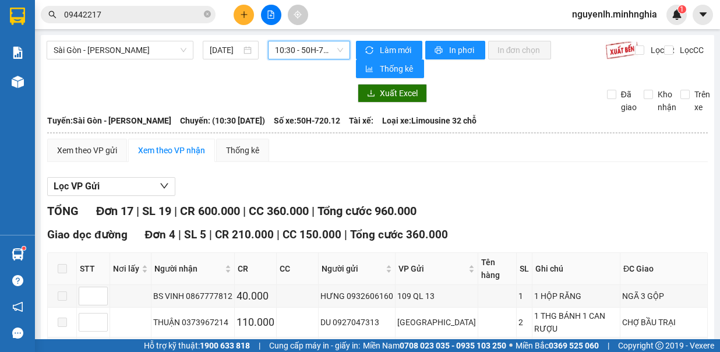
click at [329, 54] on span "10:30 - 50H-720.12" at bounding box center [309, 49] width 68 height 17
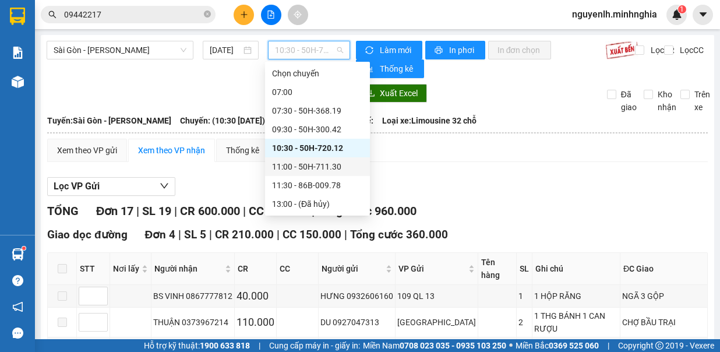
click at [329, 165] on div "11:00 - 50H-711.30" at bounding box center [317, 166] width 91 height 13
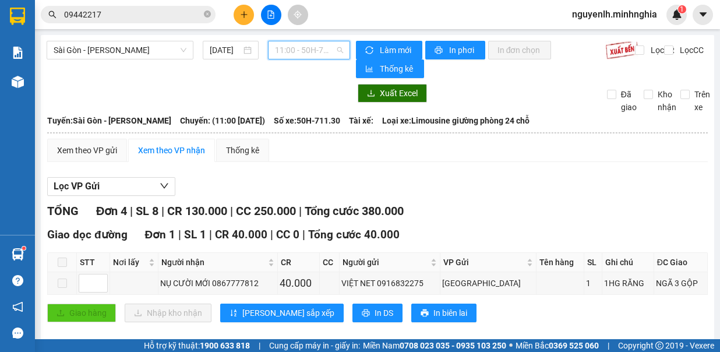
click at [315, 45] on span "11:00 - 50H-711.30" at bounding box center [309, 49] width 68 height 17
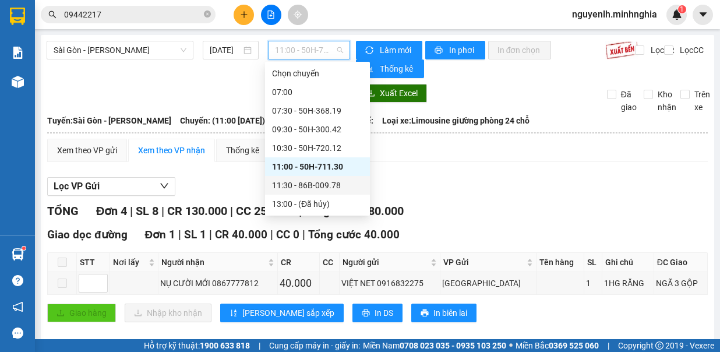
click at [321, 185] on div "11:30 - 86B-009.78" at bounding box center [317, 185] width 91 height 13
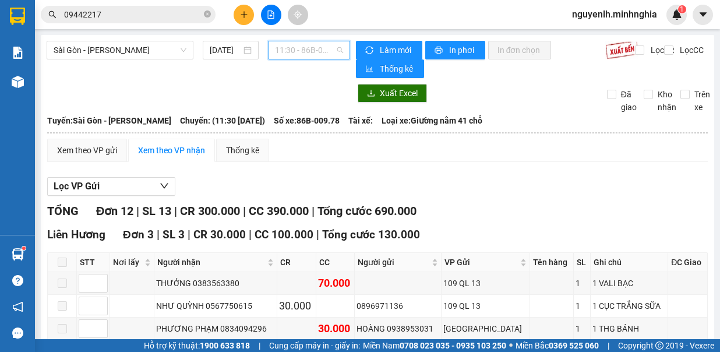
click at [301, 48] on span "11:30 - 86B-009.78" at bounding box center [309, 49] width 68 height 17
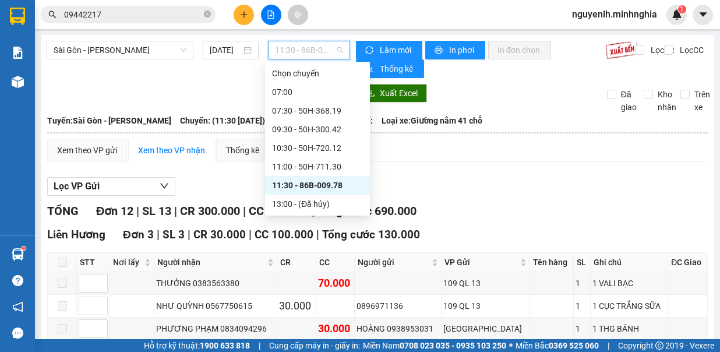
scroll to position [58, 0]
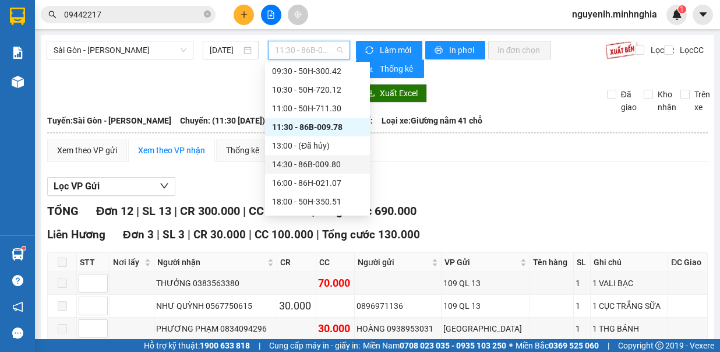
click at [326, 163] on div "14:30 - 86B-009.80" at bounding box center [317, 164] width 91 height 13
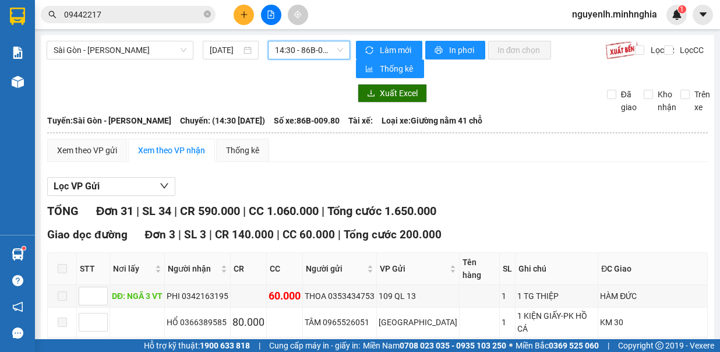
click at [300, 47] on span "14:30 - 86B-009.80" at bounding box center [309, 49] width 68 height 17
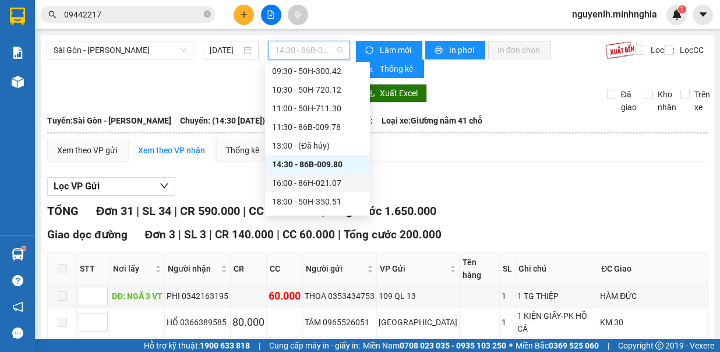
click at [312, 181] on div "16:00 - 86H-021.07" at bounding box center [317, 183] width 91 height 13
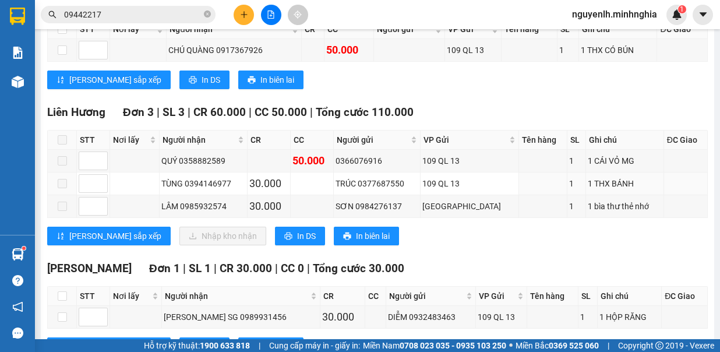
scroll to position [382, 0]
